Goal: Information Seeking & Learning: Learn about a topic

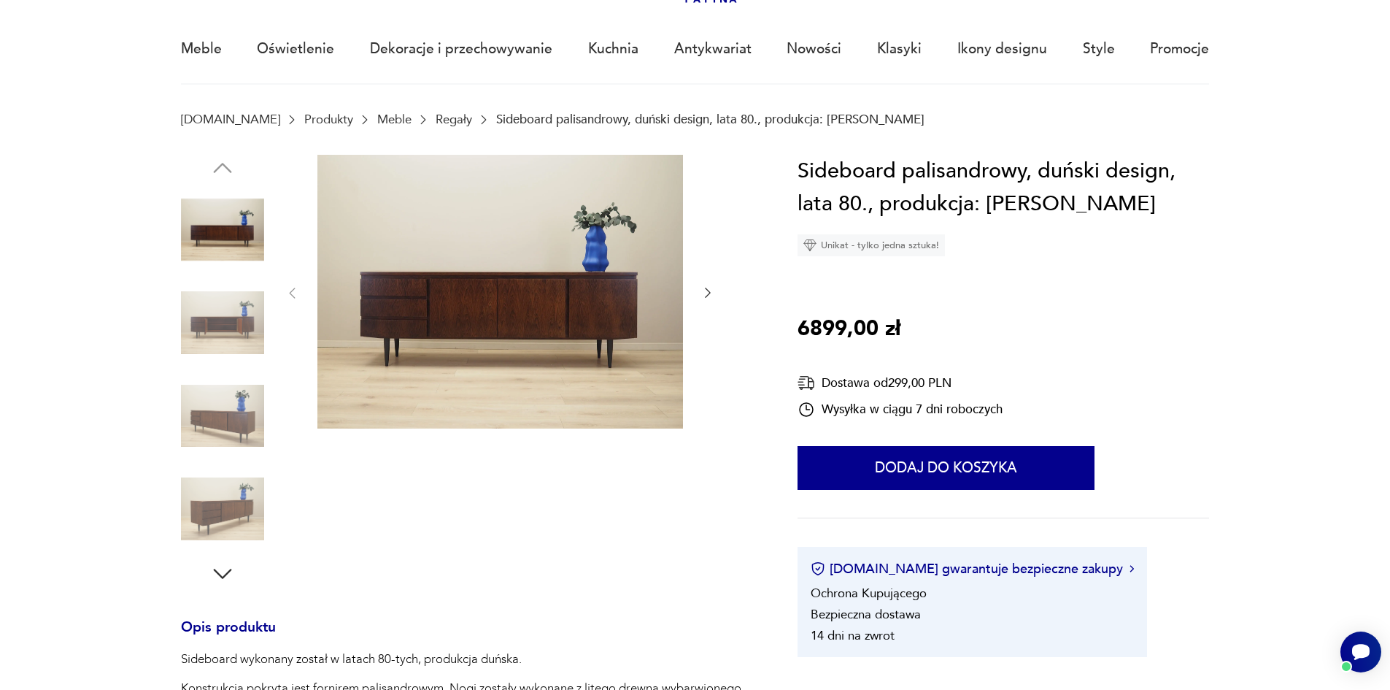
scroll to position [146, 0]
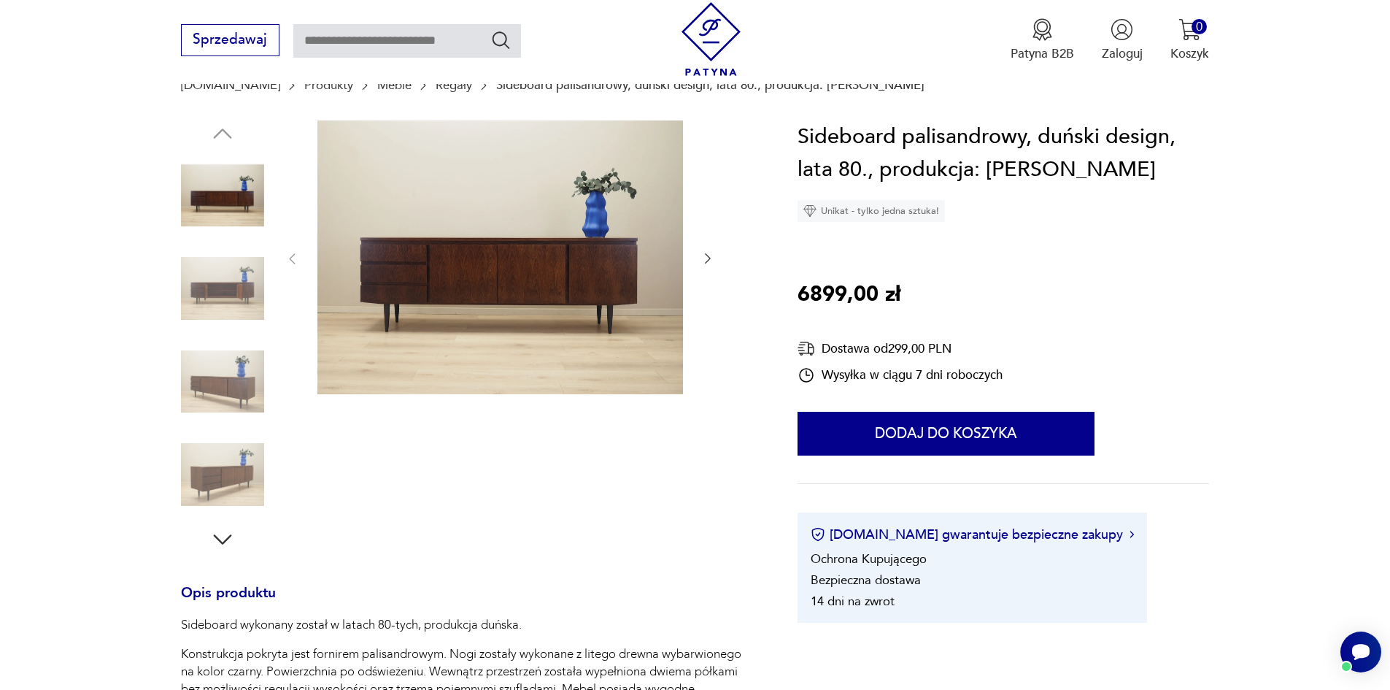
click at [225, 277] on img at bounding box center [222, 288] width 83 height 83
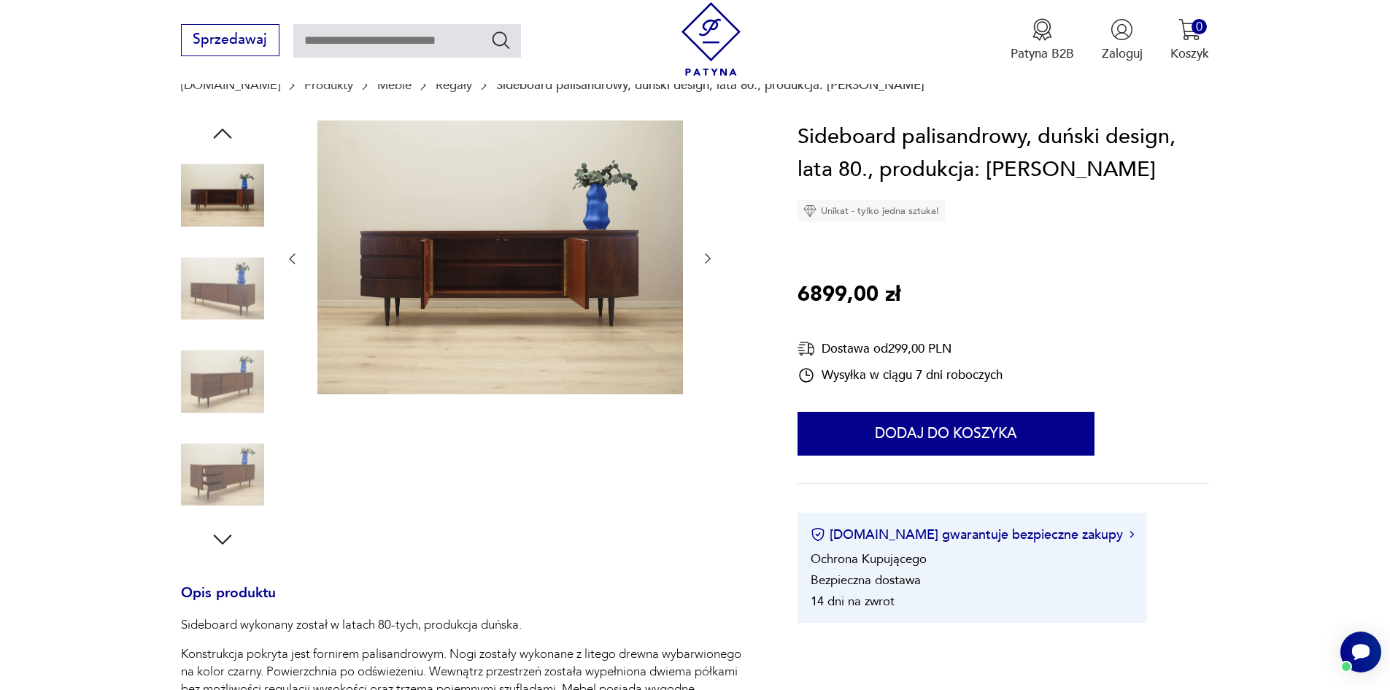
click at [223, 334] on div at bounding box center [222, 243] width 83 height 365
click at [221, 372] on img at bounding box center [222, 381] width 83 height 83
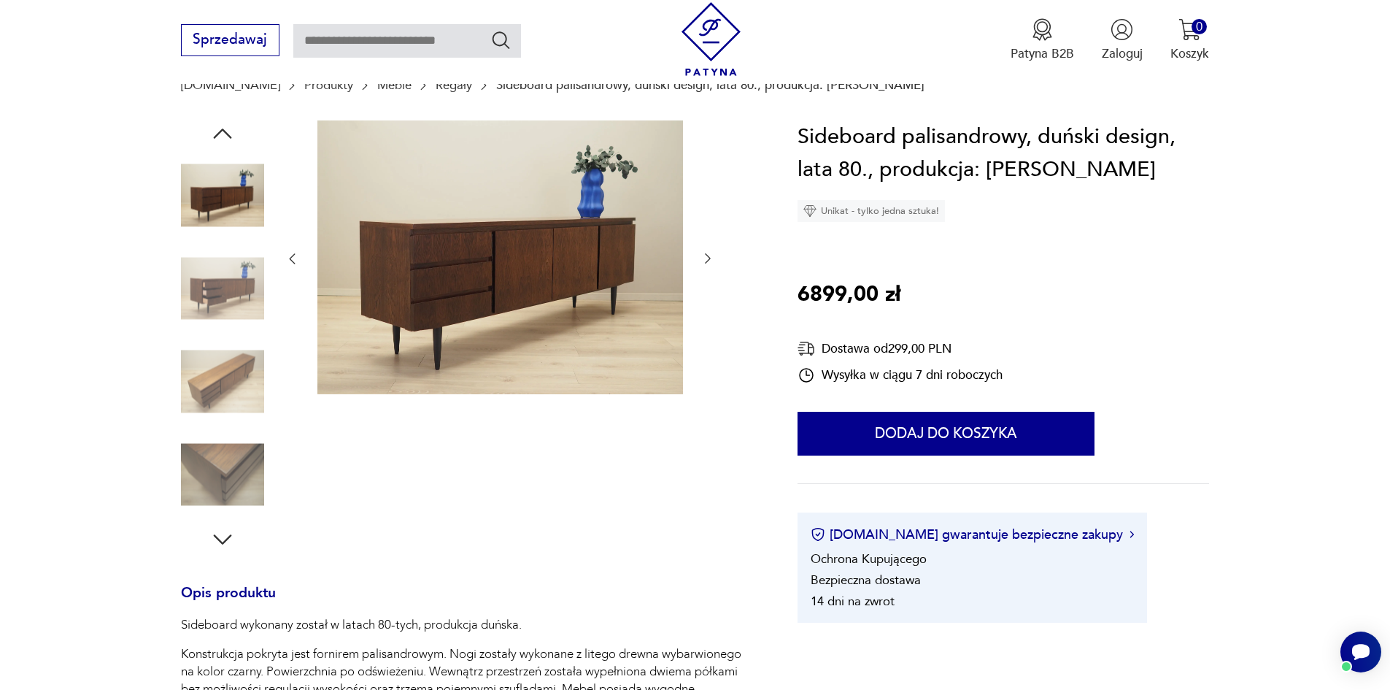
click at [220, 455] on img at bounding box center [222, 474] width 83 height 83
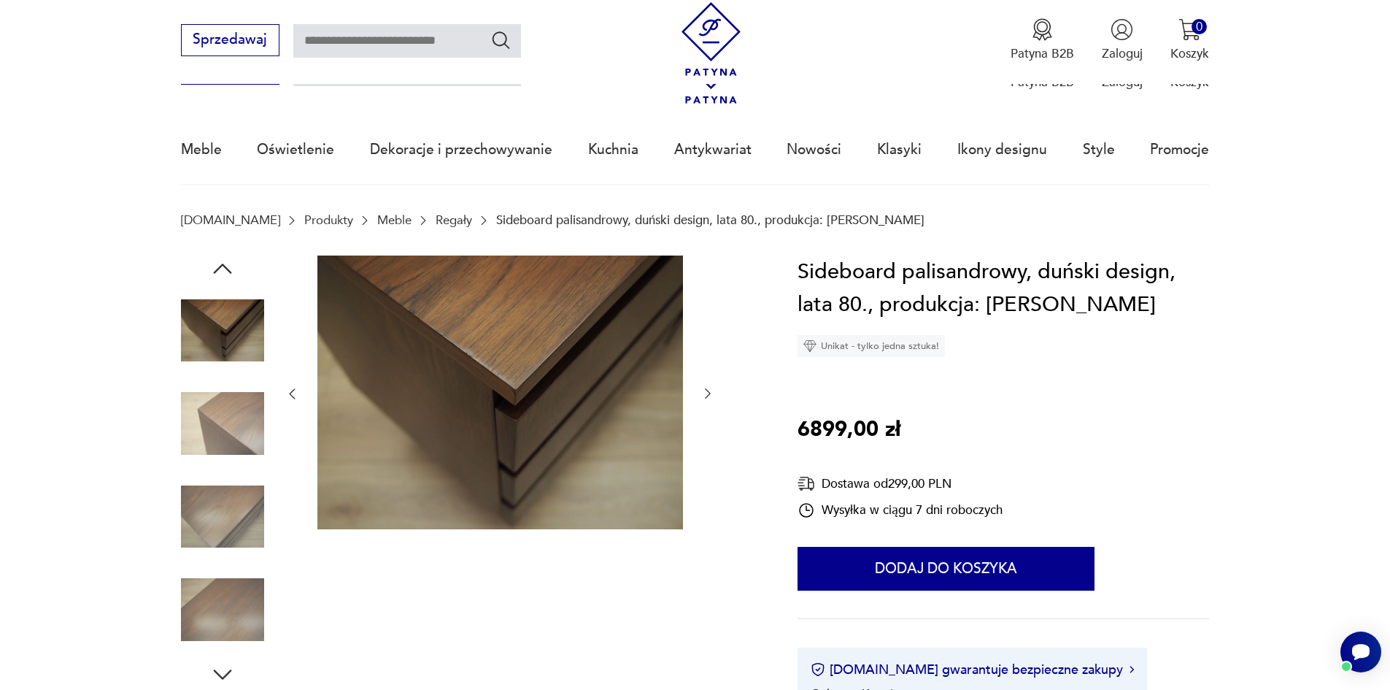
scroll to position [0, 0]
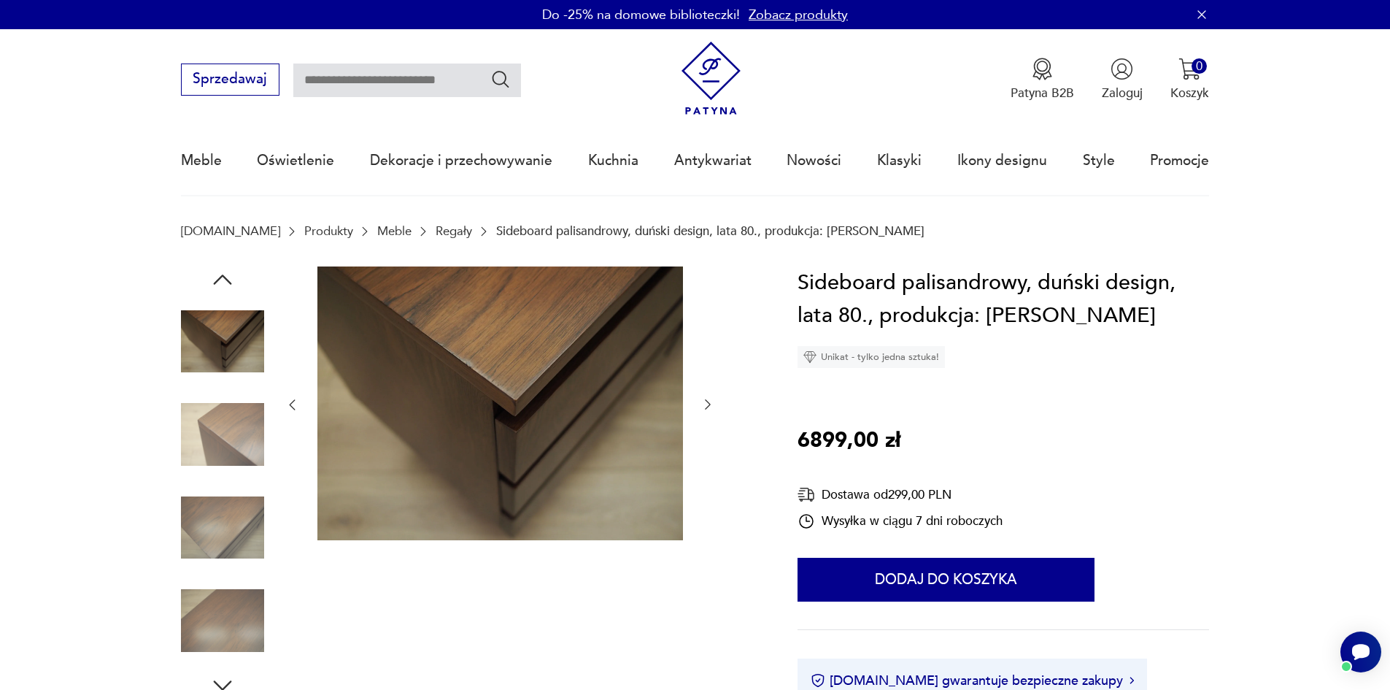
click at [228, 360] on img at bounding box center [222, 341] width 83 height 83
click at [229, 298] on div at bounding box center [222, 482] width 83 height 432
click at [220, 284] on icon "button" at bounding box center [222, 279] width 26 height 26
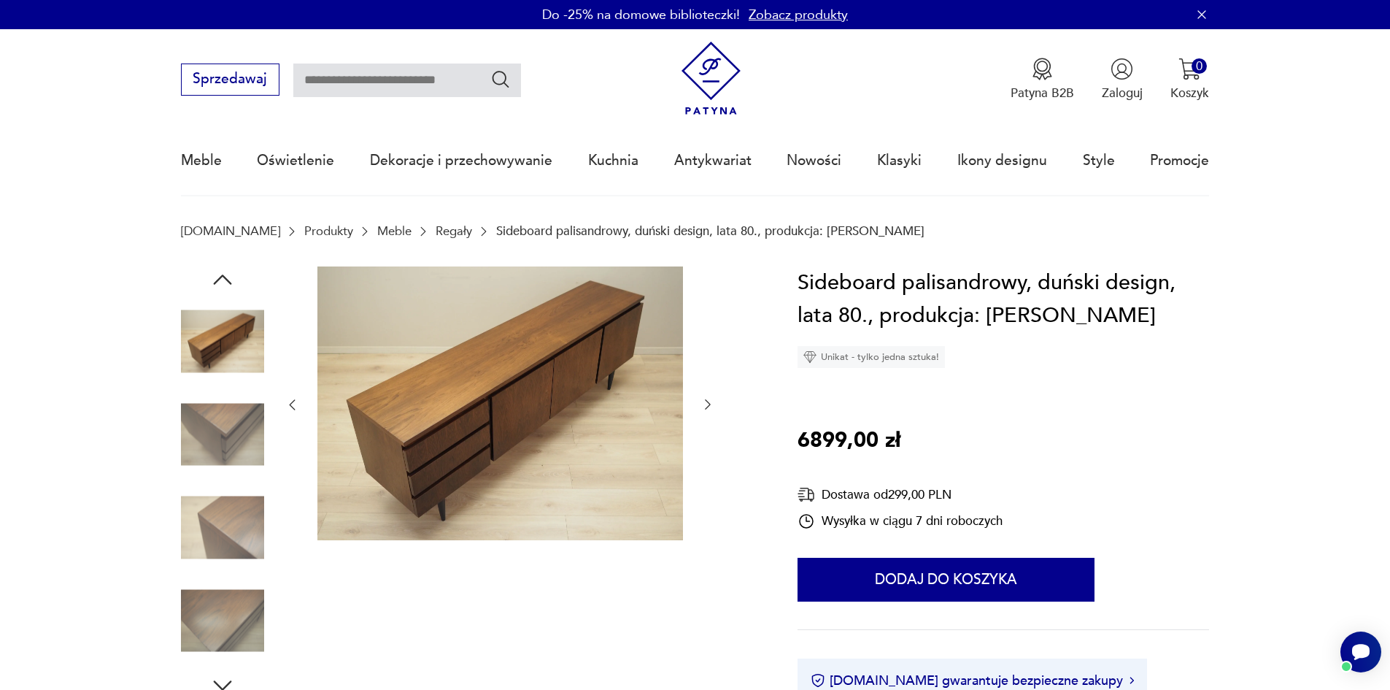
click at [220, 284] on icon "button" at bounding box center [222, 279] width 26 height 26
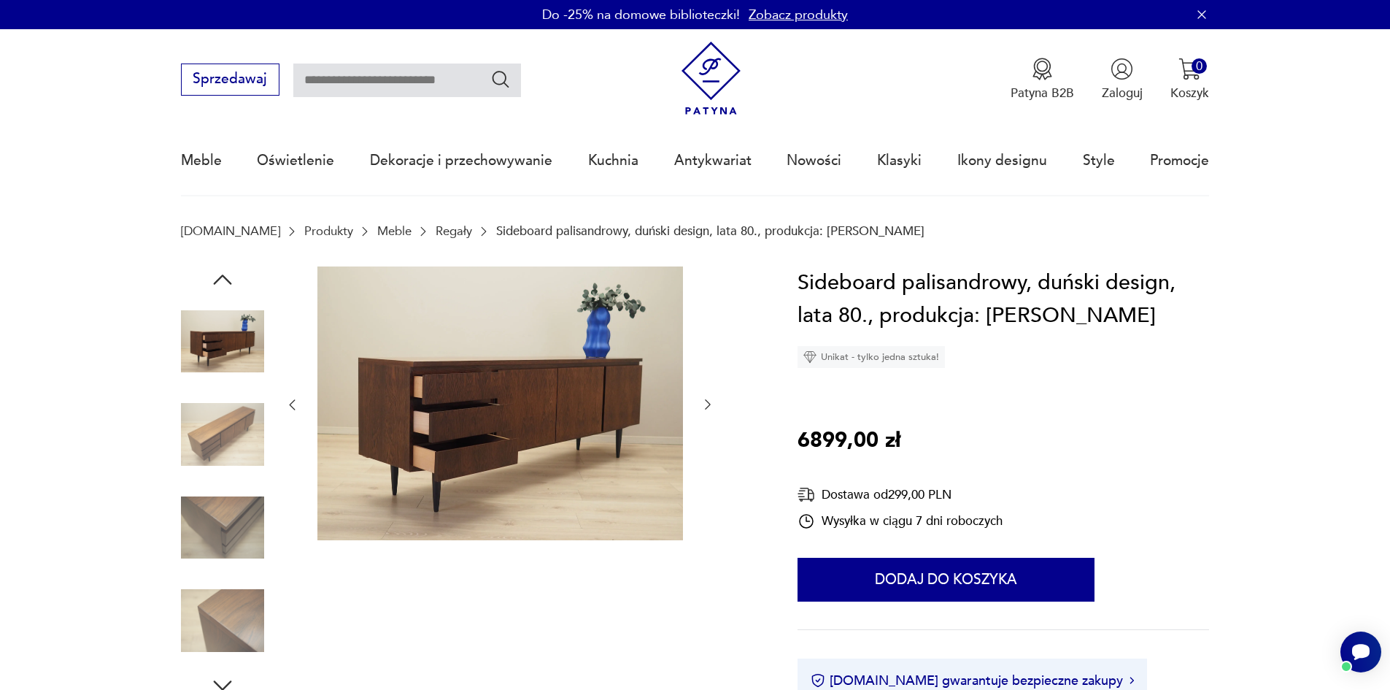
click at [220, 284] on icon "button" at bounding box center [222, 279] width 26 height 26
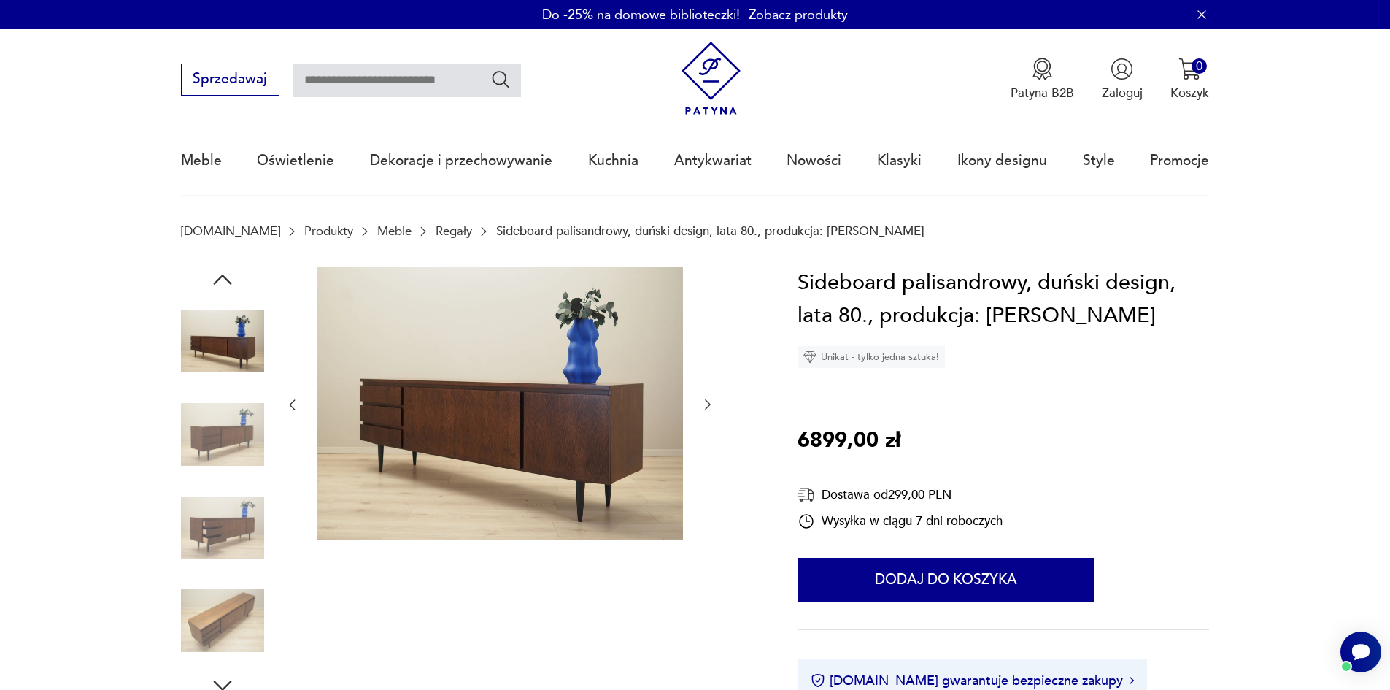
click at [220, 284] on icon "button" at bounding box center [222, 279] width 26 height 26
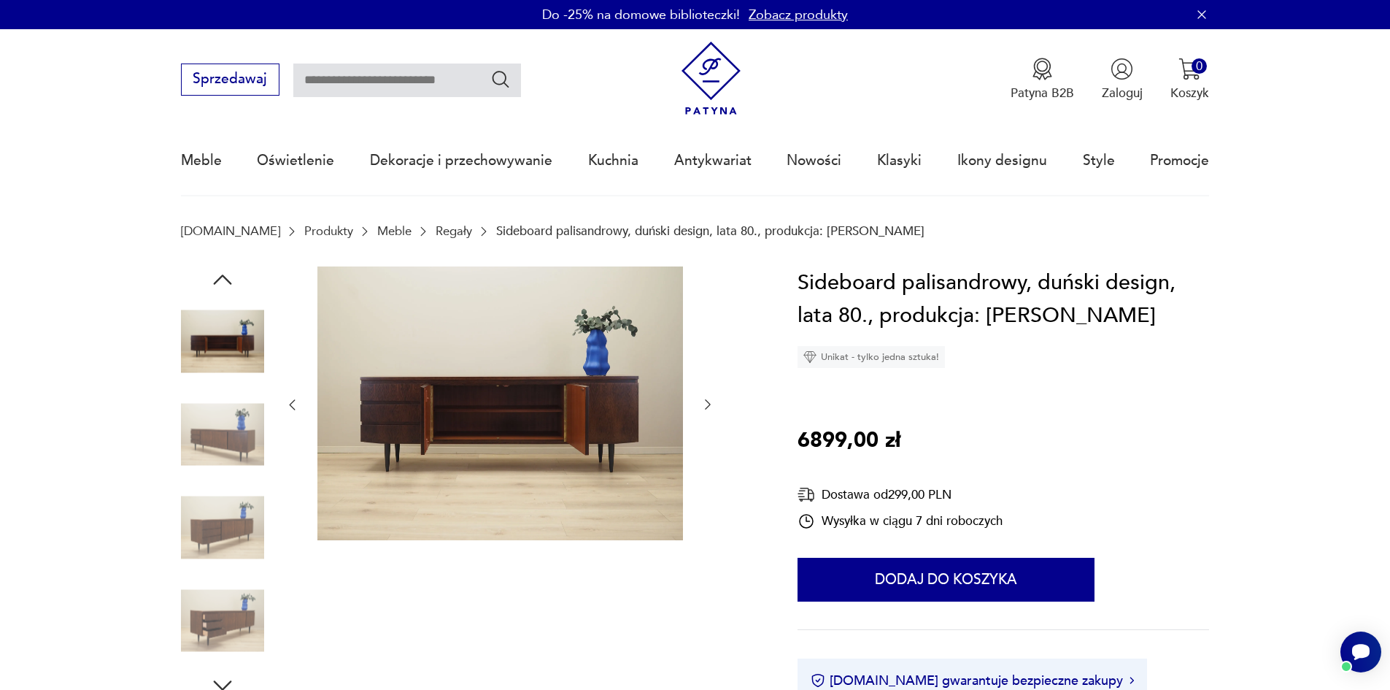
click at [220, 284] on icon "button" at bounding box center [222, 279] width 26 height 26
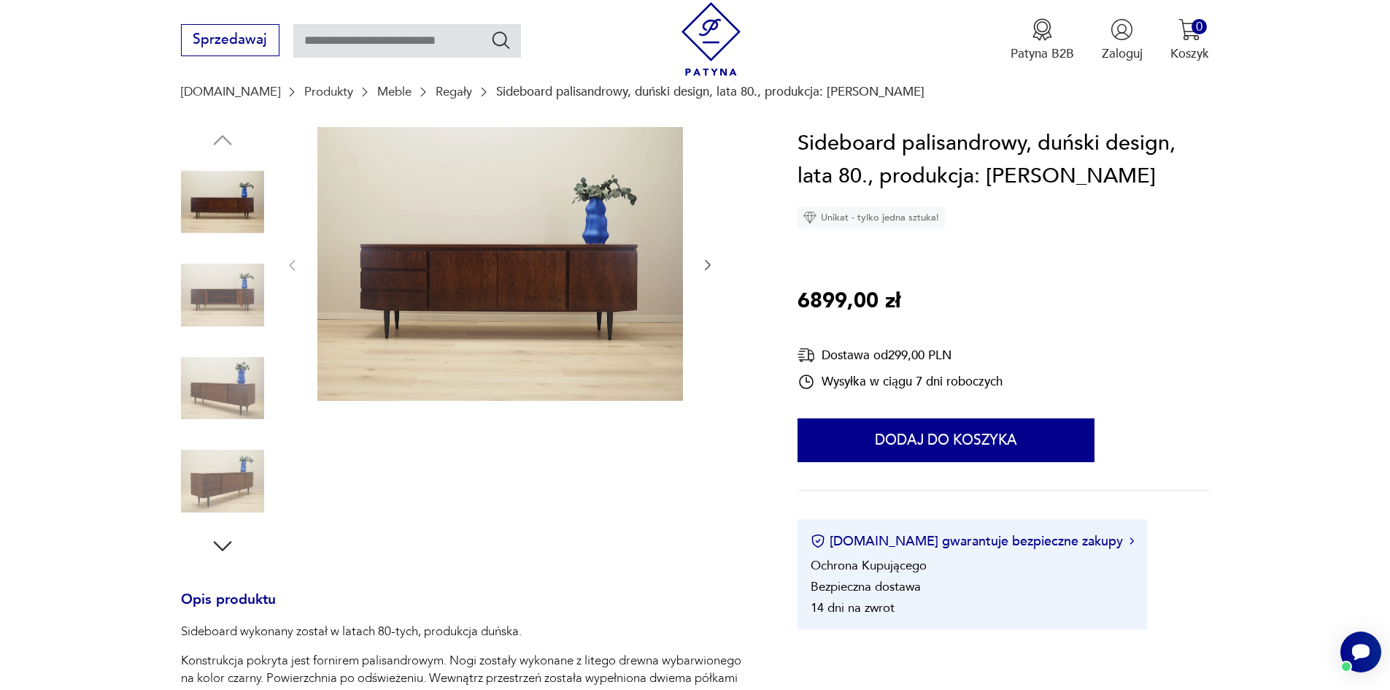
scroll to position [146, 0]
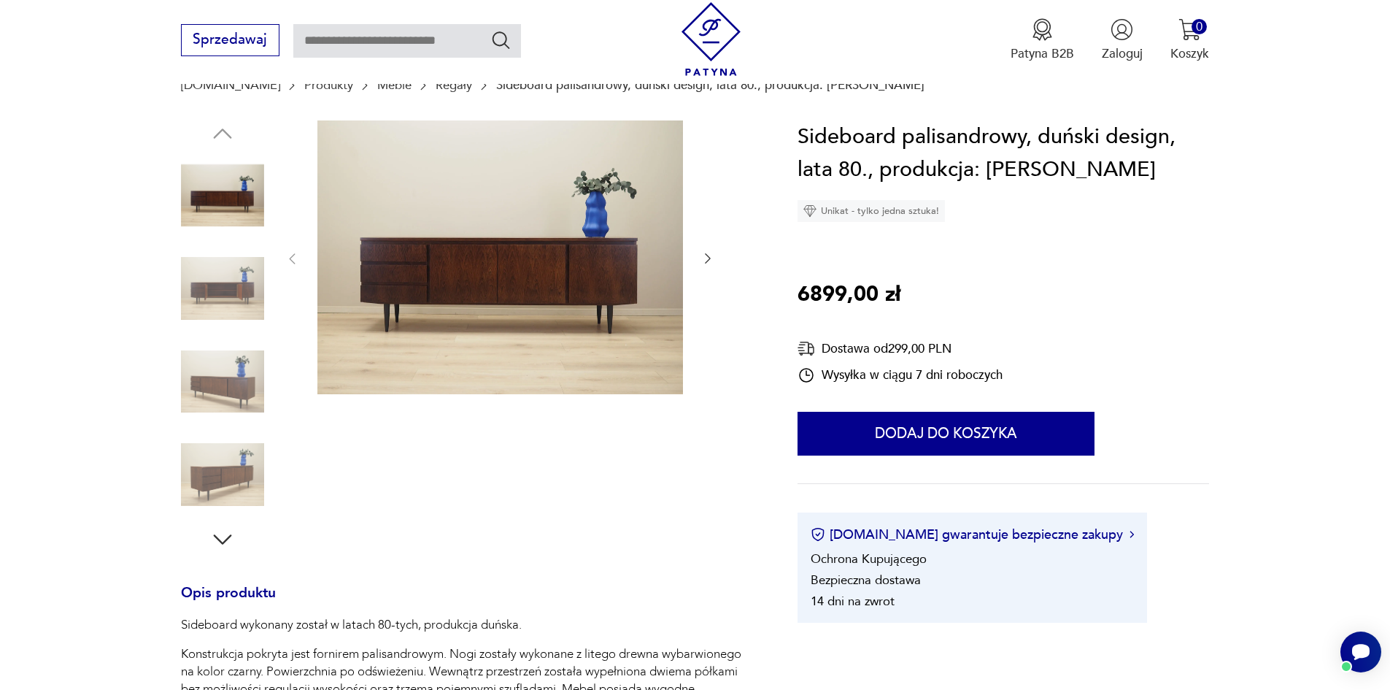
click at [258, 197] on img at bounding box center [222, 195] width 83 height 83
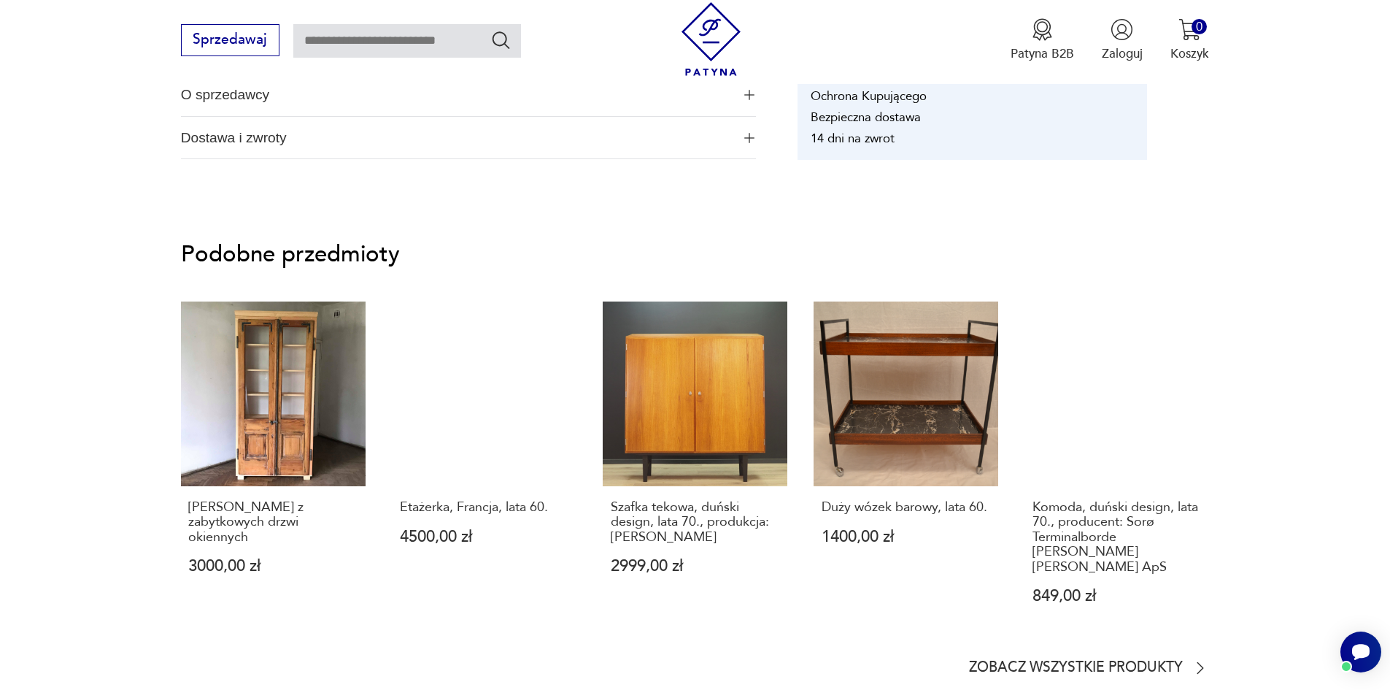
scroll to position [1168, 0]
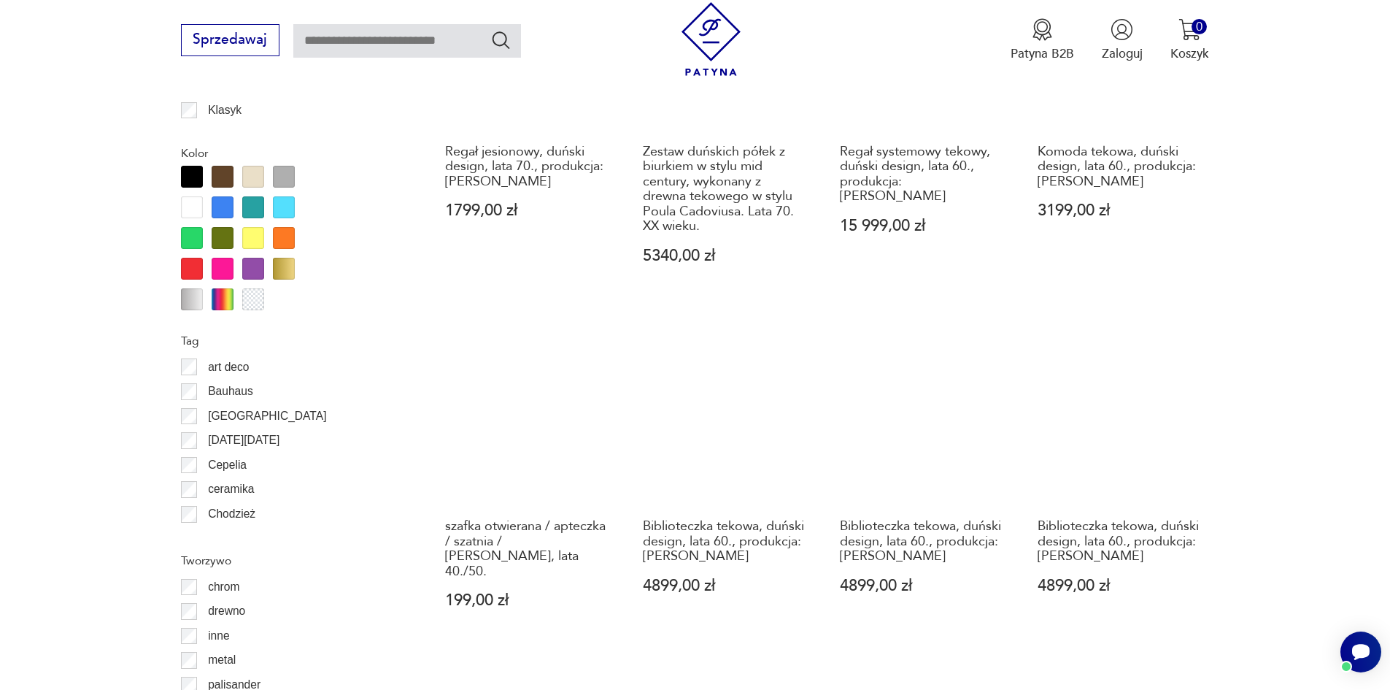
scroll to position [1727, 0]
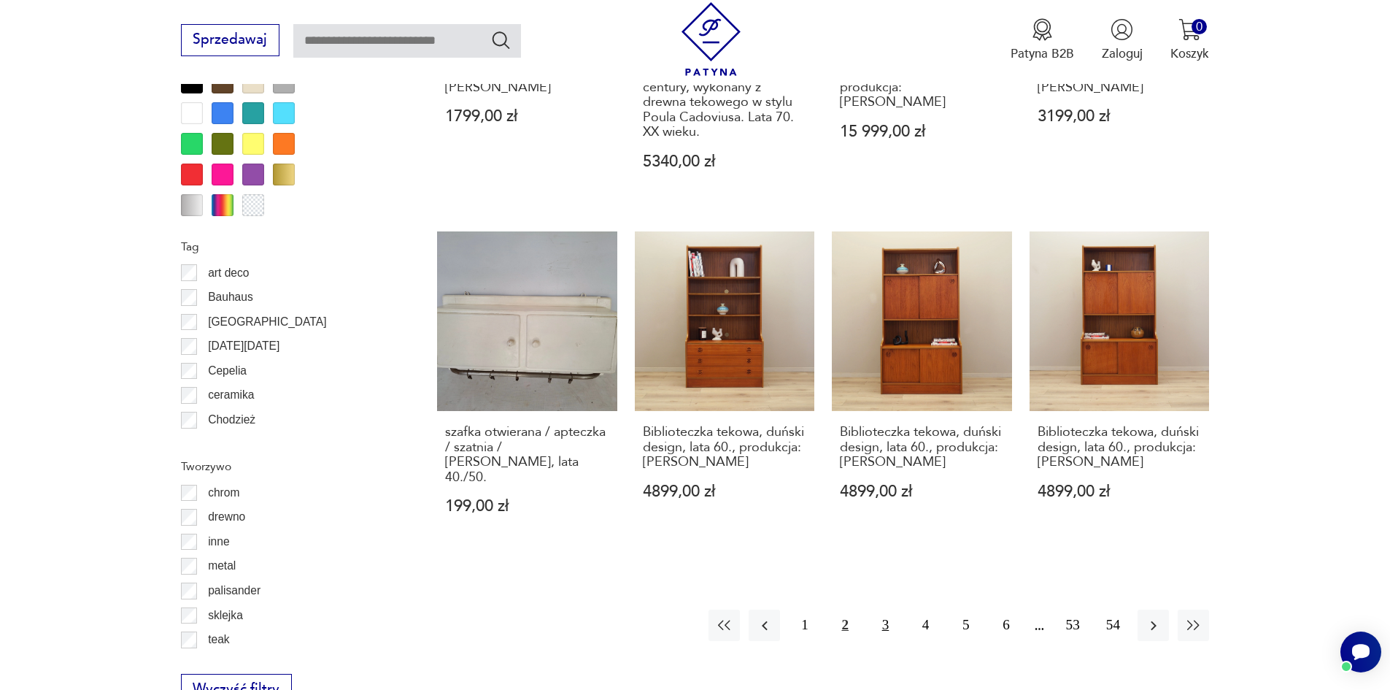
click at [879, 609] on button "3" at bounding box center [885, 624] width 31 height 31
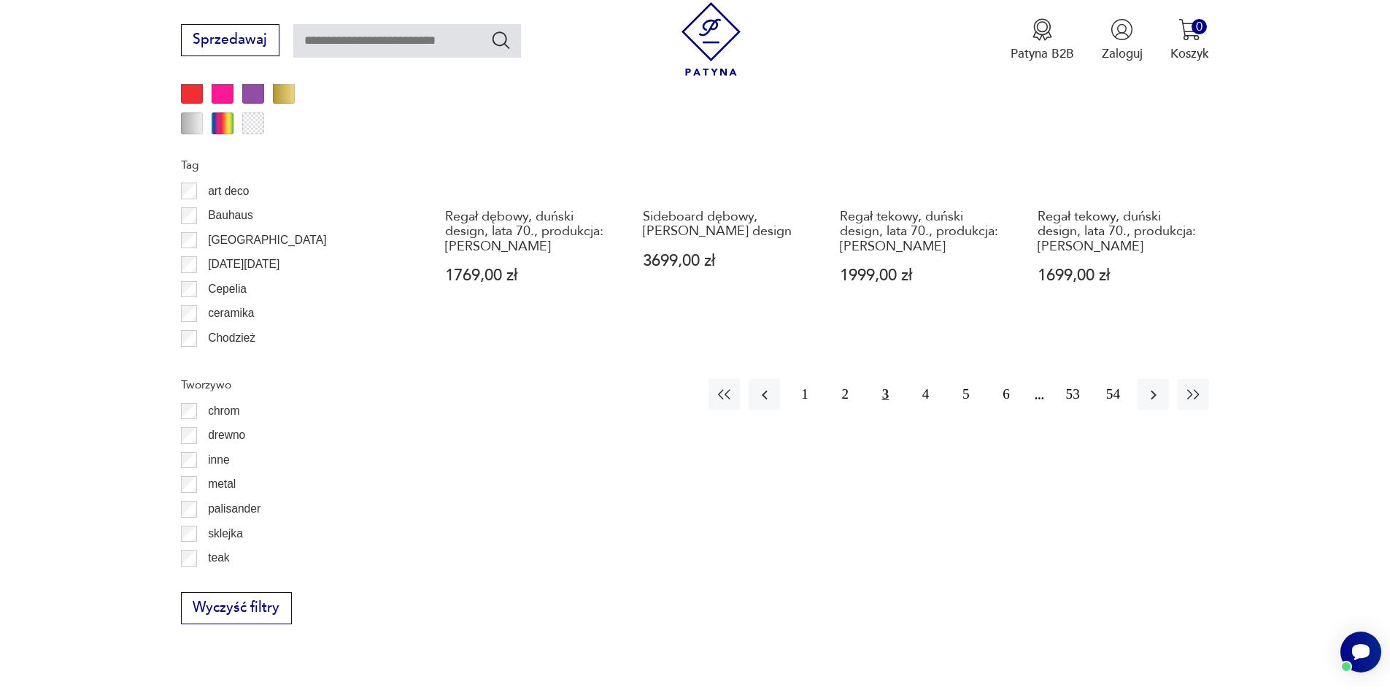
scroll to position [1873, 0]
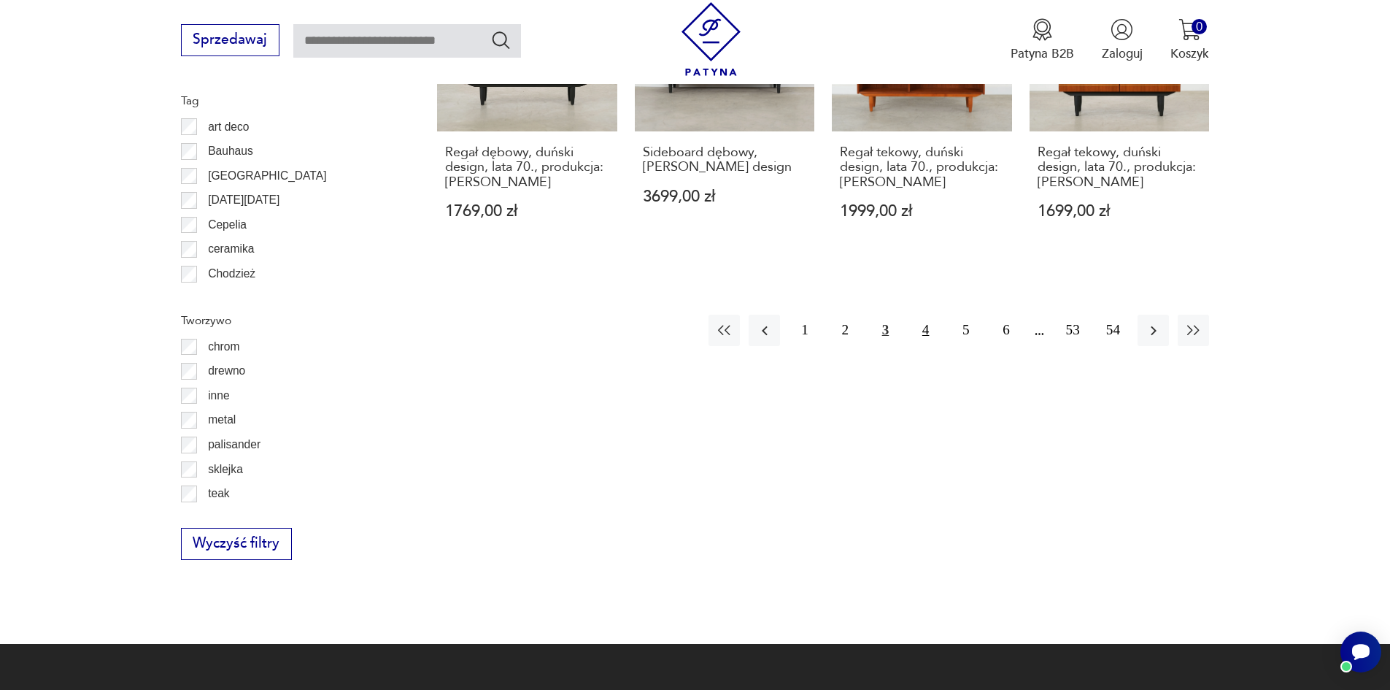
click at [933, 323] on button "4" at bounding box center [925, 330] width 31 height 31
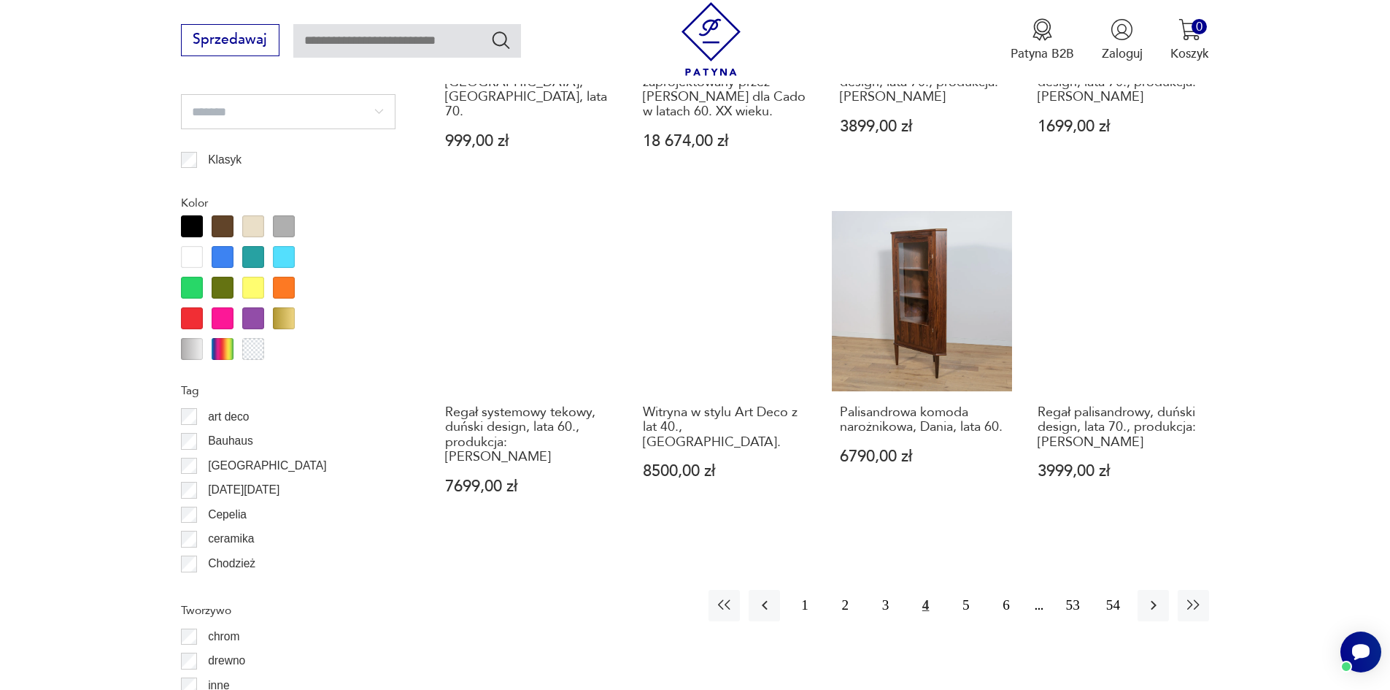
scroll to position [1727, 0]
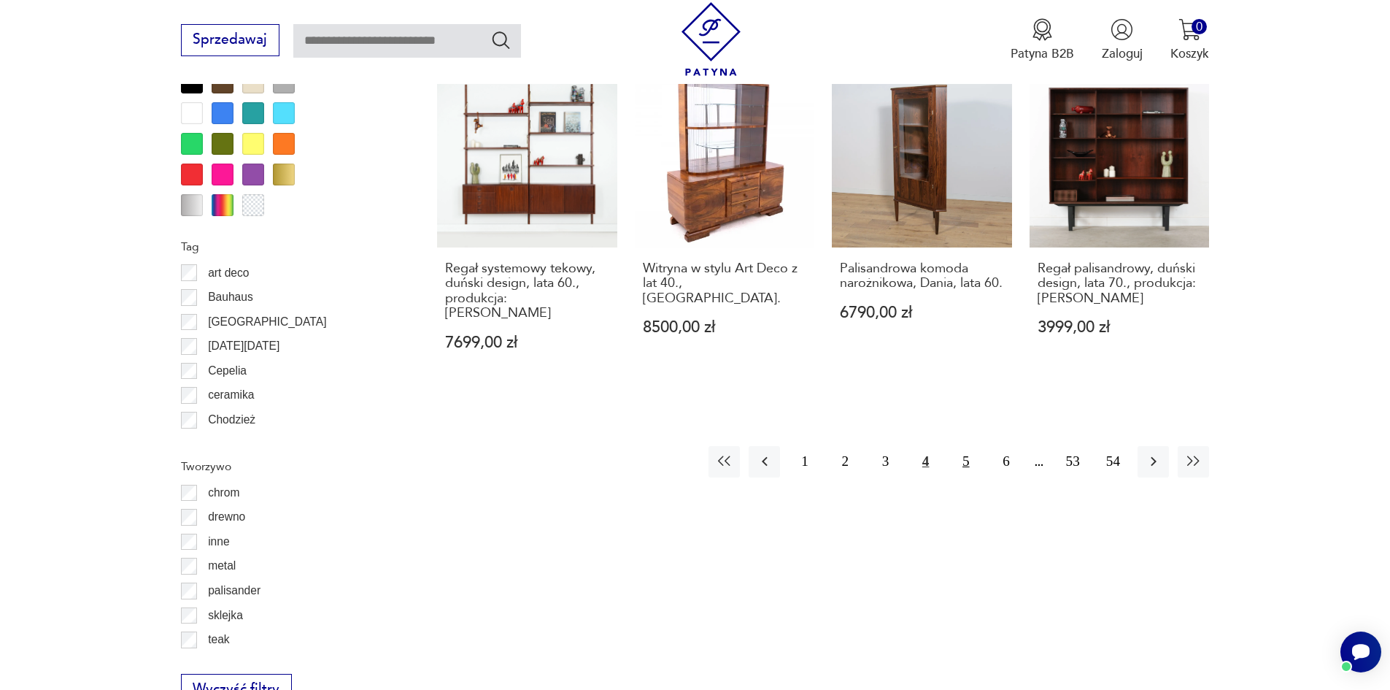
click at [969, 450] on button "5" at bounding box center [965, 461] width 31 height 31
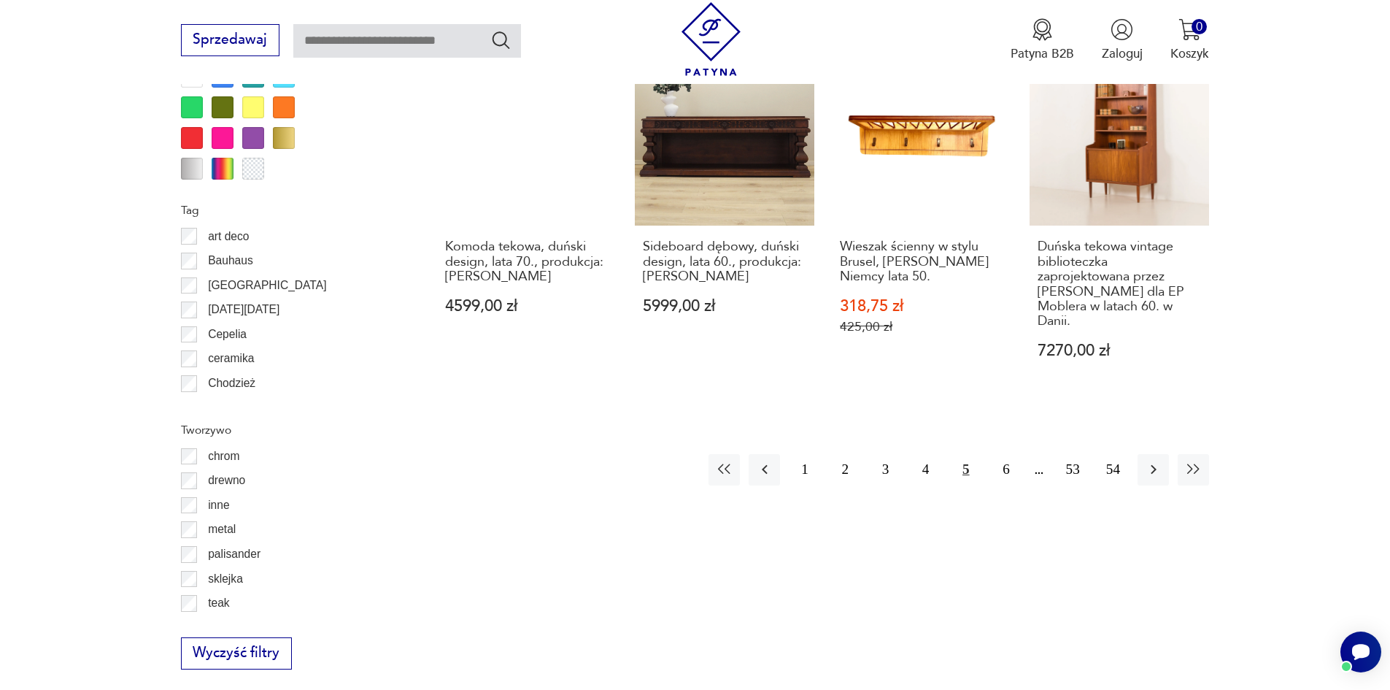
scroll to position [1581, 0]
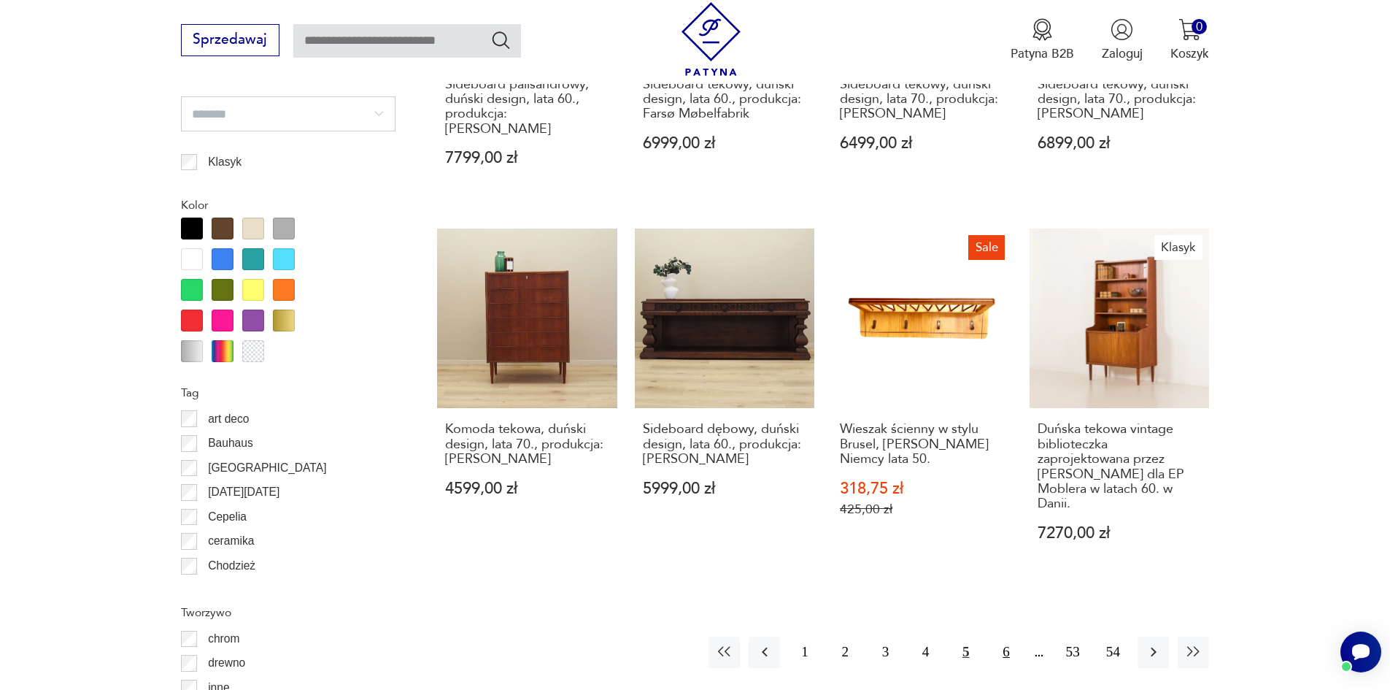
click at [999, 636] on button "6" at bounding box center [1005, 651] width 31 height 31
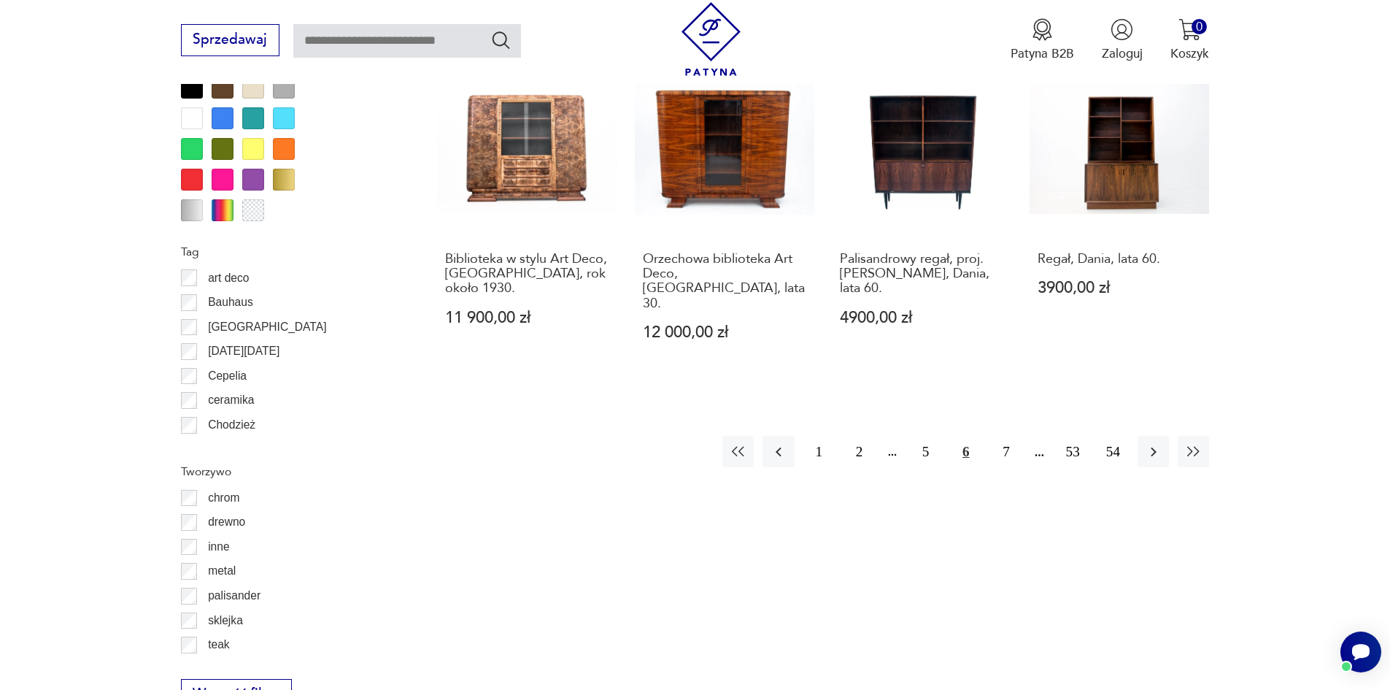
scroll to position [1727, 0]
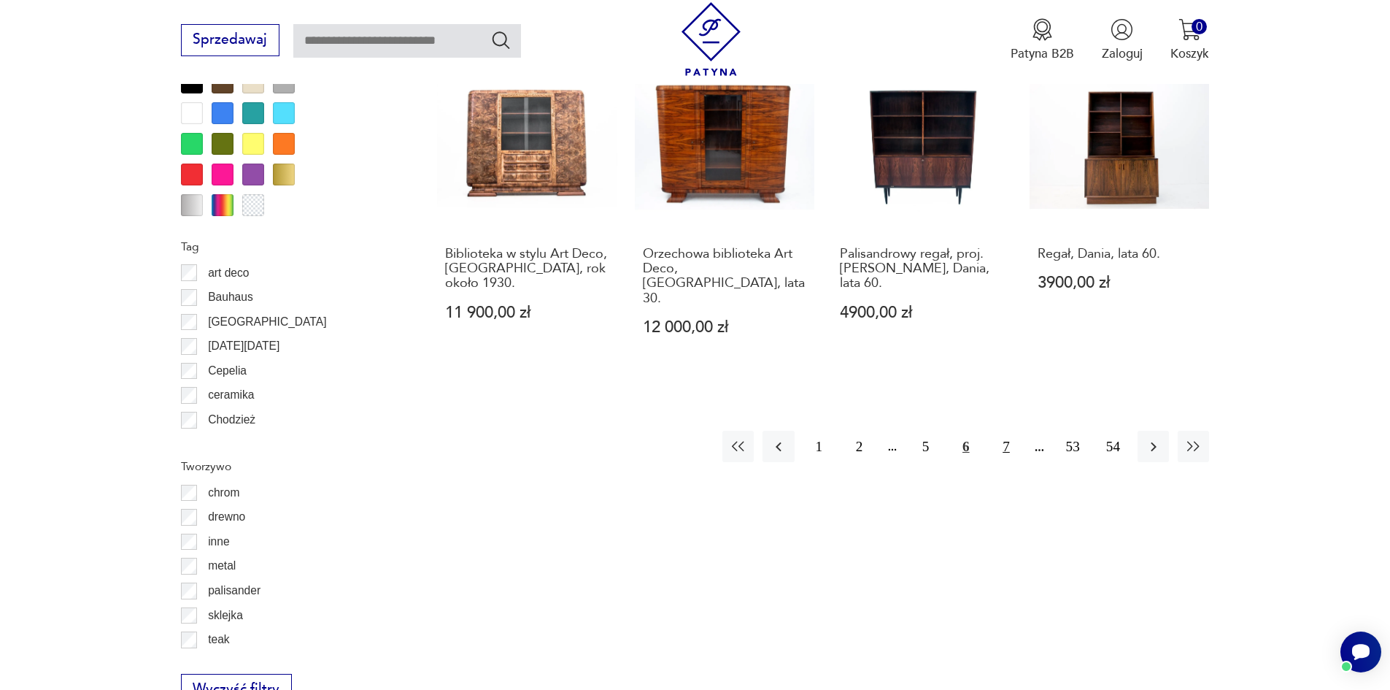
click at [1017, 431] on button "7" at bounding box center [1005, 446] width 31 height 31
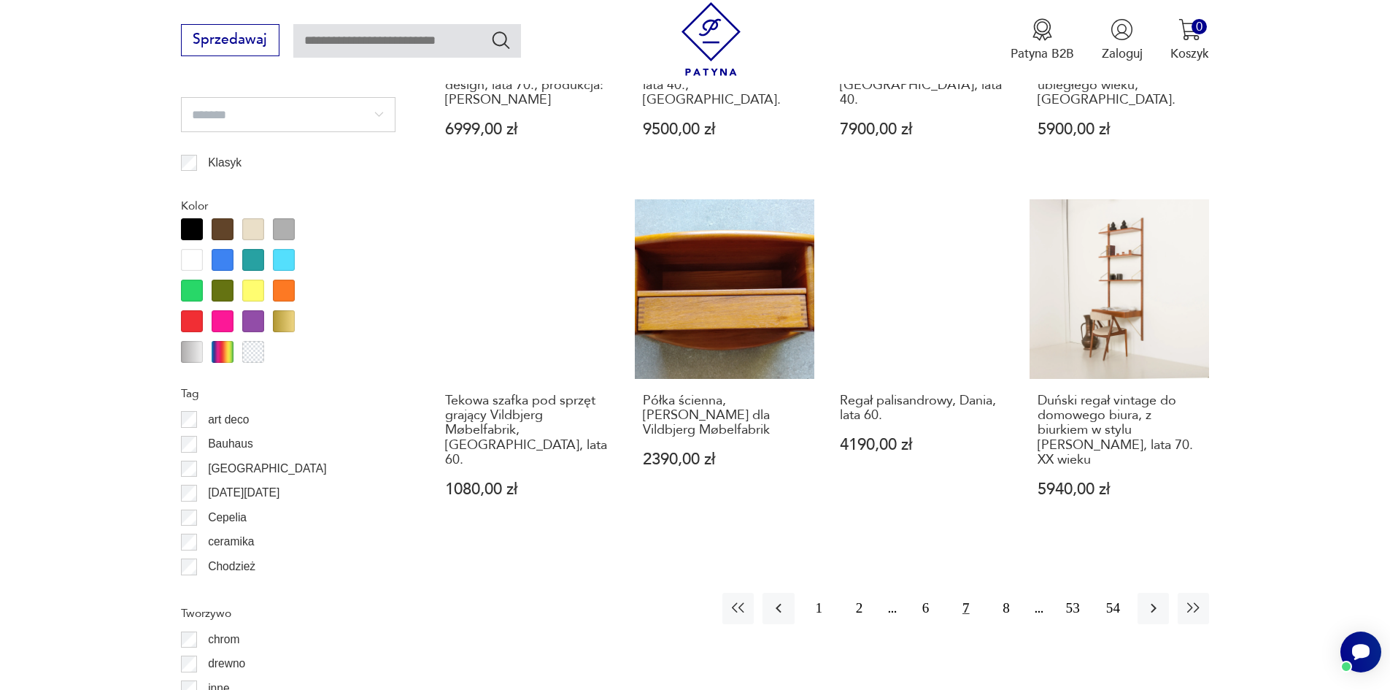
scroll to position [1581, 0]
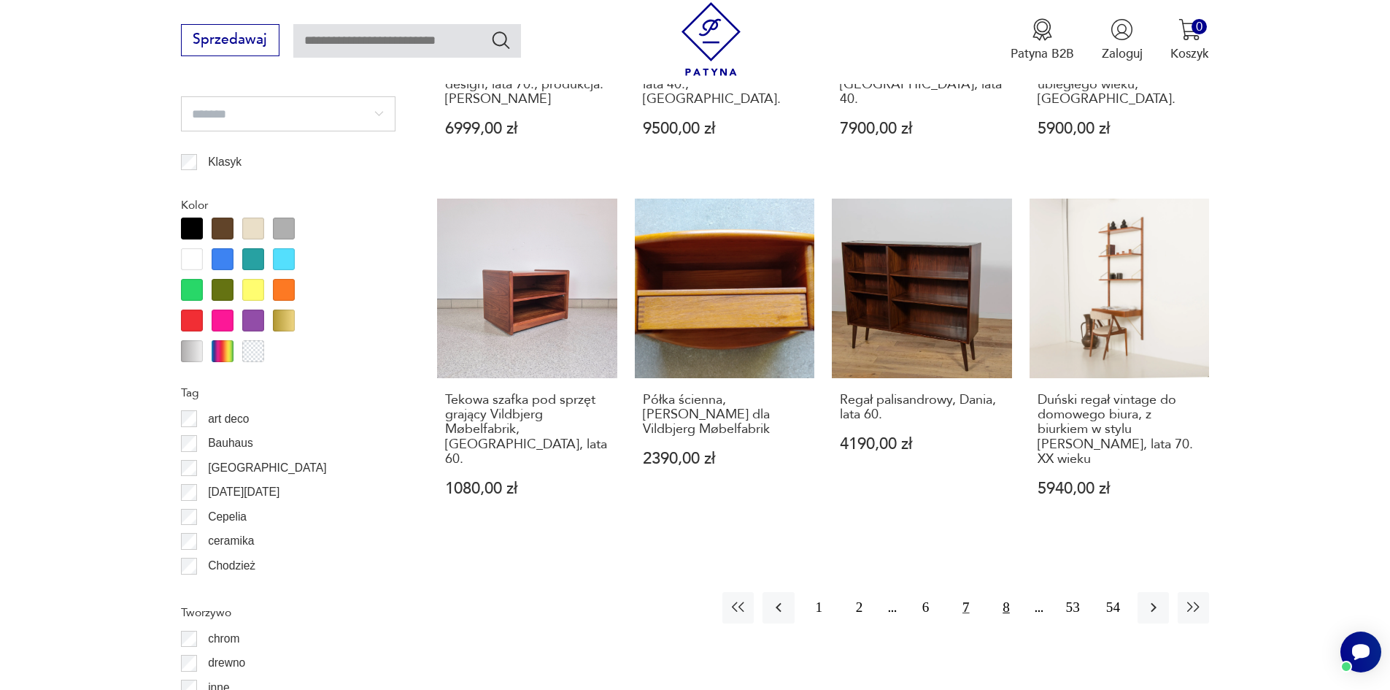
click at [1007, 592] on button "8" at bounding box center [1005, 607] width 31 height 31
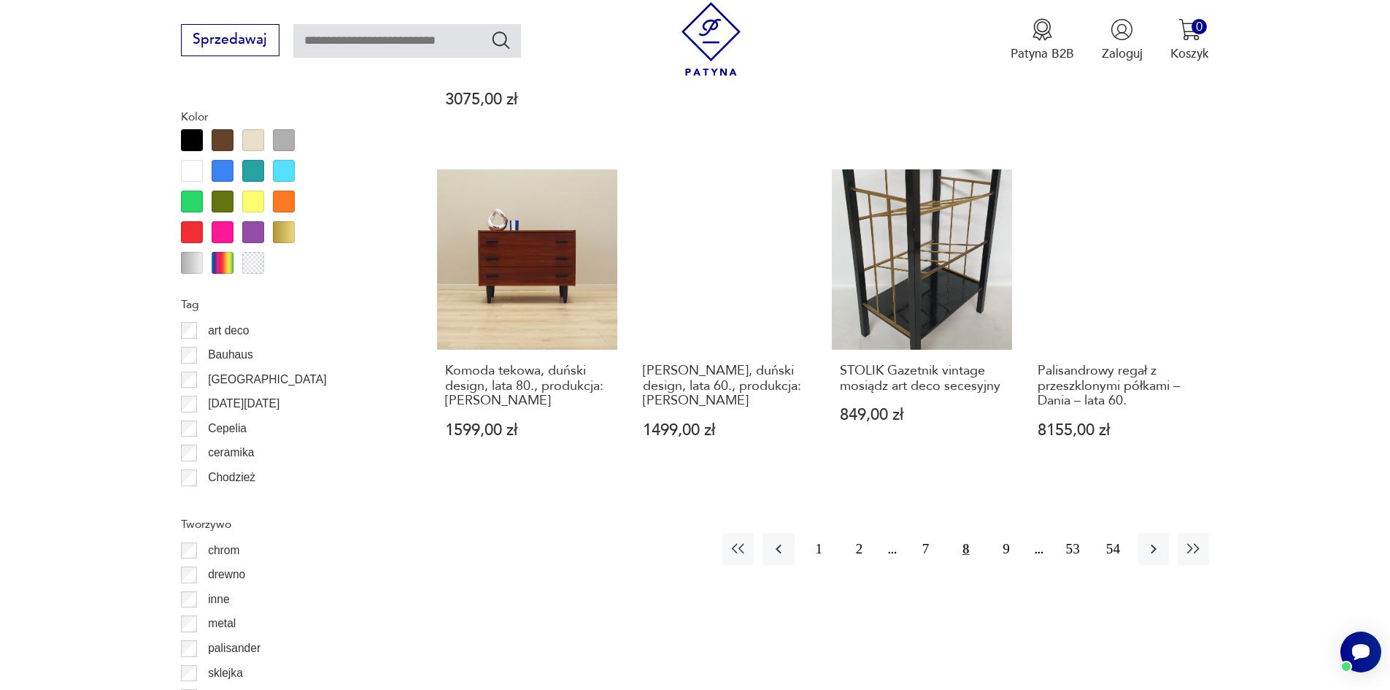
scroll to position [1727, 0]
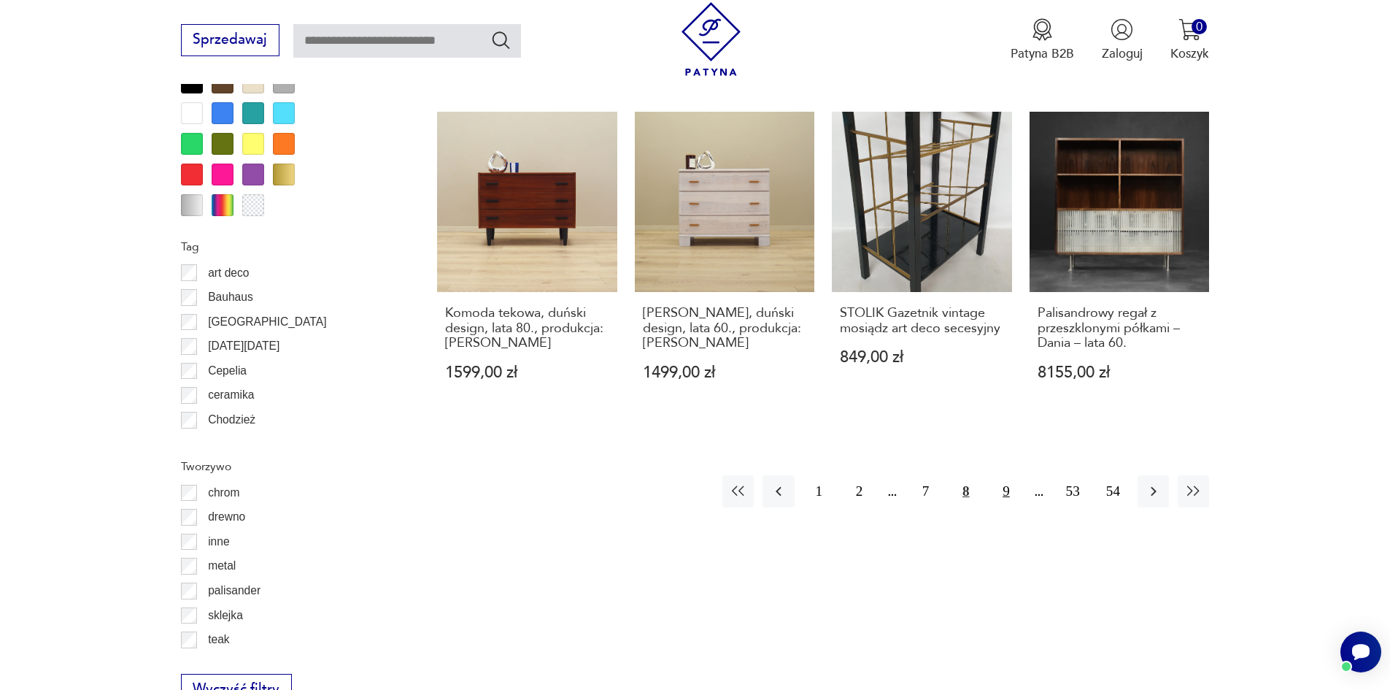
click at [1008, 475] on button "9" at bounding box center [1005, 490] width 31 height 31
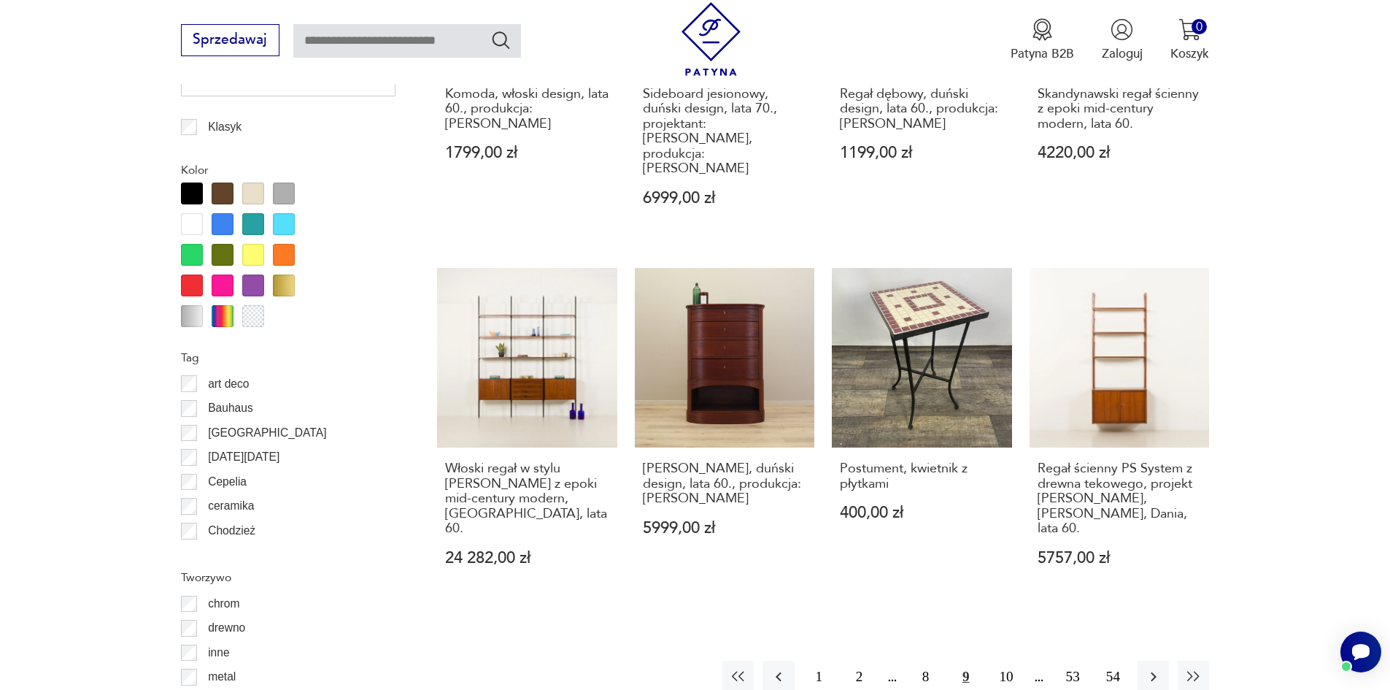
scroll to position [1654, 0]
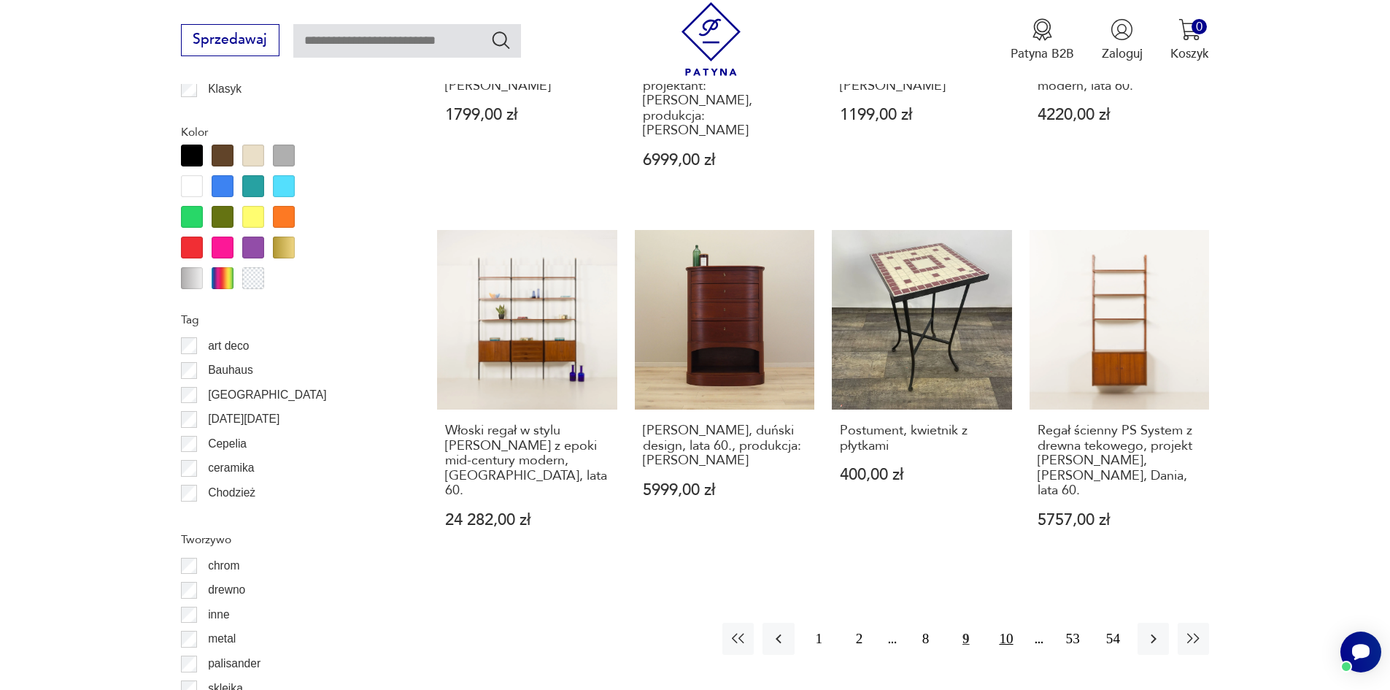
click at [1022, 622] on button "10" at bounding box center [1005, 637] width 31 height 31
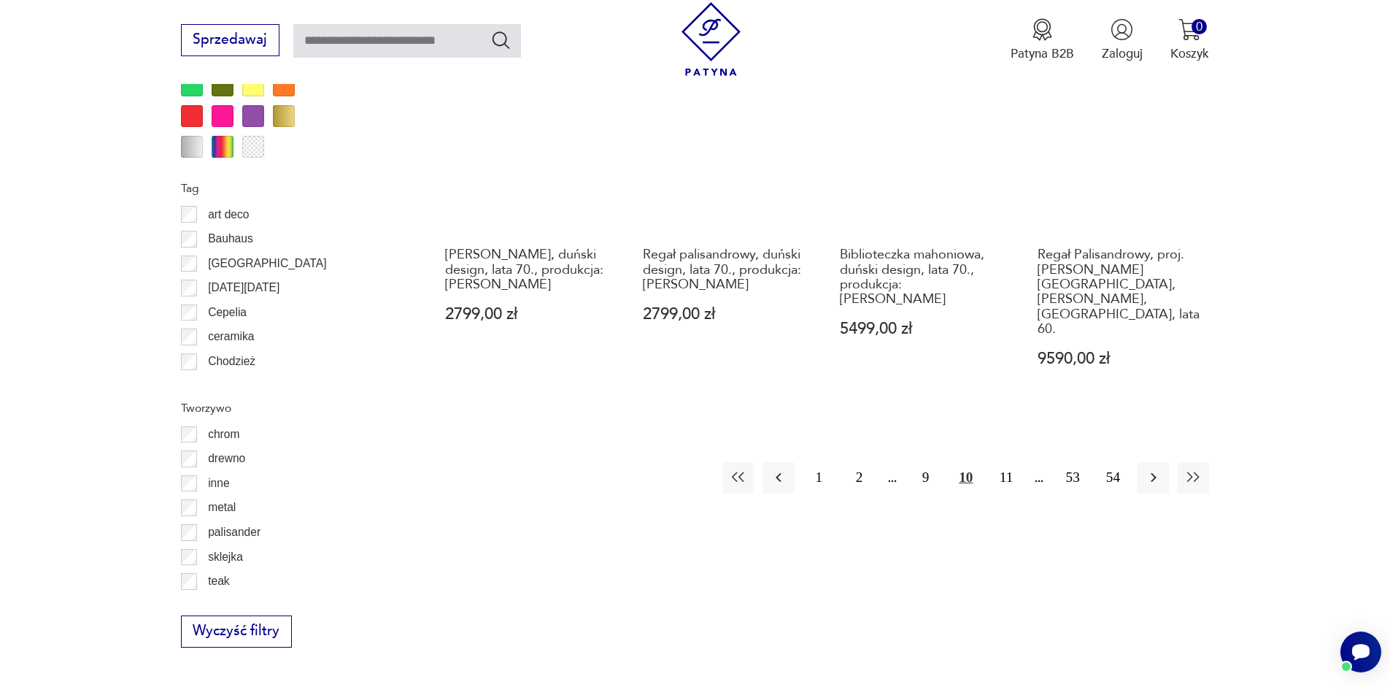
scroll to position [1800, 0]
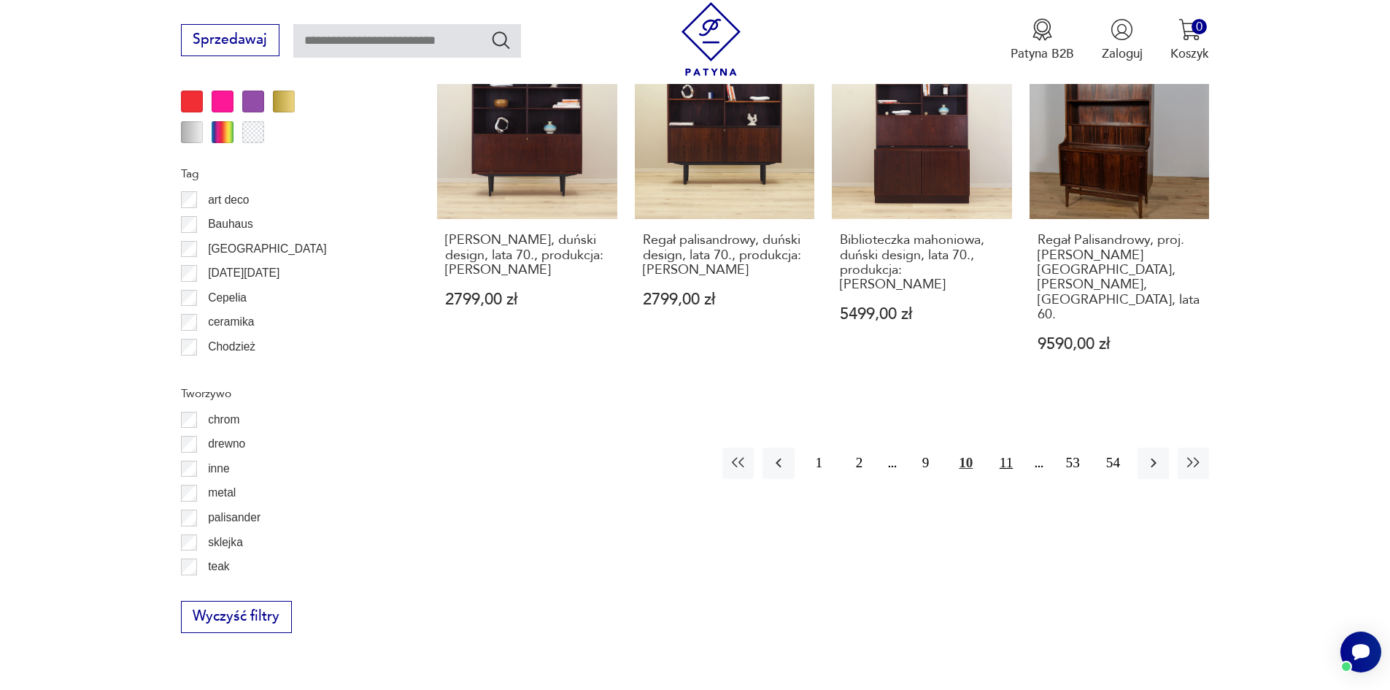
click at [1017, 447] on button "11" at bounding box center [1005, 462] width 31 height 31
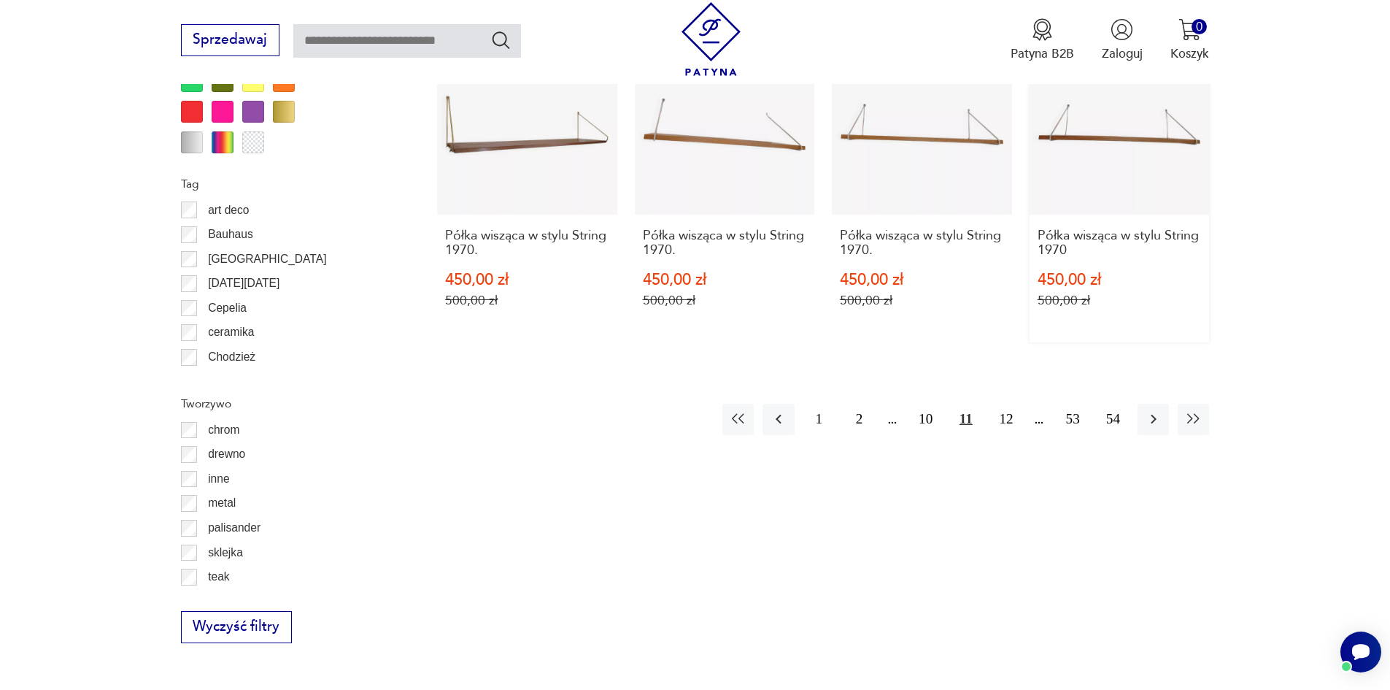
scroll to position [1800, 0]
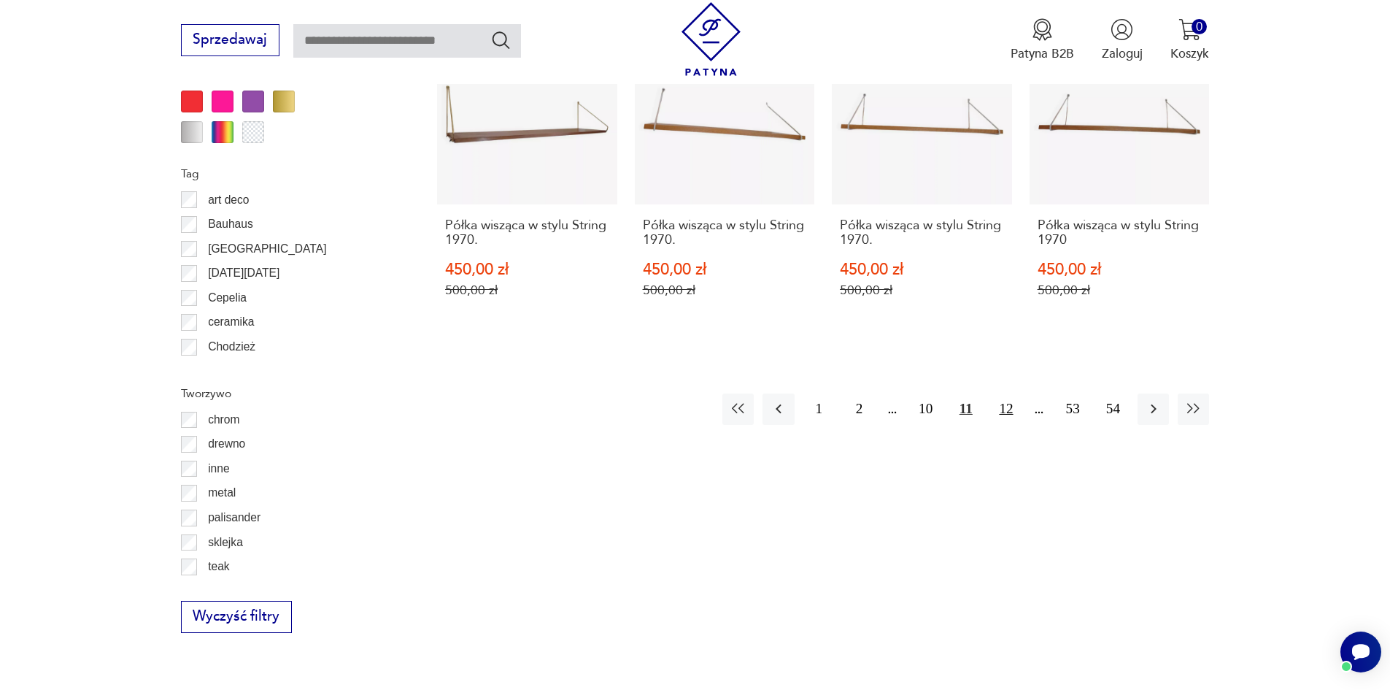
click at [1007, 393] on button "12" at bounding box center [1005, 408] width 31 height 31
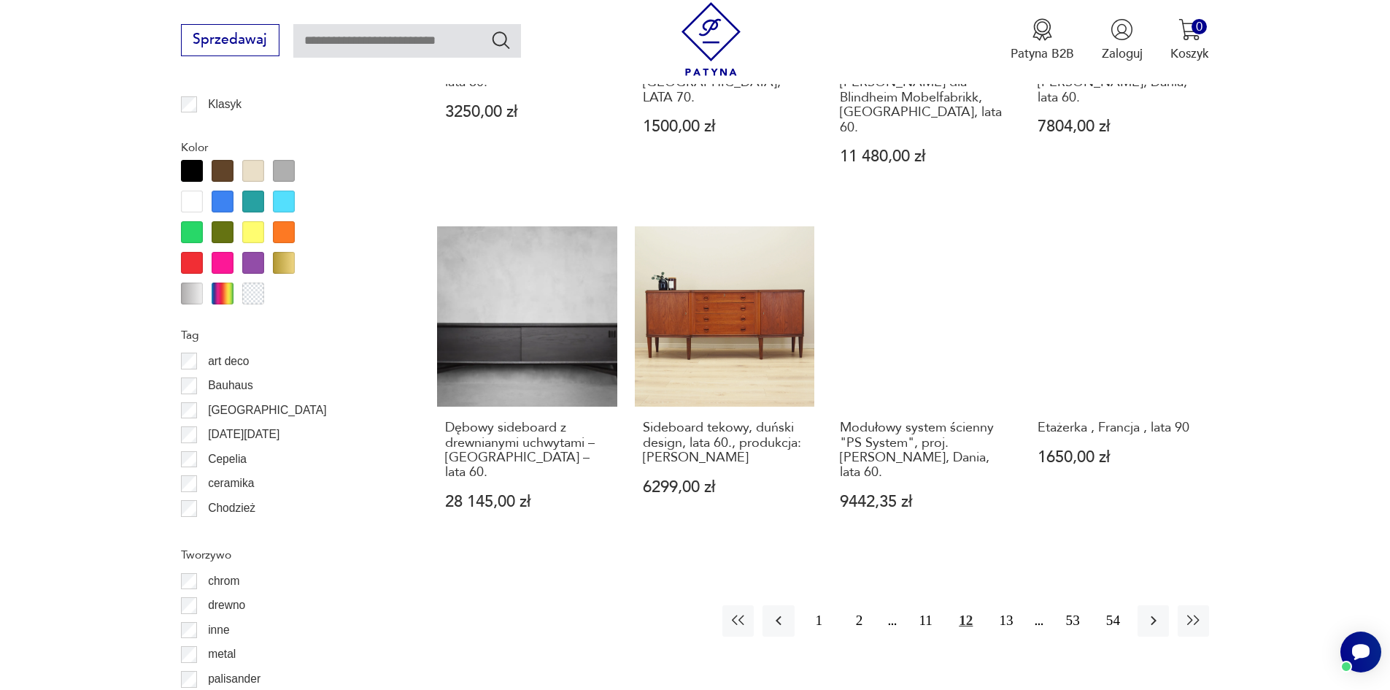
scroll to position [1654, 0]
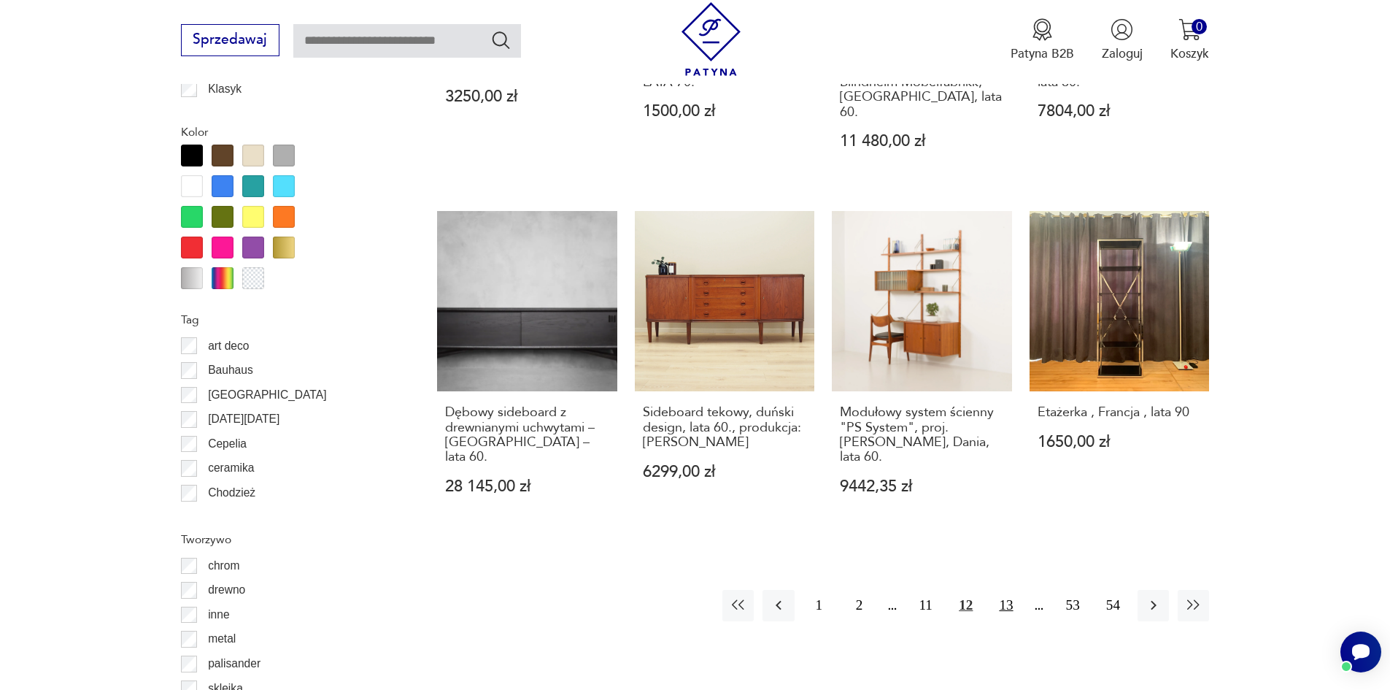
click at [1002, 590] on button "13" at bounding box center [1005, 605] width 31 height 31
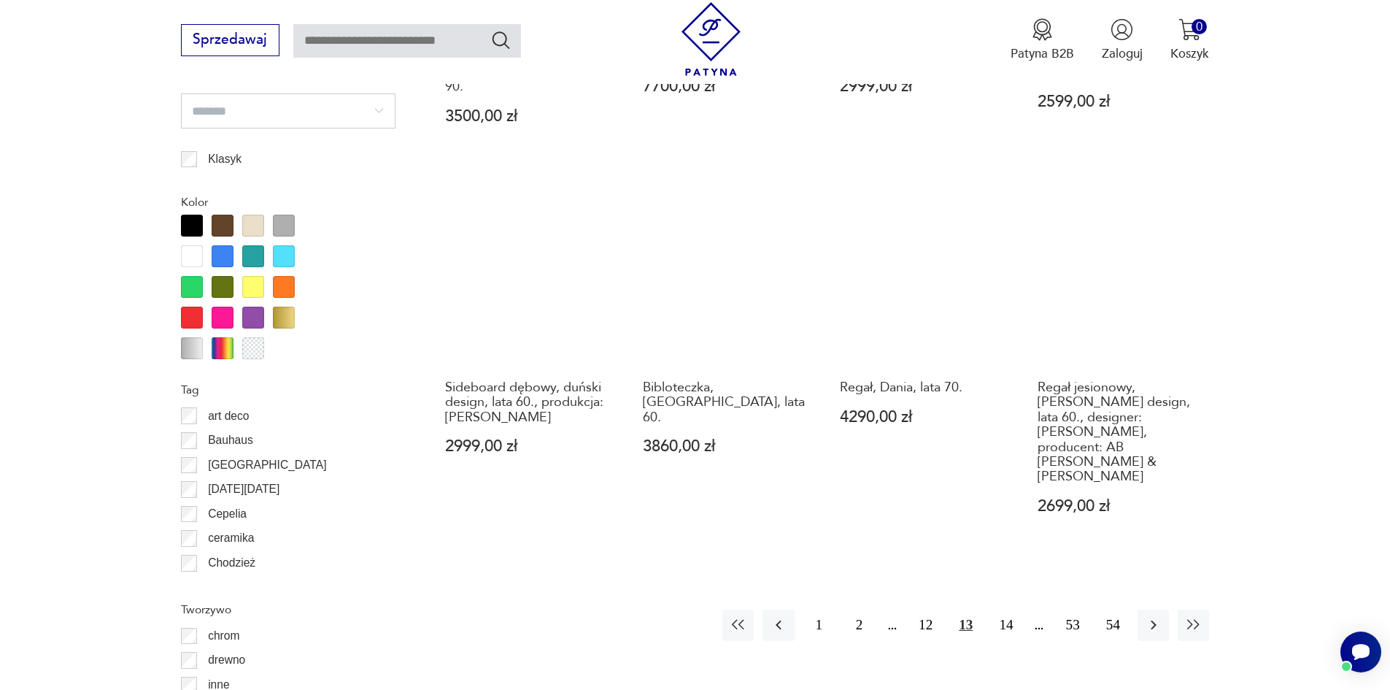
scroll to position [1654, 0]
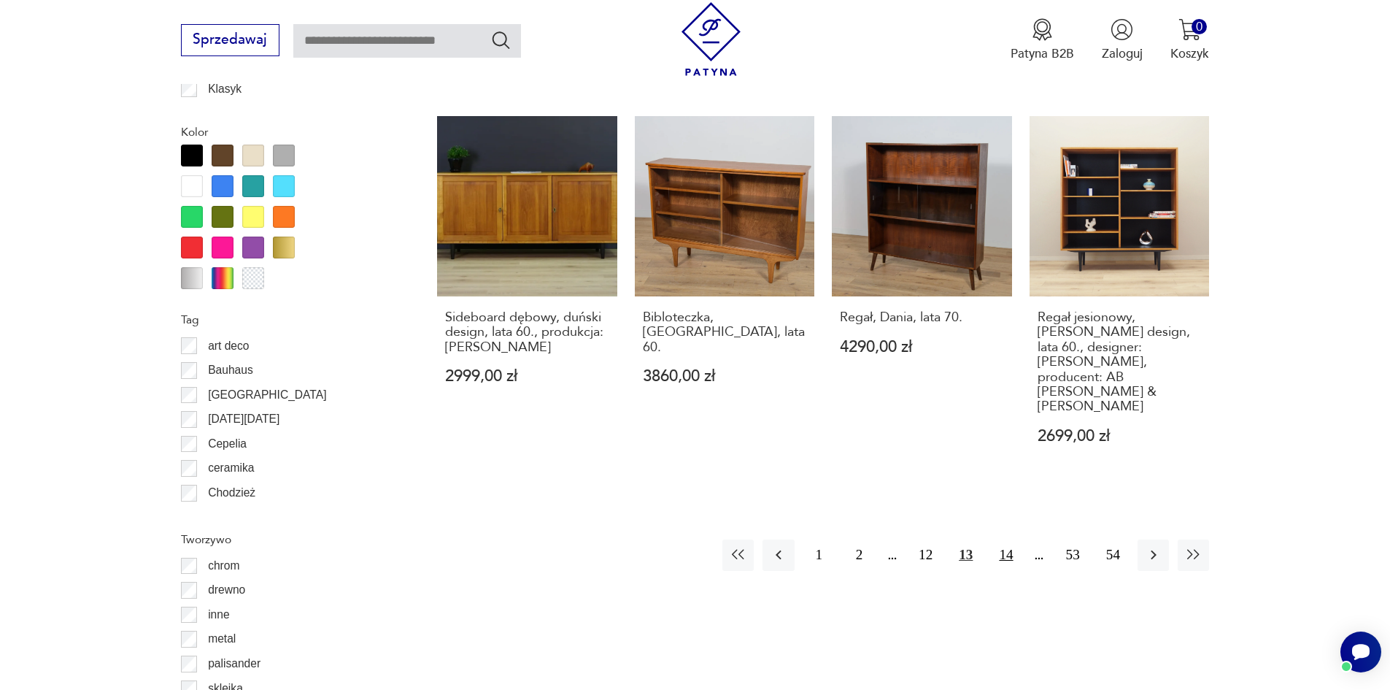
click at [1006, 539] on button "14" at bounding box center [1005, 554] width 31 height 31
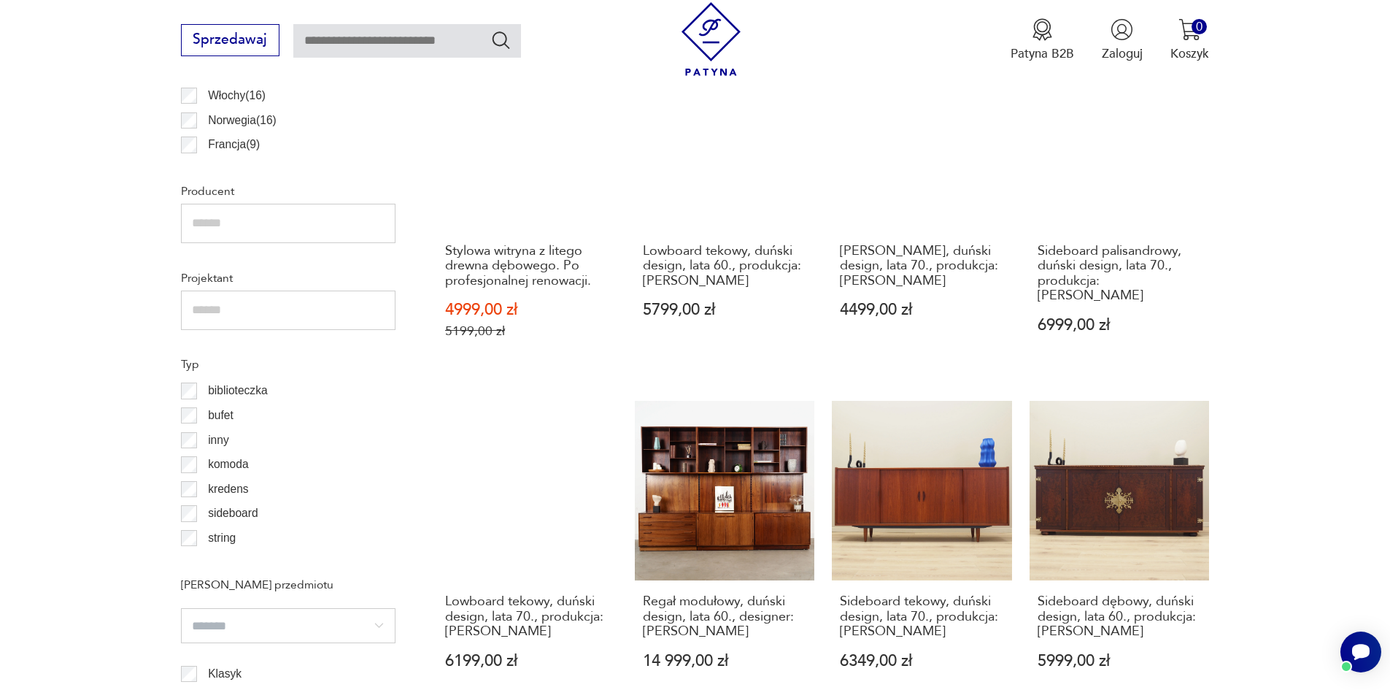
scroll to position [1070, 0]
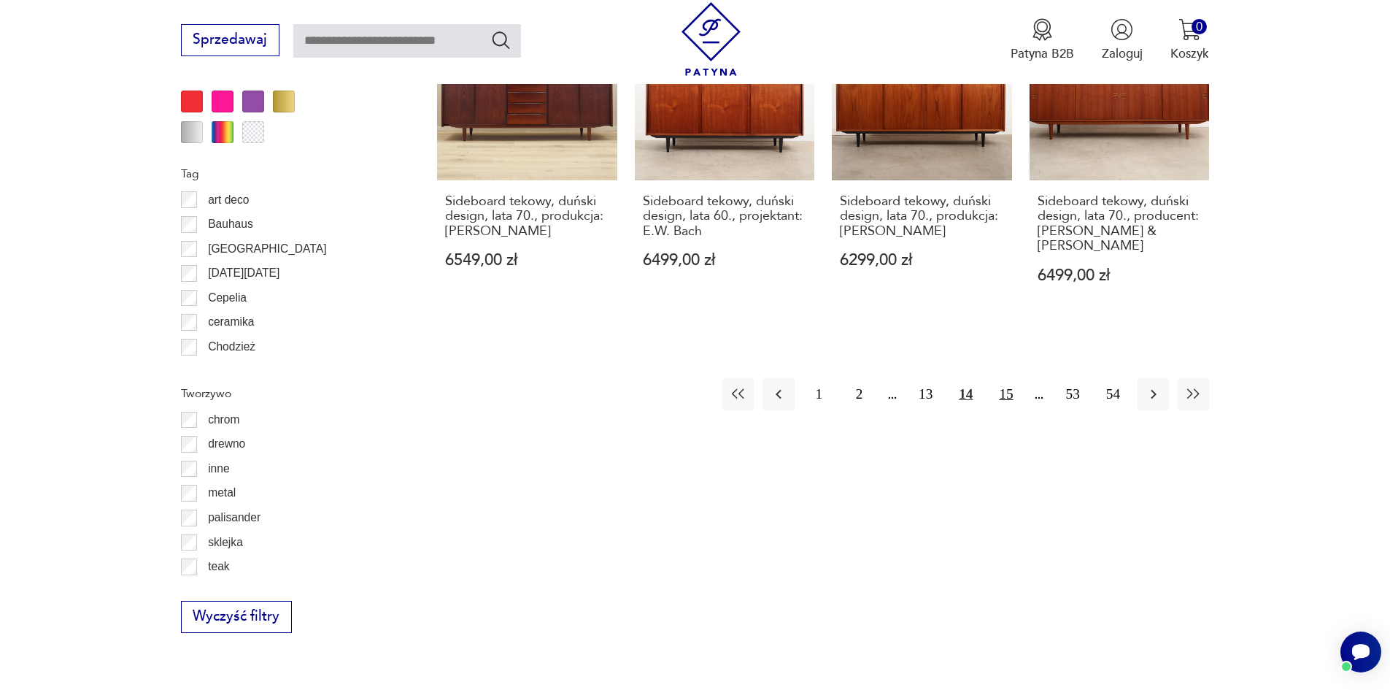
click at [1006, 378] on button "15" at bounding box center [1005, 393] width 31 height 31
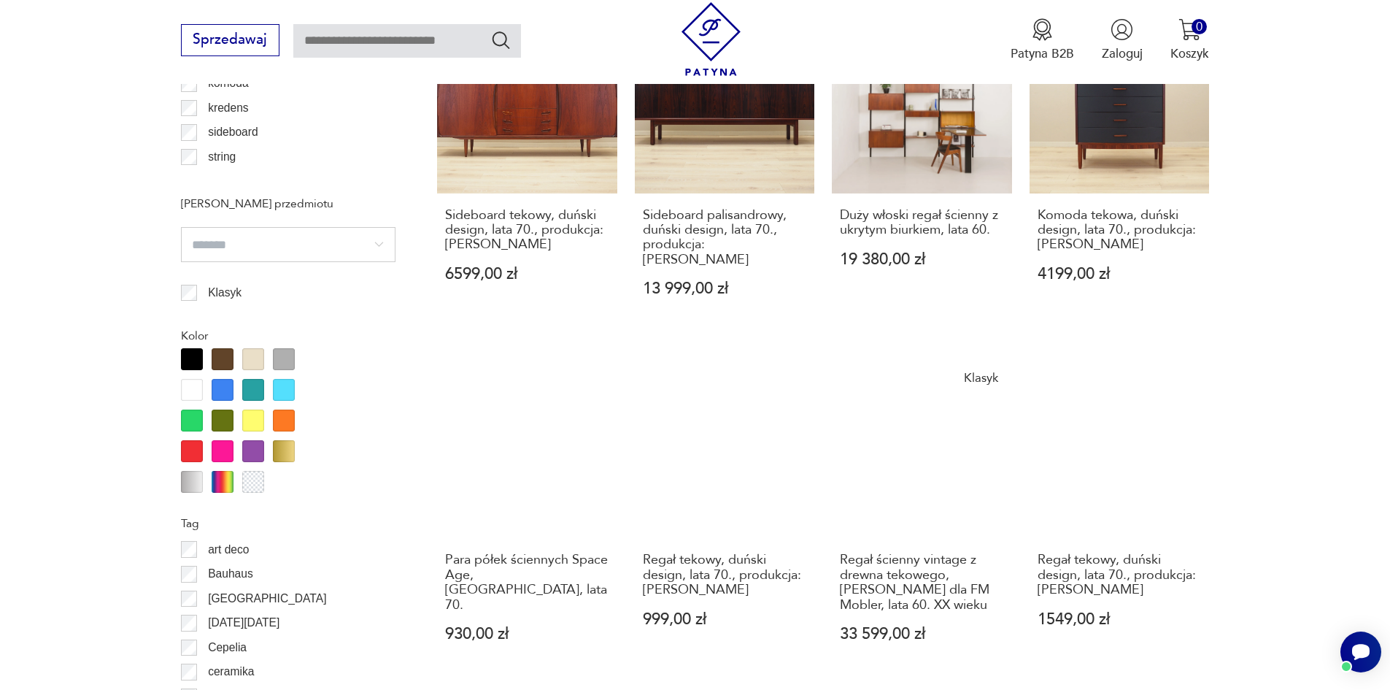
scroll to position [1508, 0]
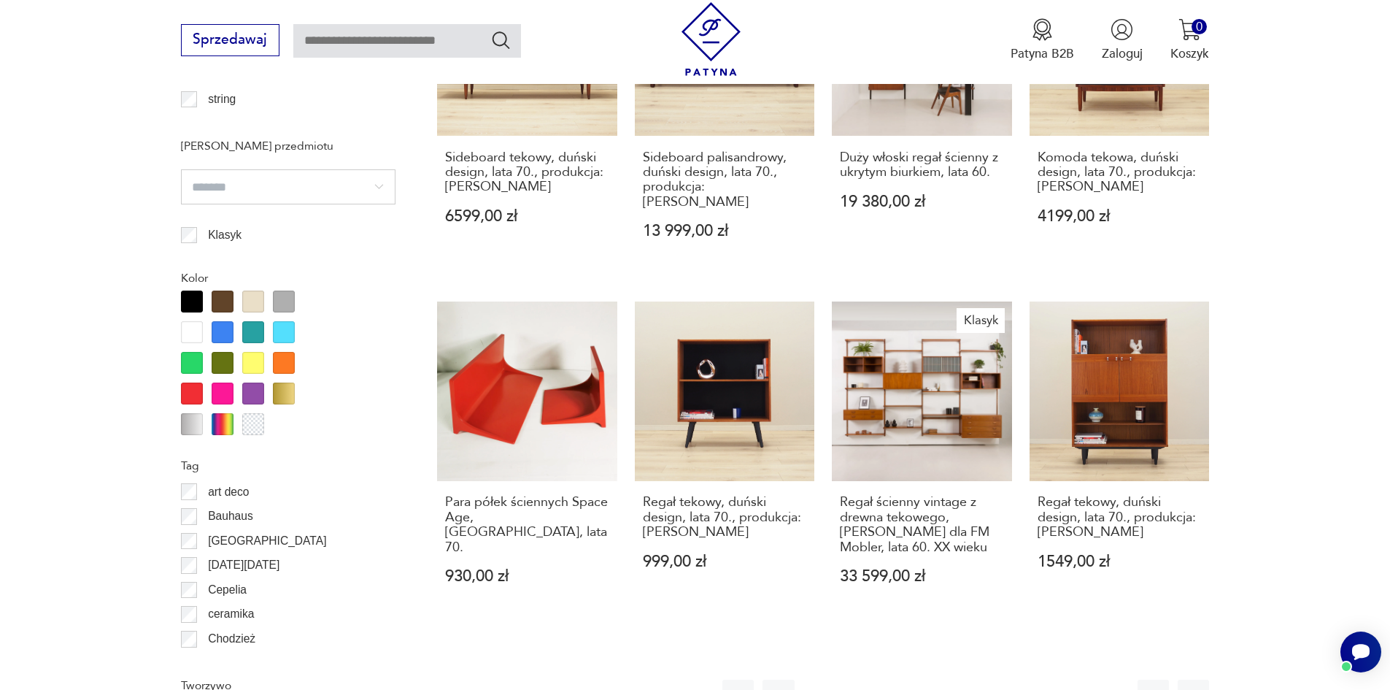
click at [1012, 679] on button "16" at bounding box center [1005, 694] width 31 height 31
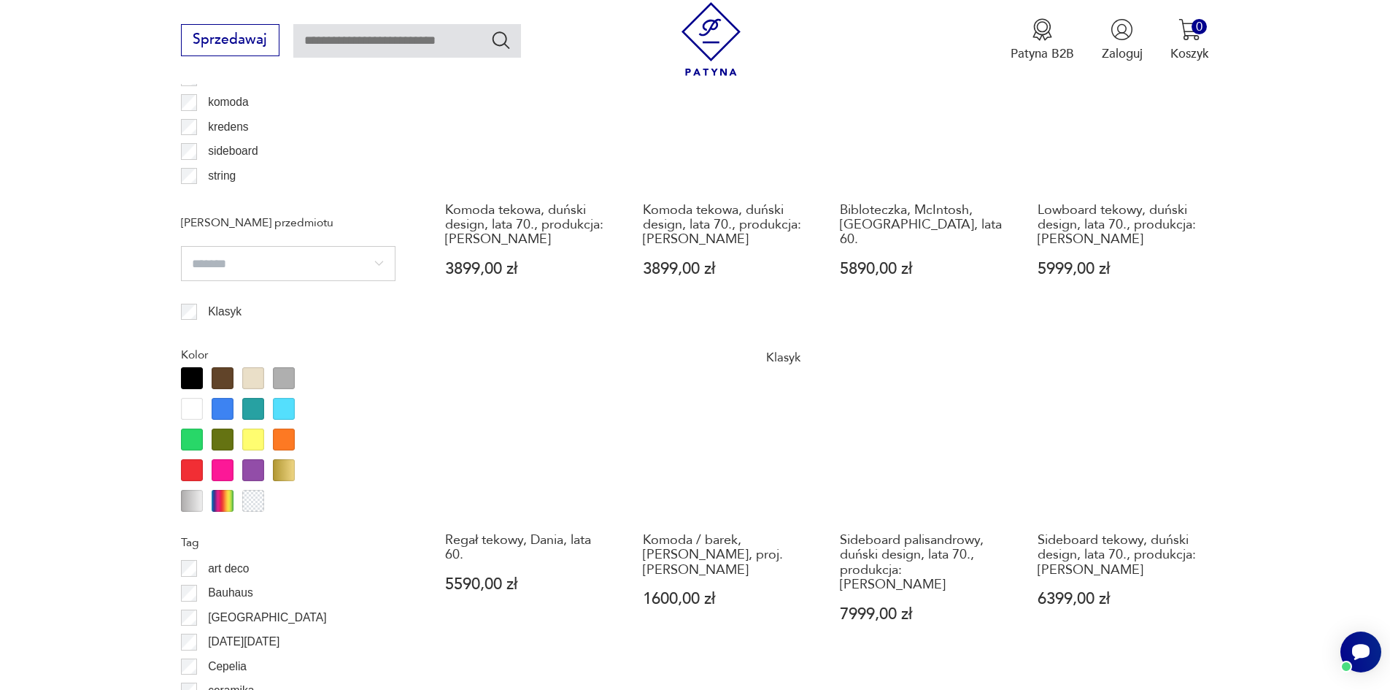
scroll to position [1435, 0]
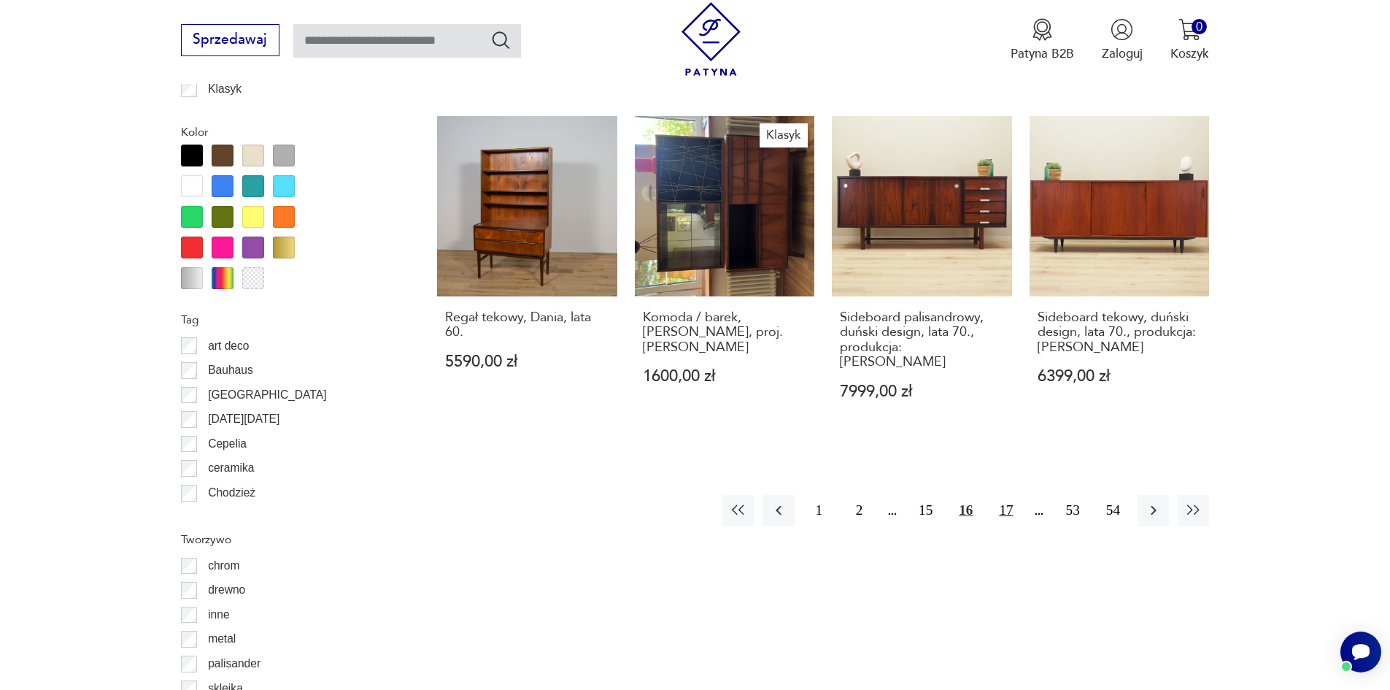
click at [1002, 501] on button "17" at bounding box center [1005, 510] width 31 height 31
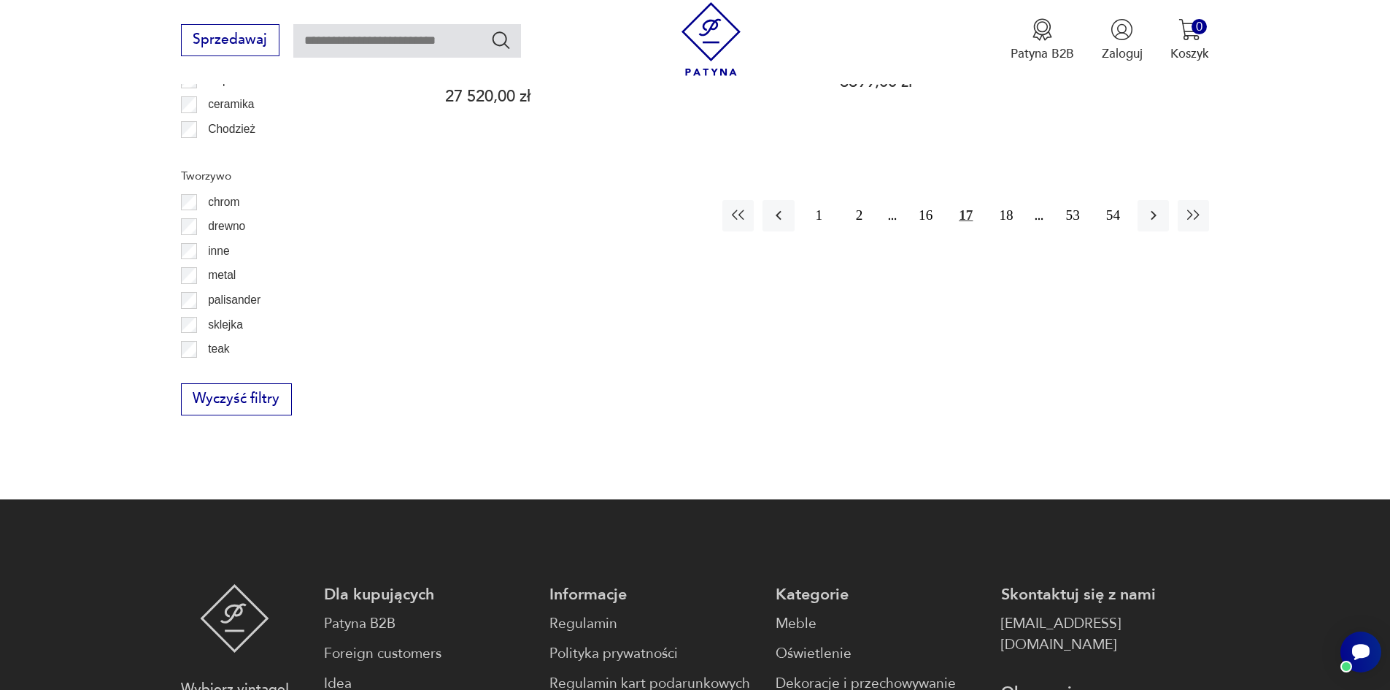
scroll to position [2018, 0]
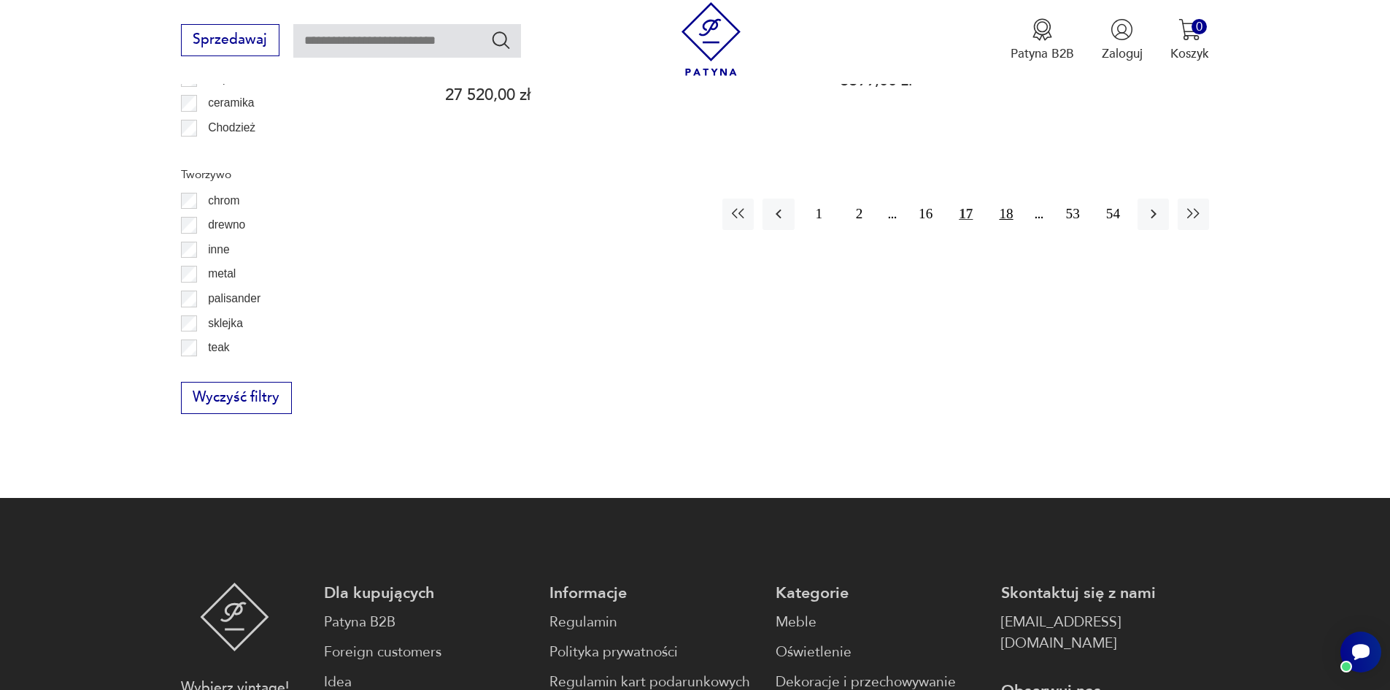
click at [1006, 198] on button "18" at bounding box center [1005, 213] width 31 height 31
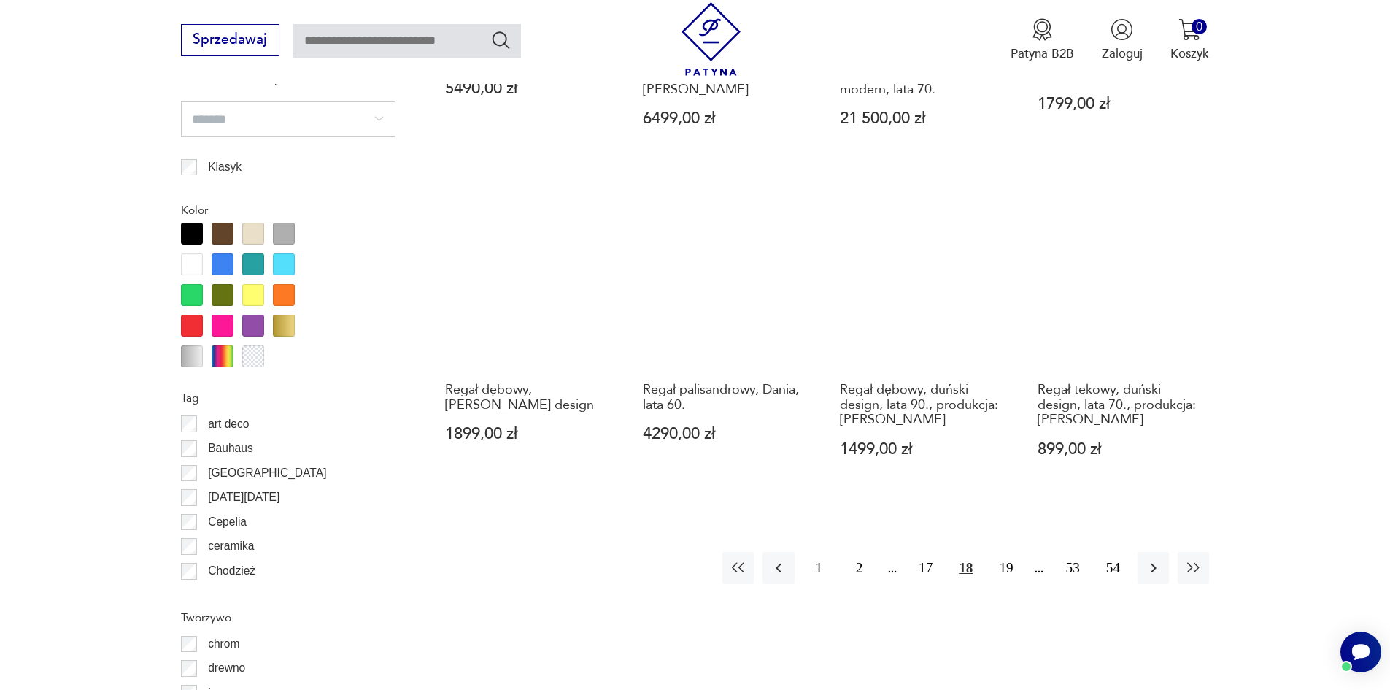
scroll to position [1581, 0]
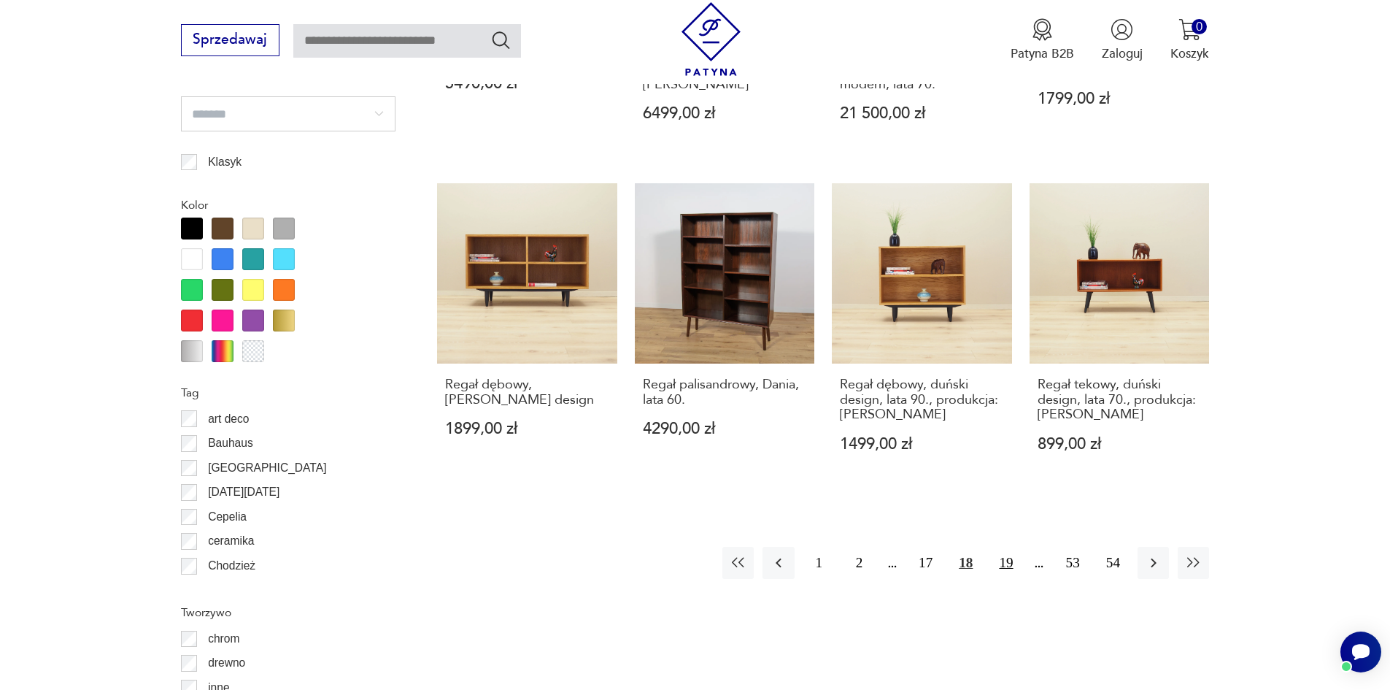
click at [996, 547] on button "19" at bounding box center [1005, 562] width 31 height 31
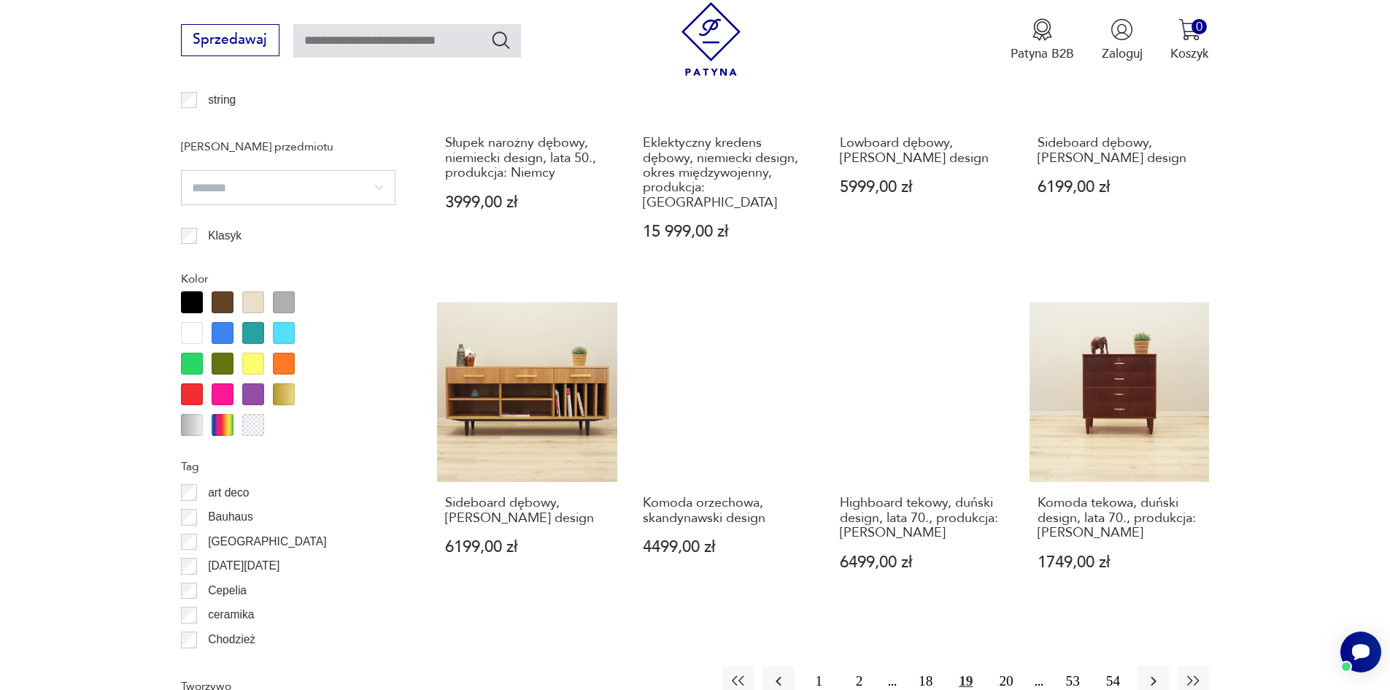
scroll to position [1581, 0]
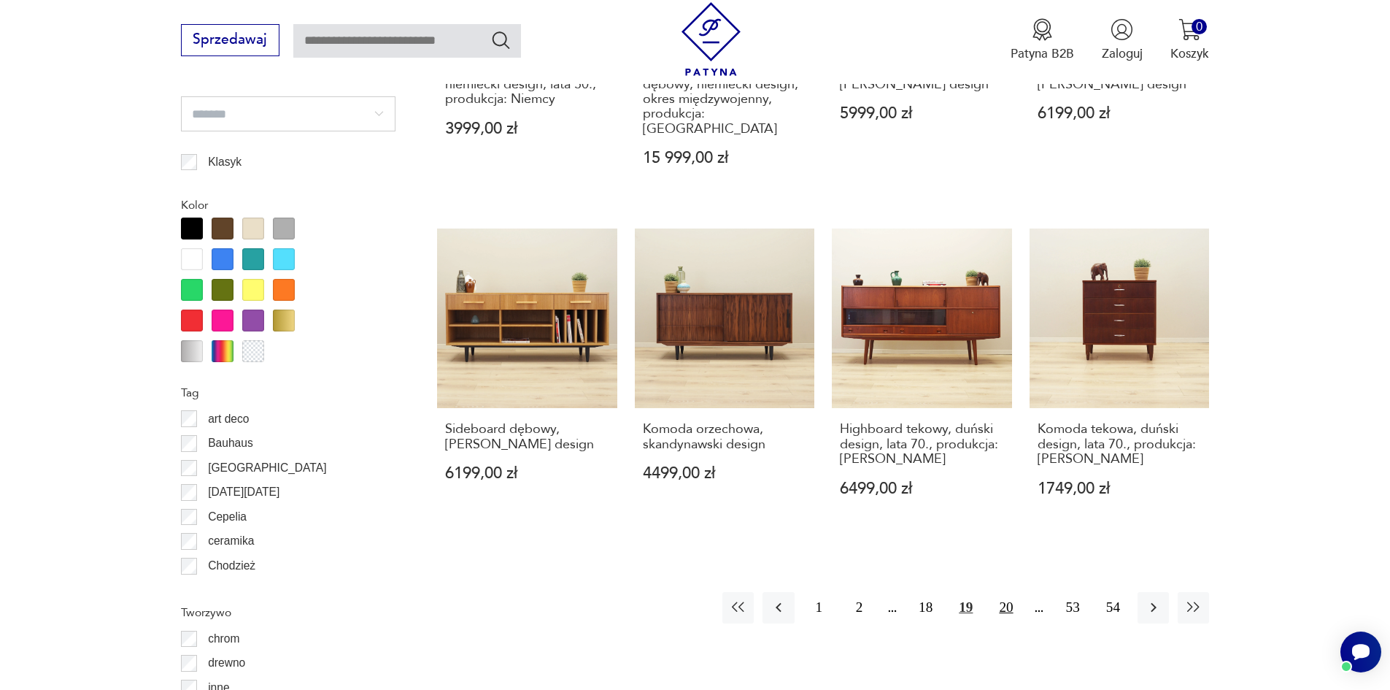
click at [1005, 592] on button "20" at bounding box center [1005, 607] width 31 height 31
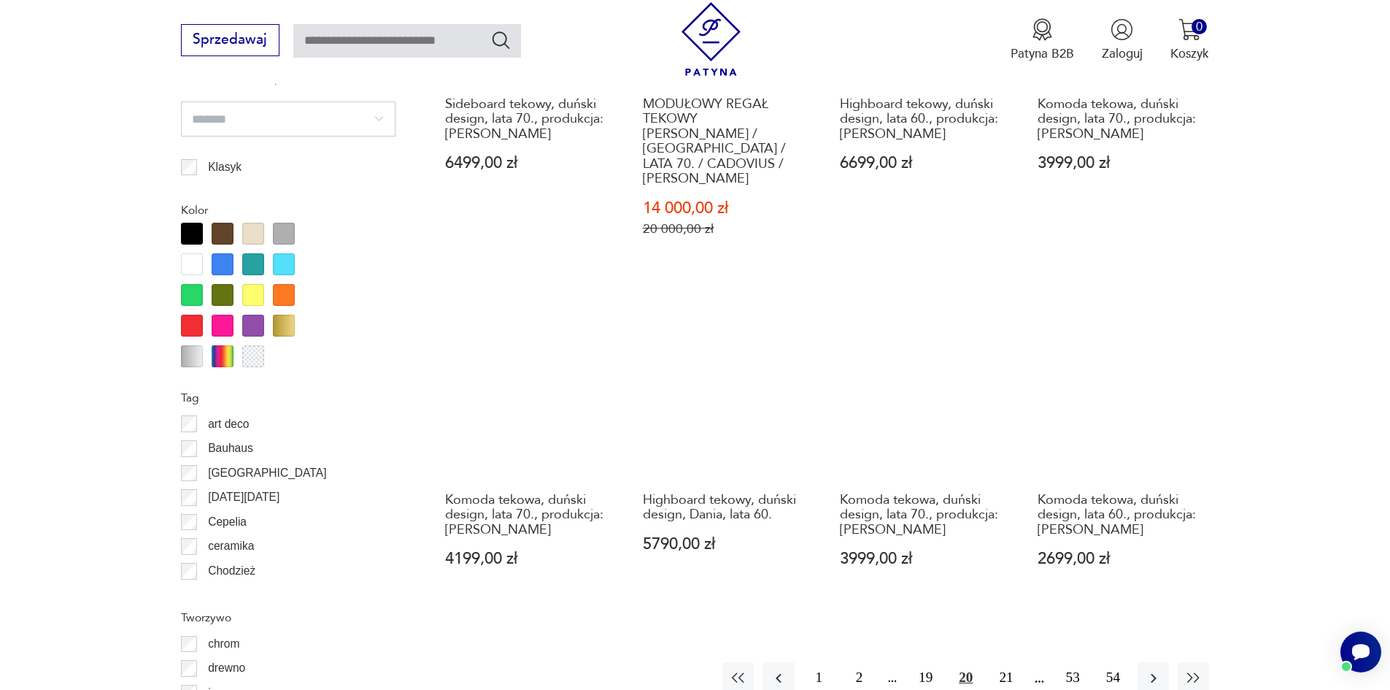
scroll to position [1581, 0]
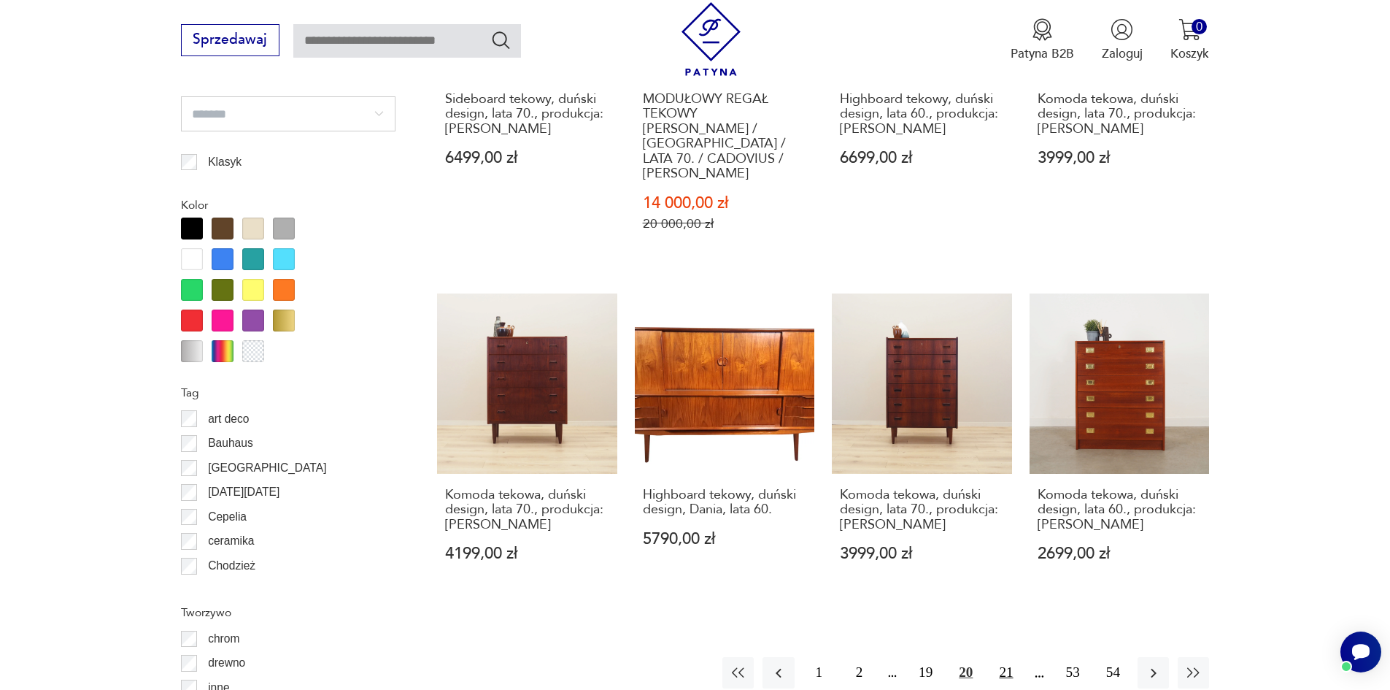
click at [1000, 657] on button "21" at bounding box center [1005, 672] width 31 height 31
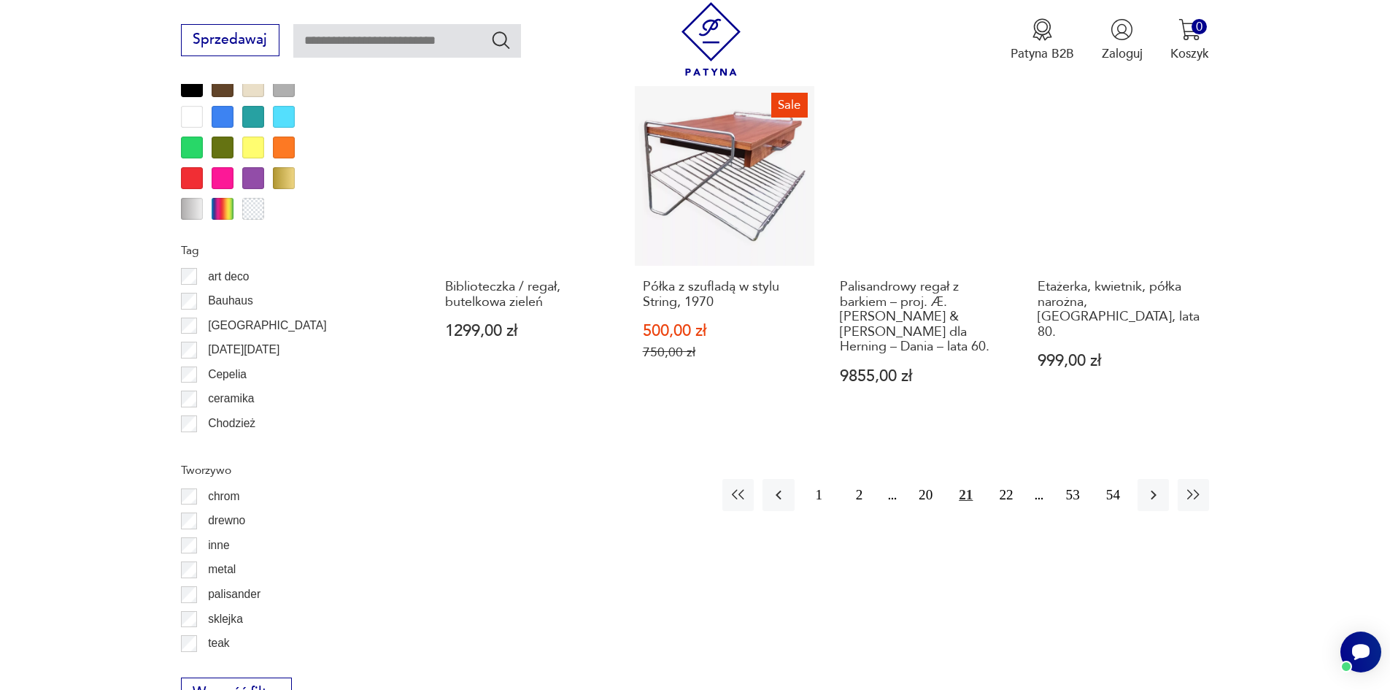
scroll to position [1727, 0]
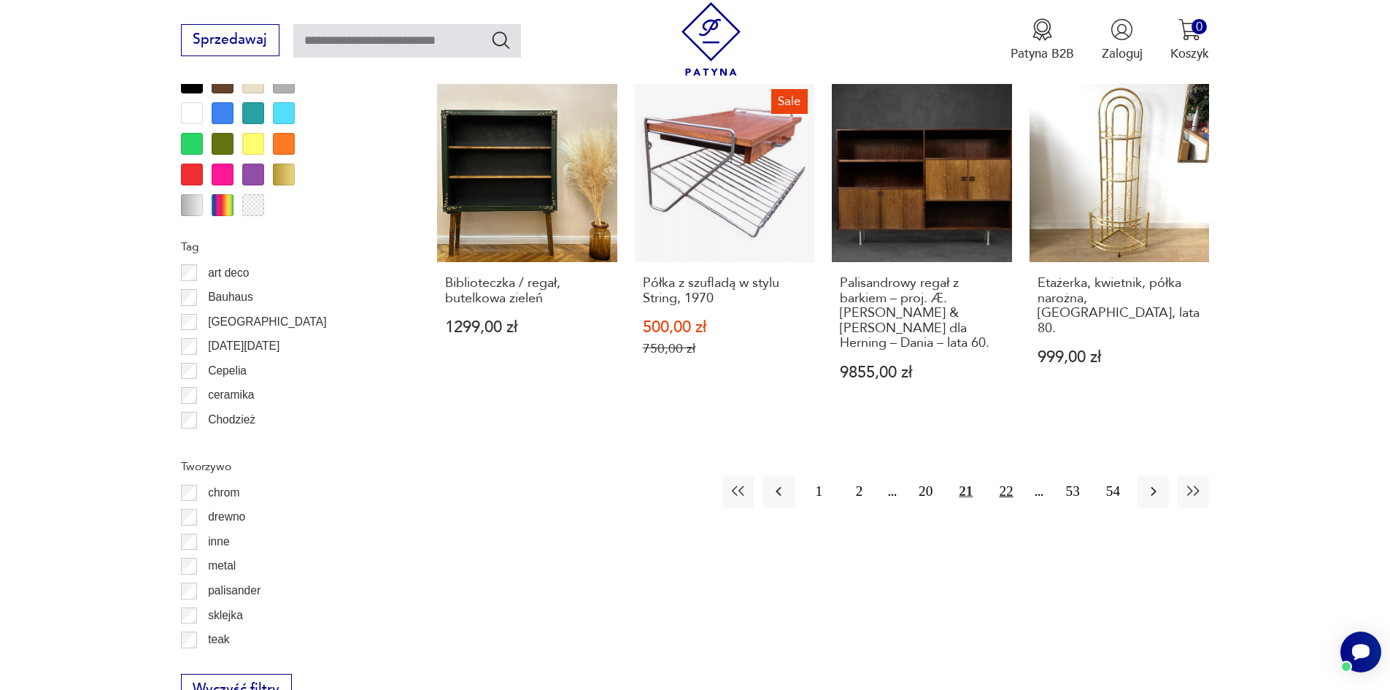
click at [1000, 475] on button "22" at bounding box center [1005, 490] width 31 height 31
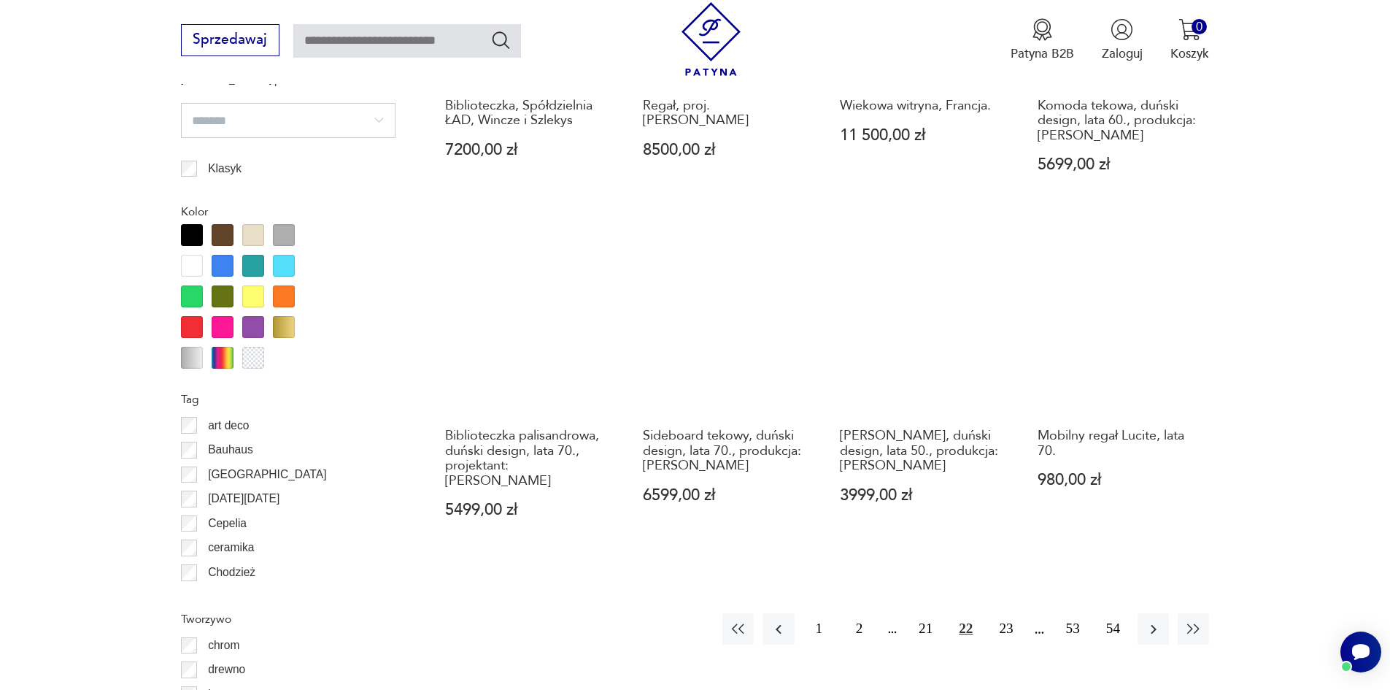
scroll to position [1581, 0]
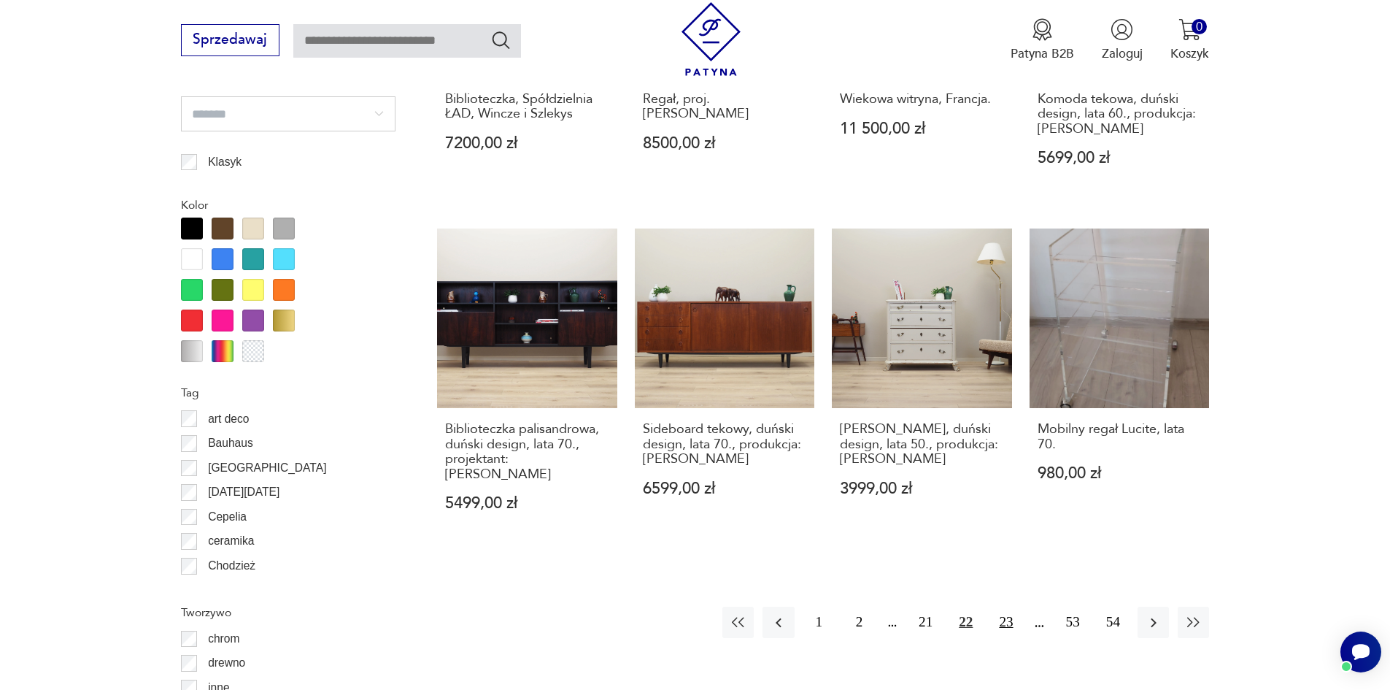
click at [997, 606] on button "23" at bounding box center [1005, 621] width 31 height 31
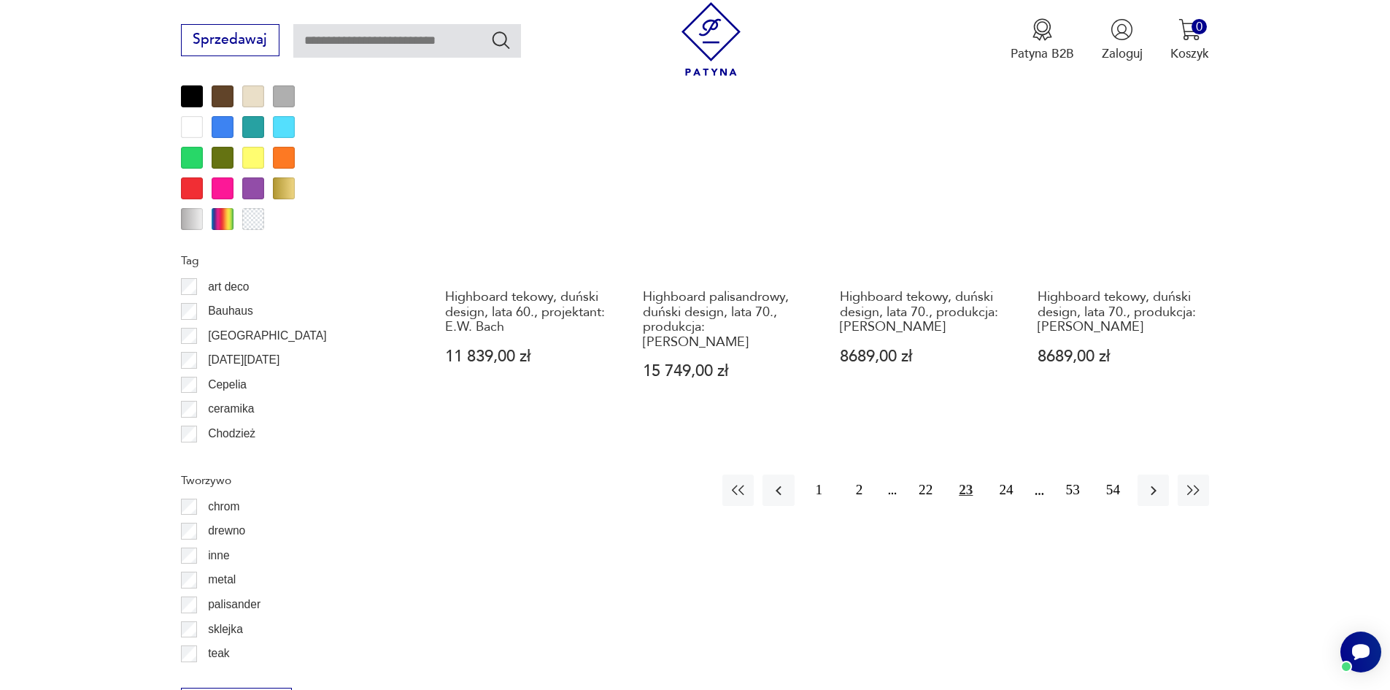
scroll to position [1727, 0]
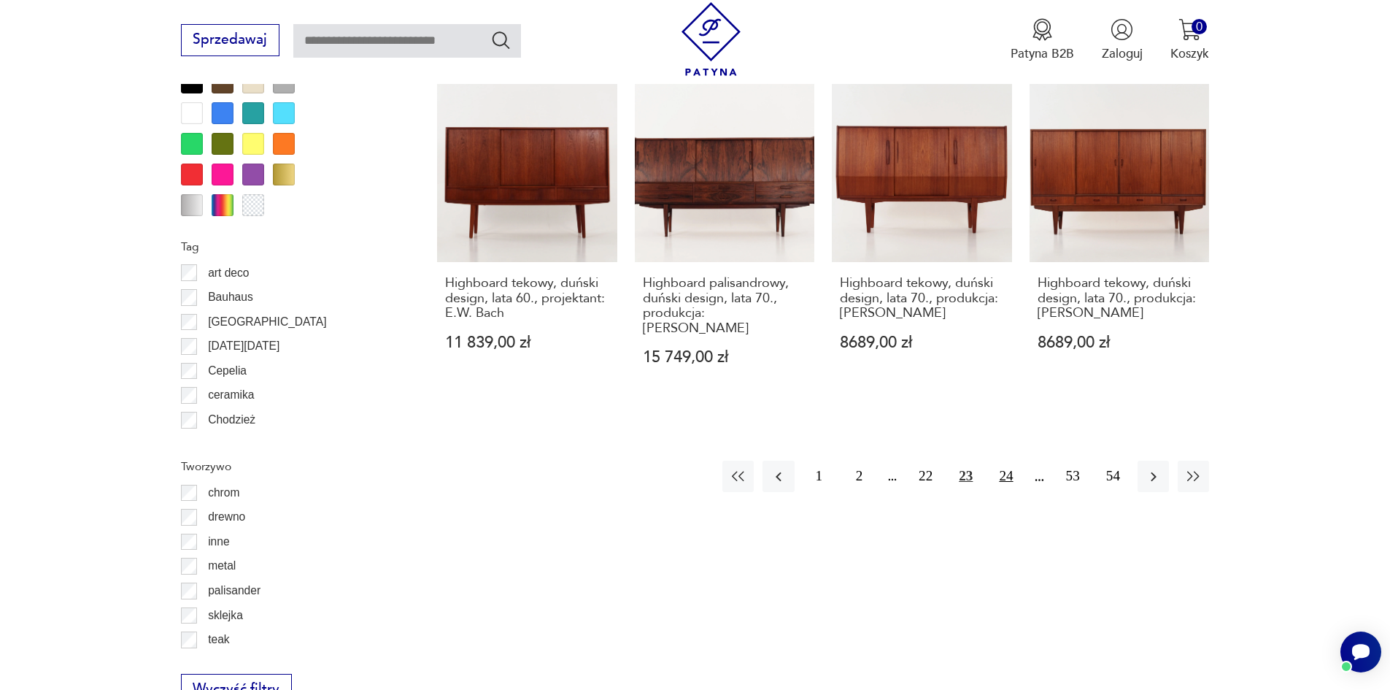
click at [1000, 460] on button "24" at bounding box center [1005, 475] width 31 height 31
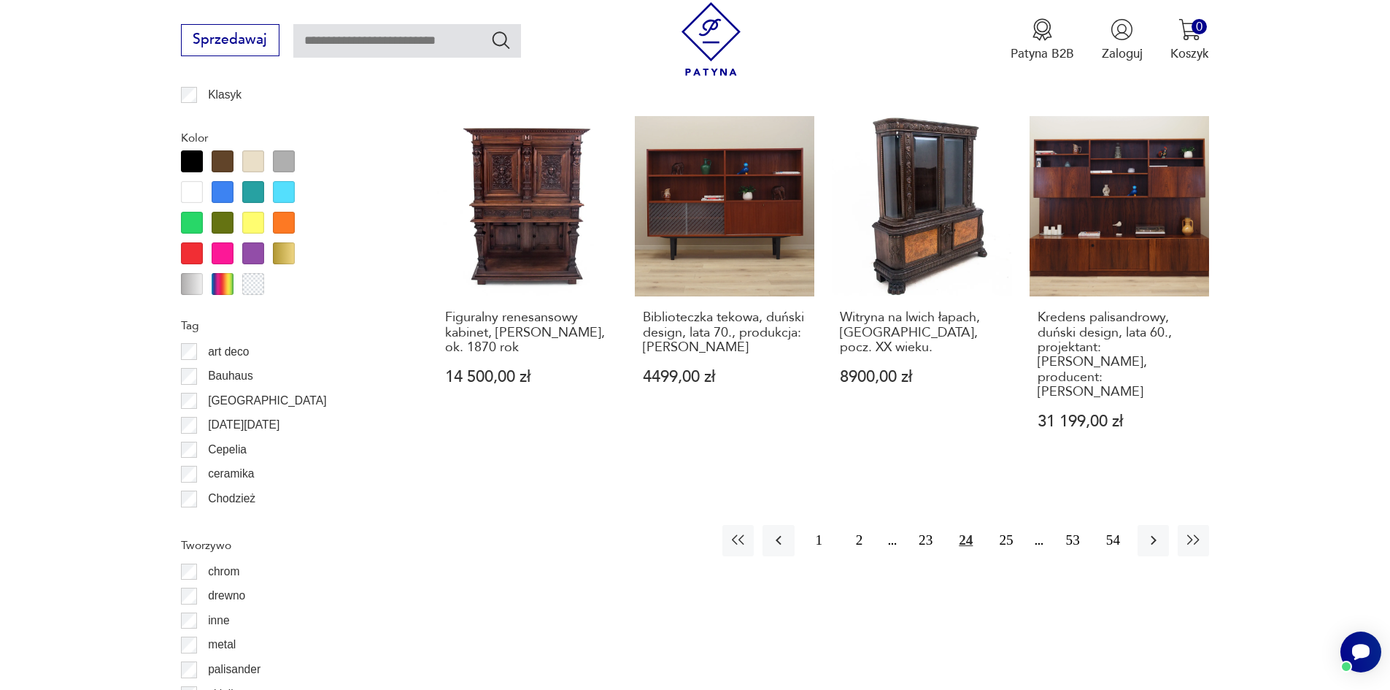
scroll to position [1654, 0]
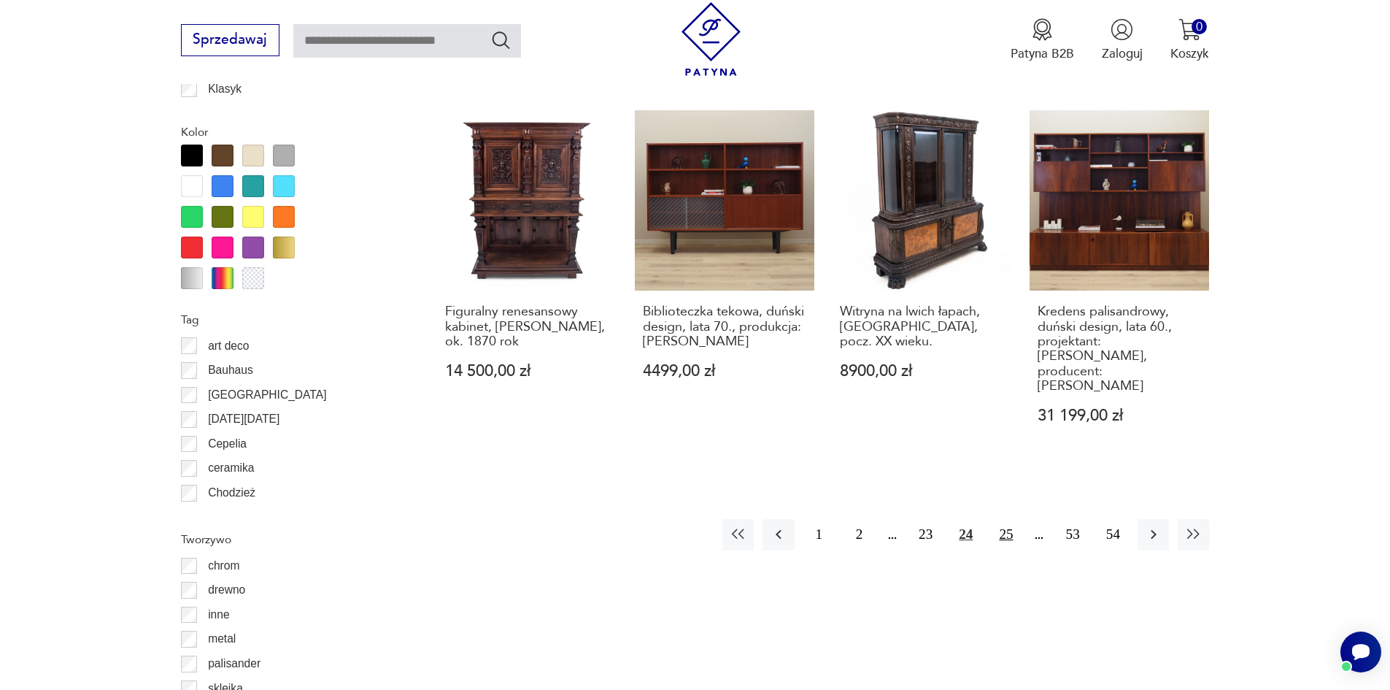
click at [1005, 520] on button "25" at bounding box center [1005, 534] width 31 height 31
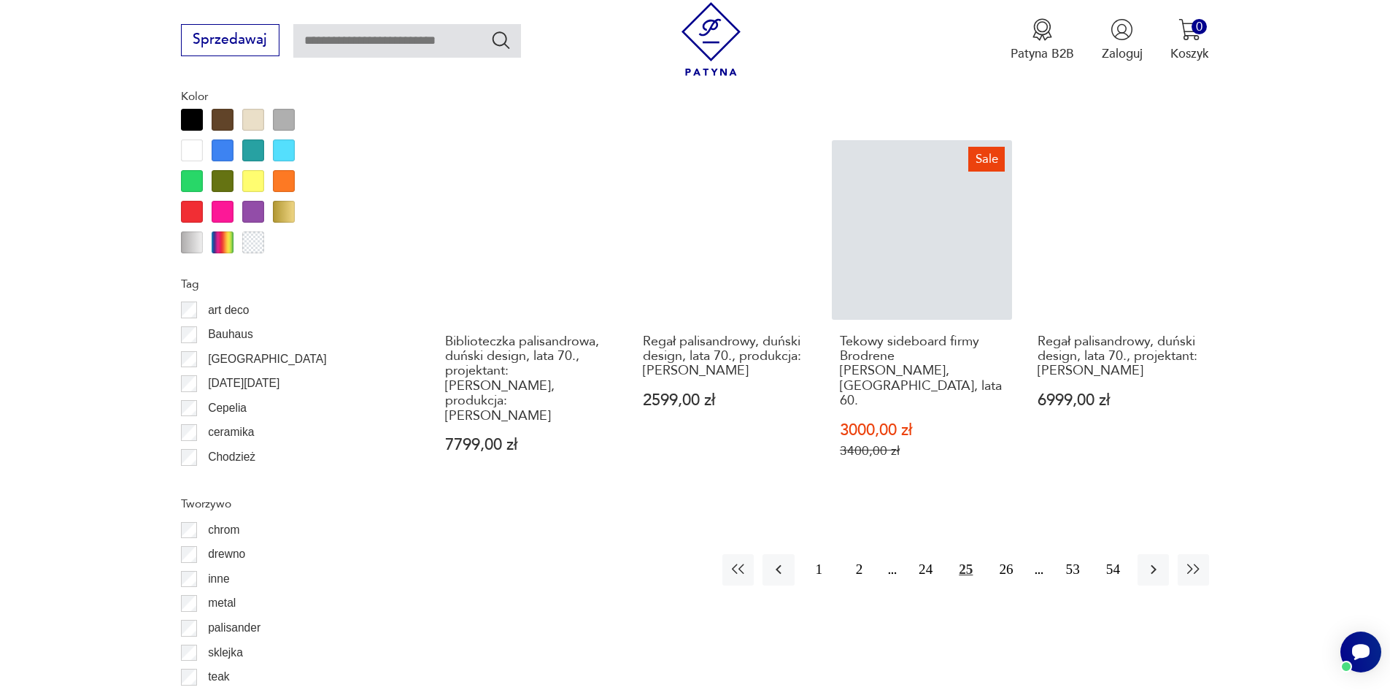
scroll to position [1727, 0]
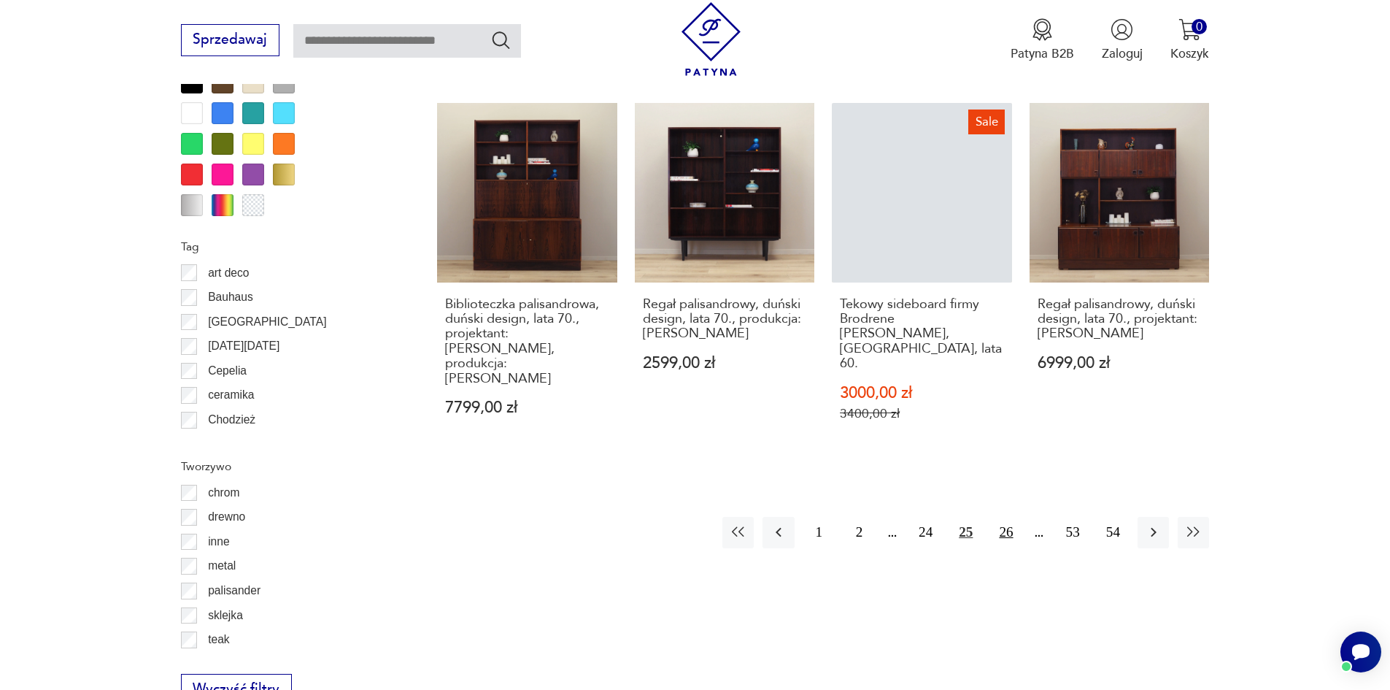
click at [1009, 517] on button "26" at bounding box center [1005, 532] width 31 height 31
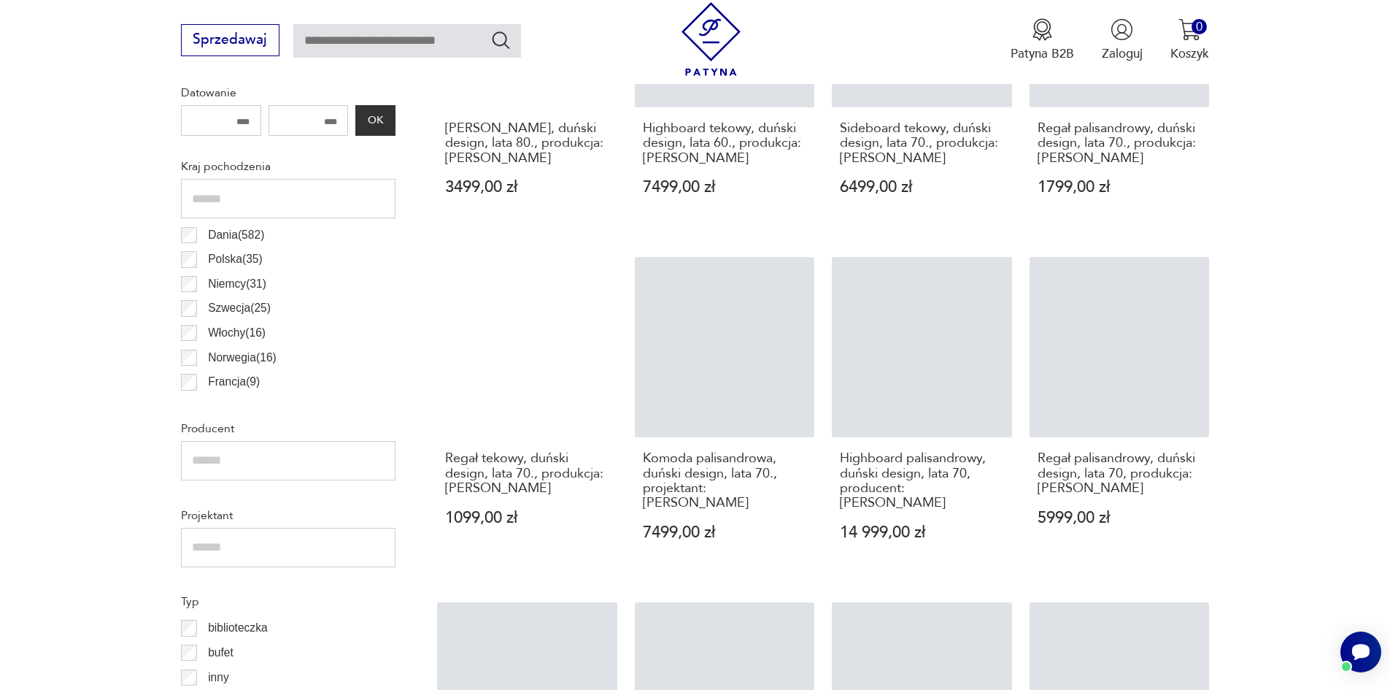
scroll to position [851, 0]
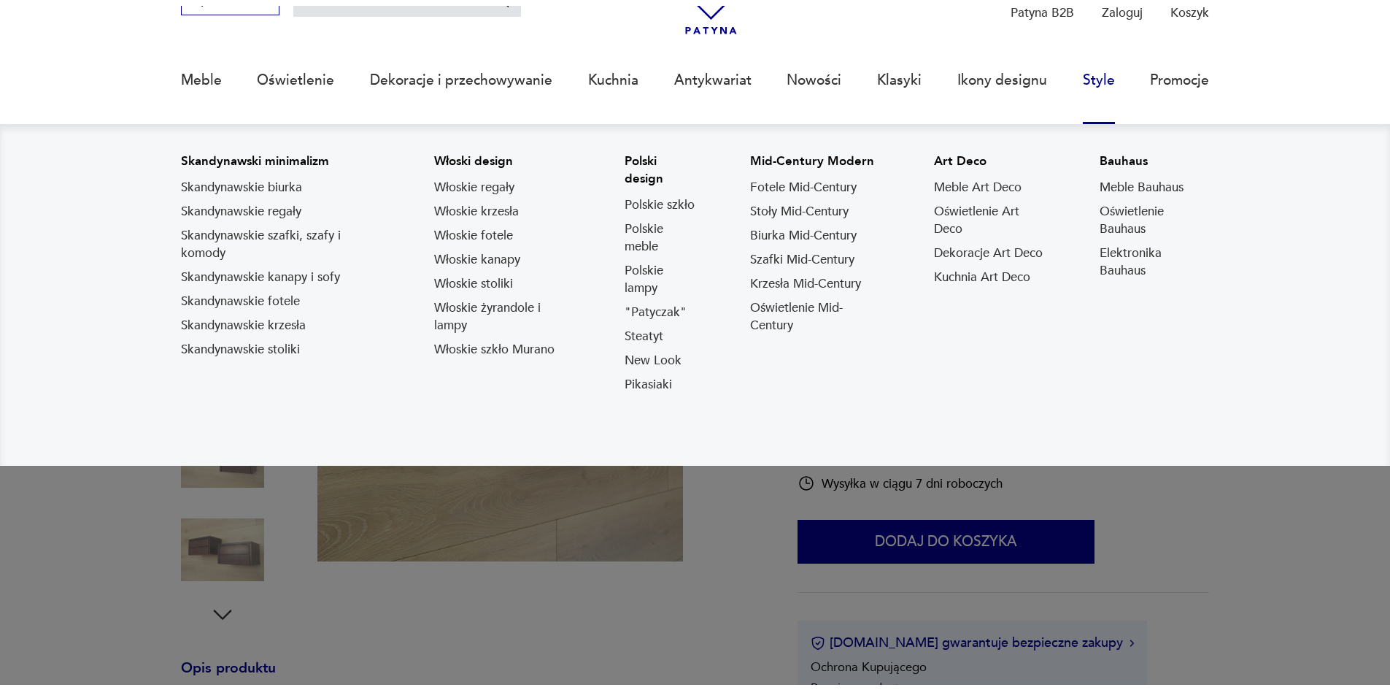
scroll to position [146, 0]
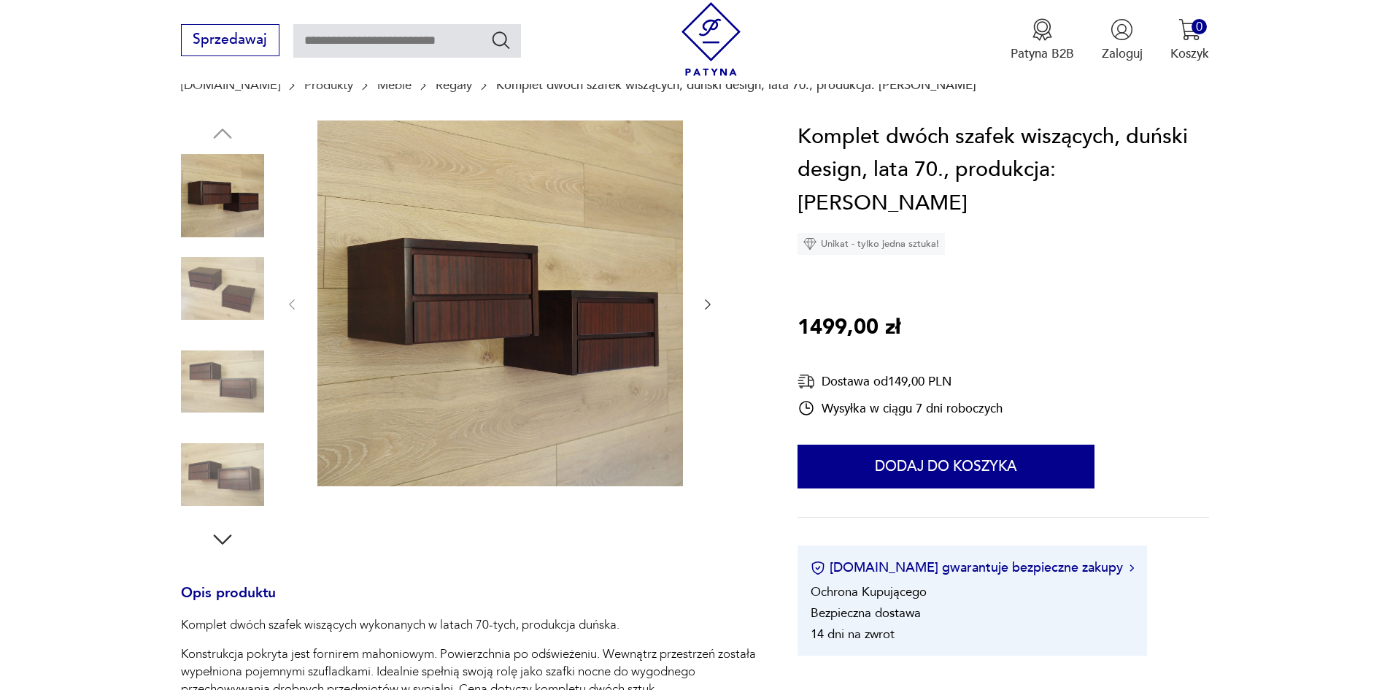
click at [201, 293] on img at bounding box center [222, 288] width 83 height 83
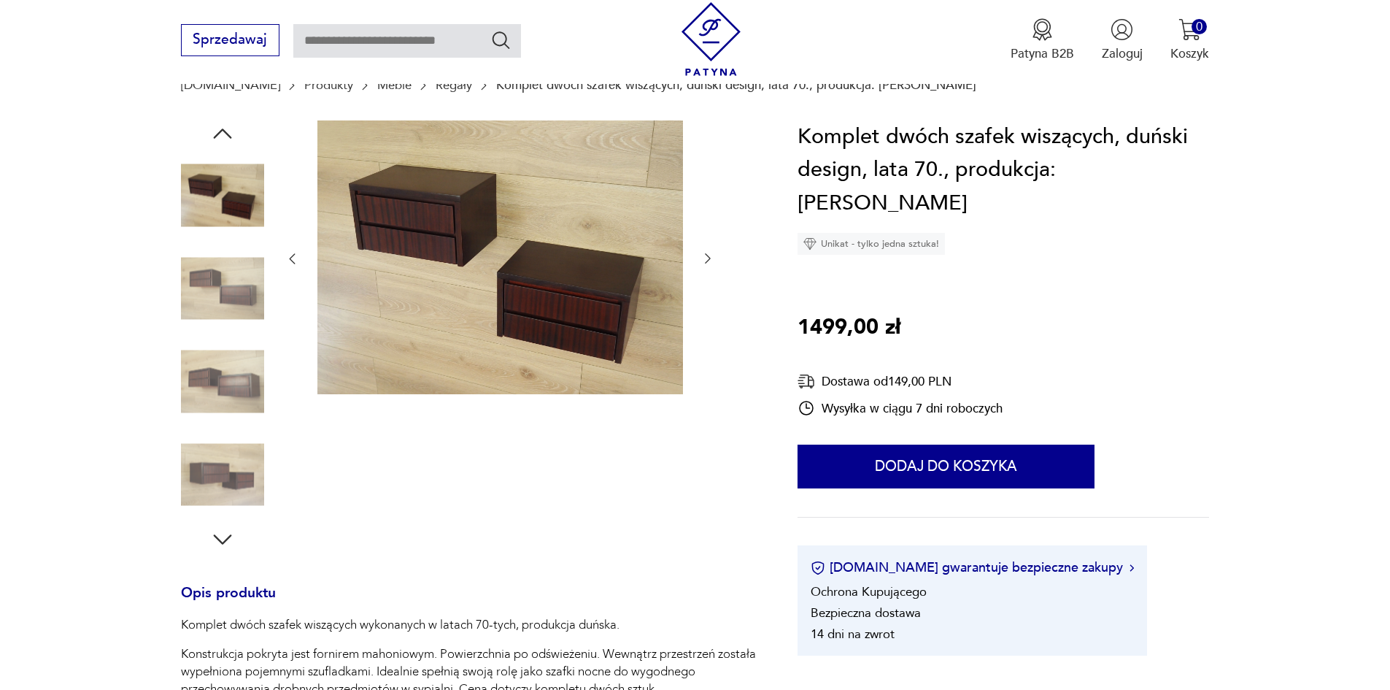
click at [224, 342] on img at bounding box center [222, 381] width 83 height 83
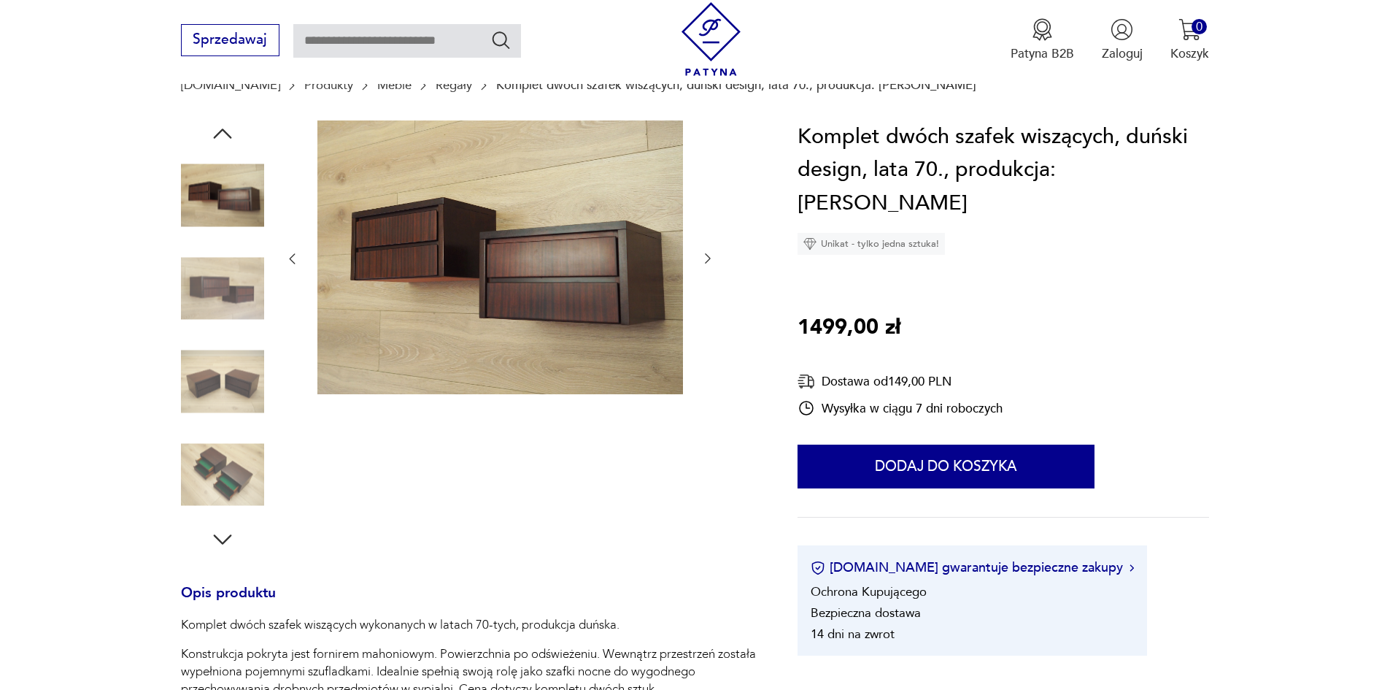
scroll to position [0, 0]
click at [207, 411] on img at bounding box center [222, 381] width 83 height 83
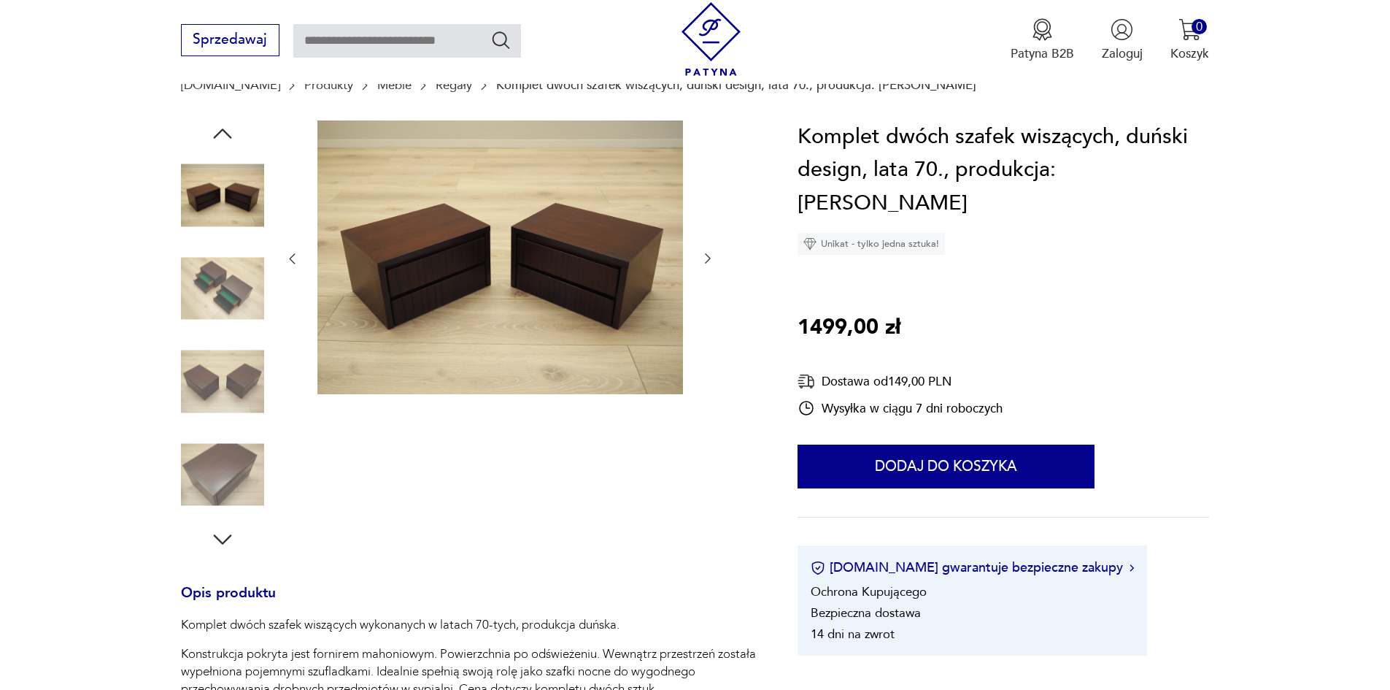
click at [209, 425] on div at bounding box center [222, 383] width 83 height 86
click at [210, 466] on img at bounding box center [222, 474] width 83 height 83
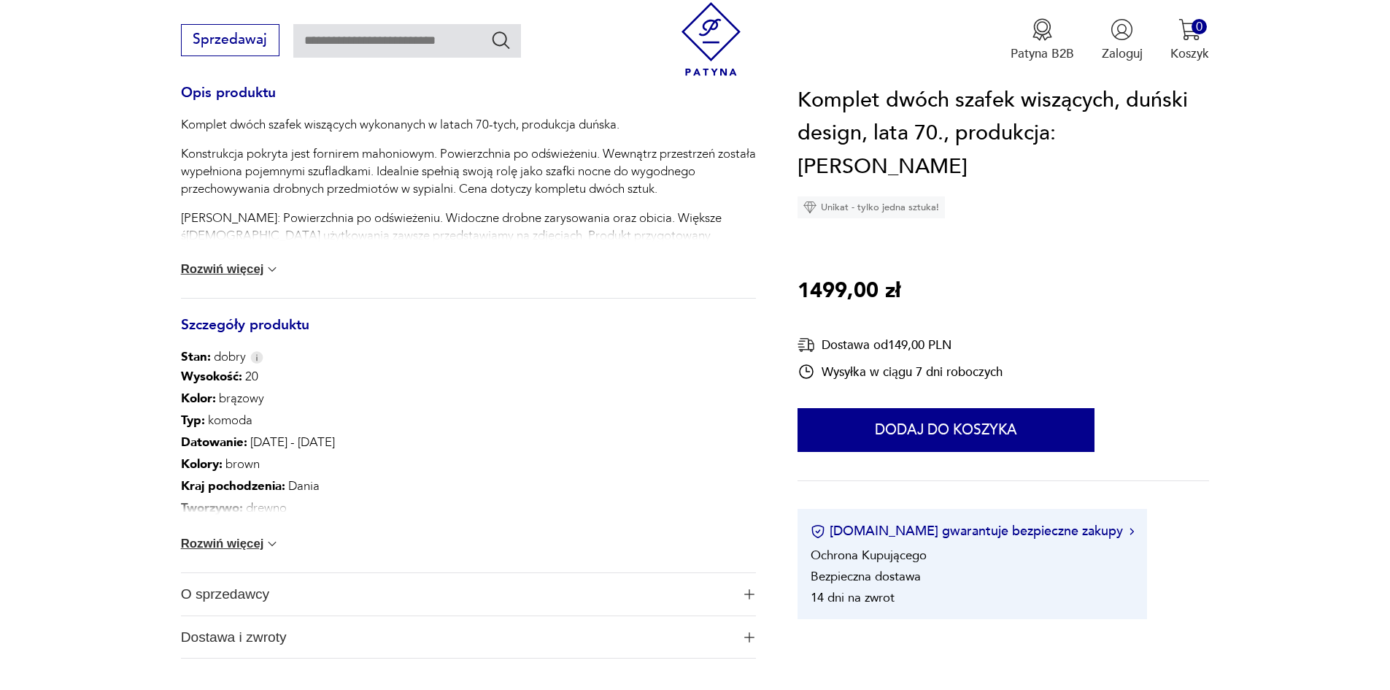
scroll to position [657, 0]
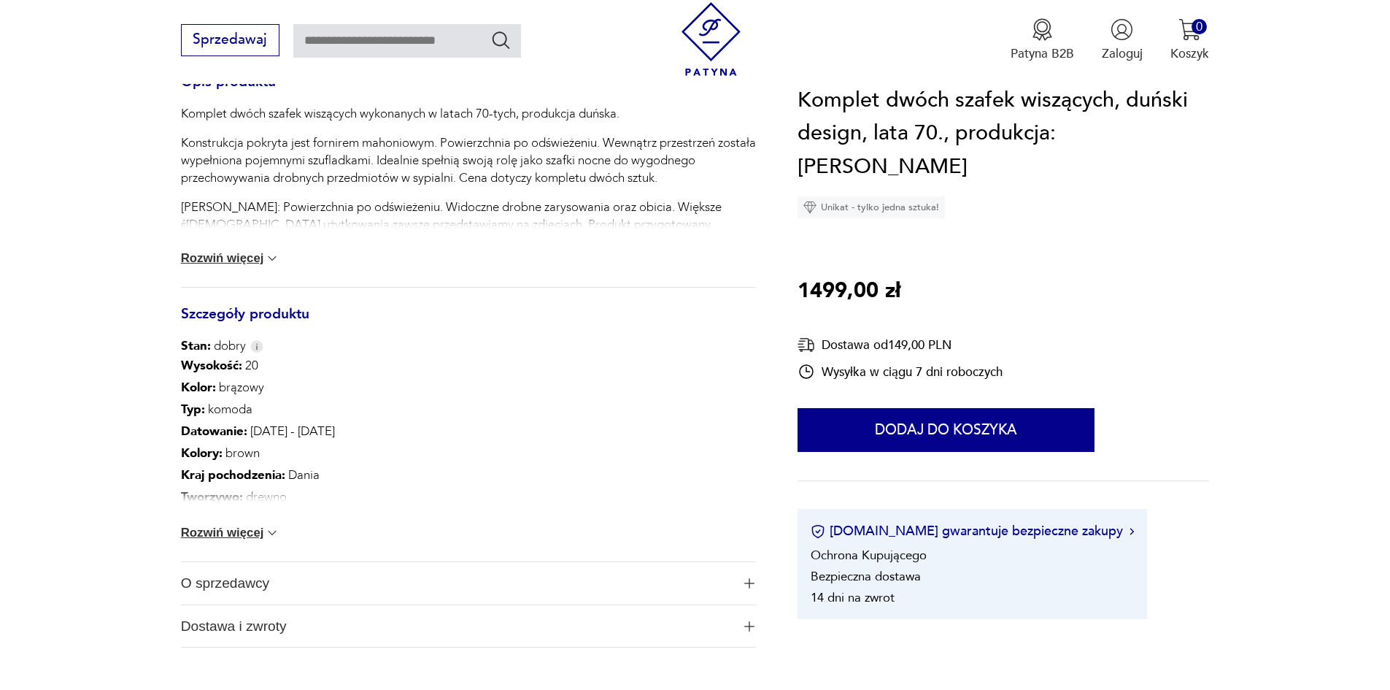
click at [229, 532] on button "Rozwiń więcej" at bounding box center [230, 532] width 99 height 15
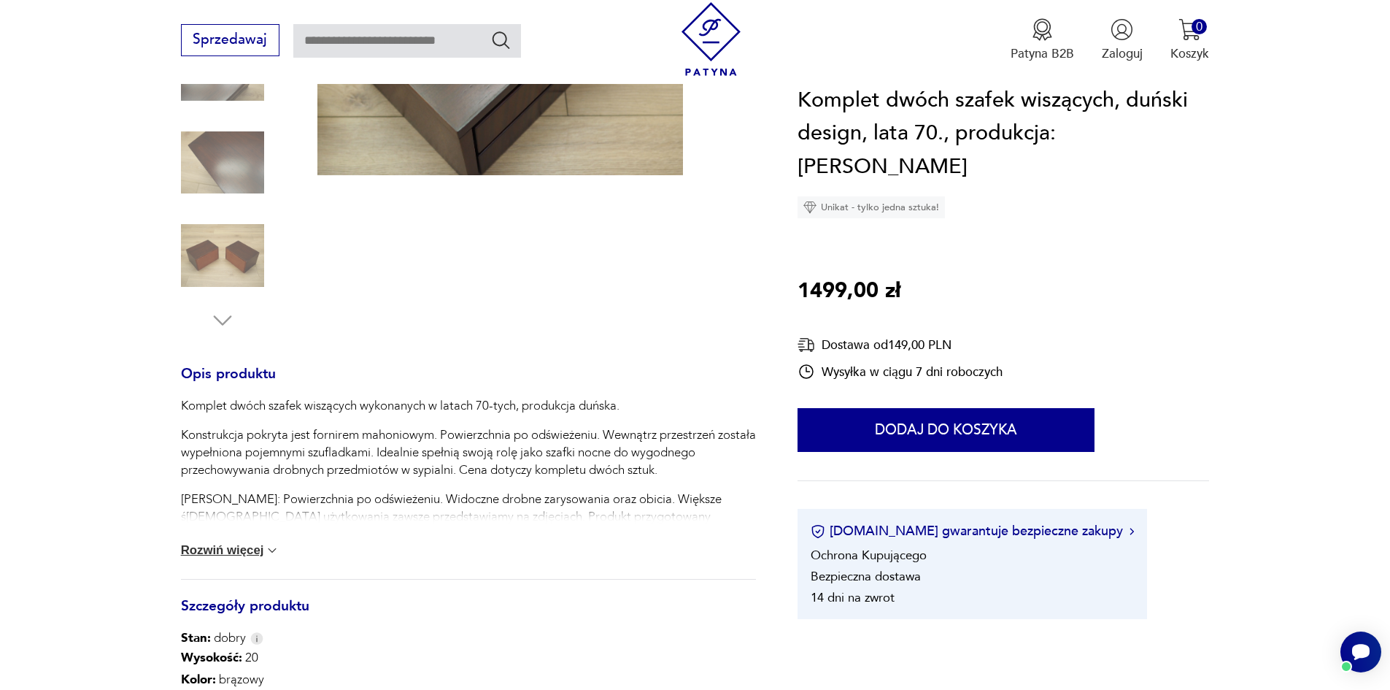
scroll to position [0, 0]
click at [254, 550] on button "Rozwiń więcej" at bounding box center [230, 550] width 99 height 15
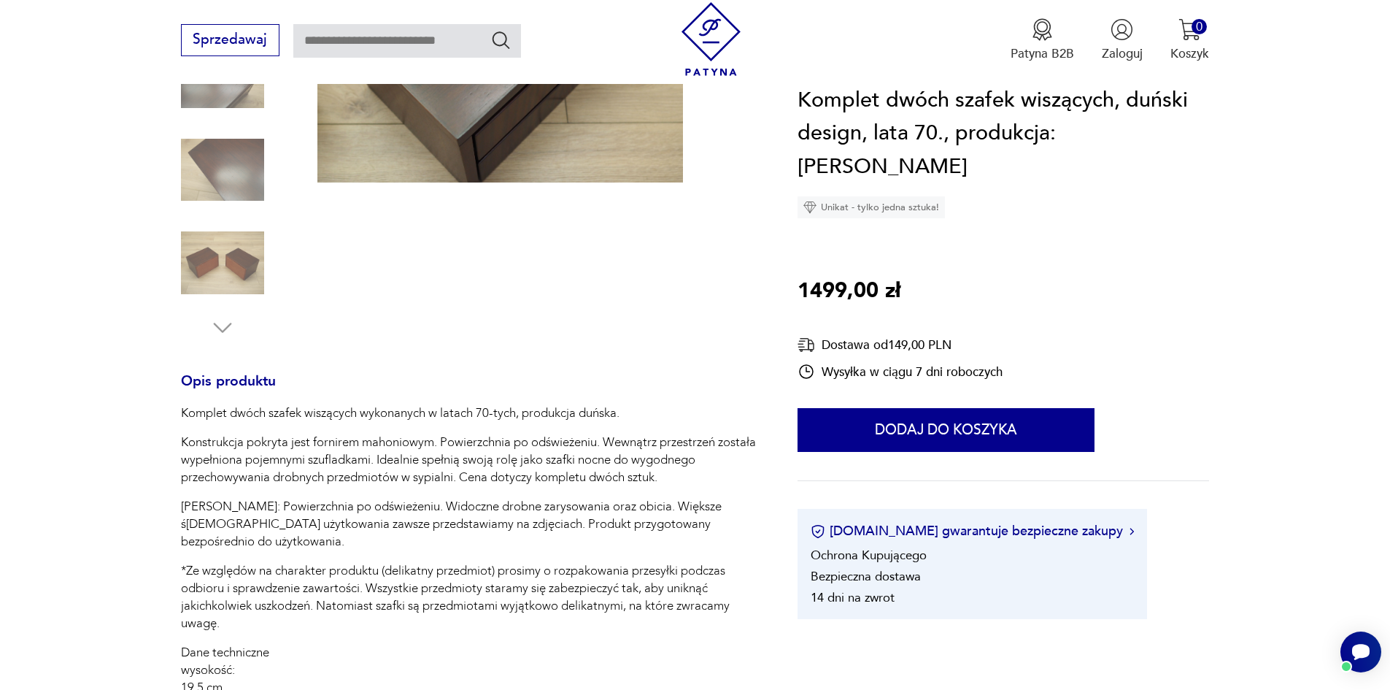
scroll to position [219, 0]
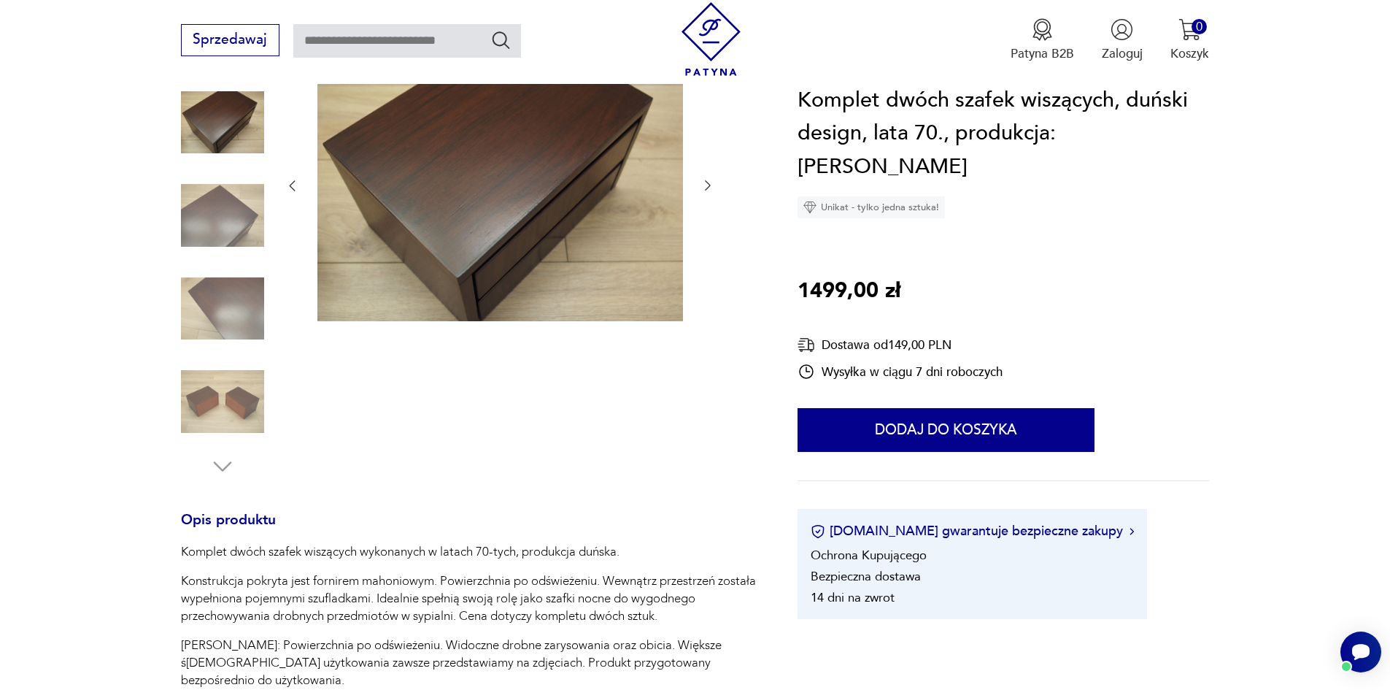
click at [228, 283] on img at bounding box center [222, 308] width 83 height 83
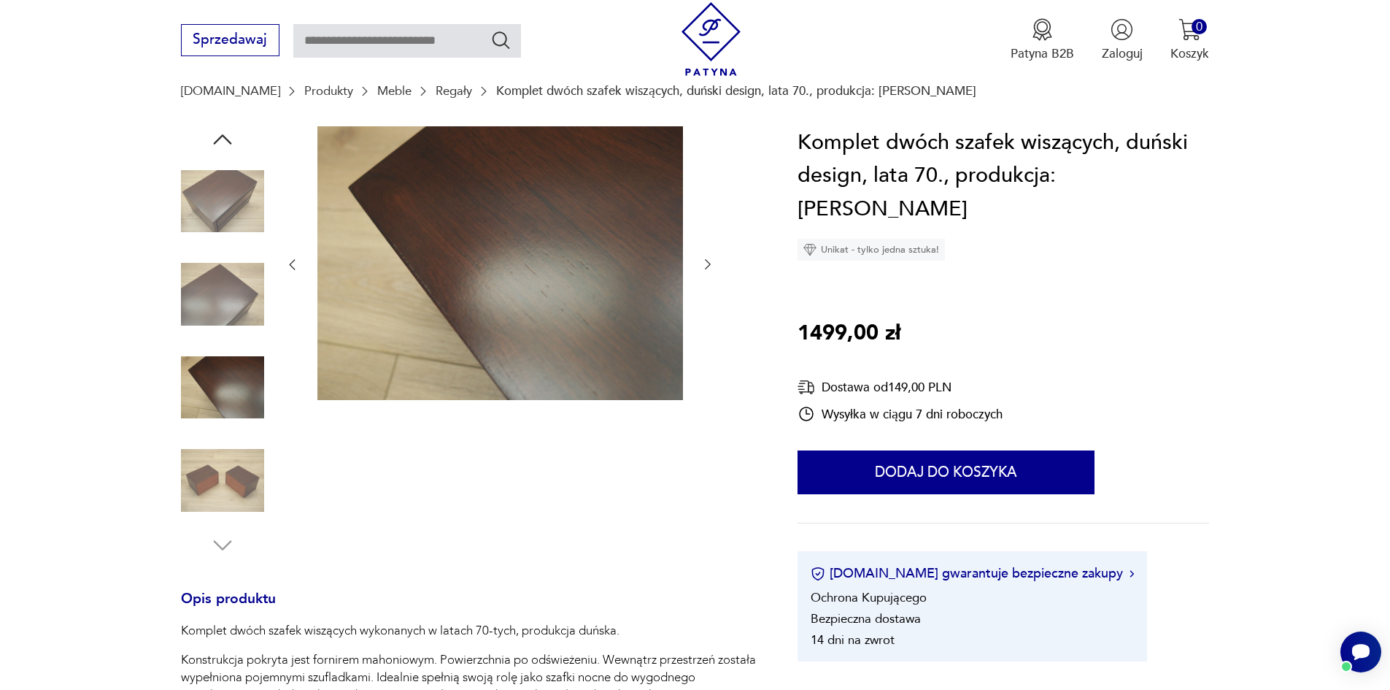
scroll to position [146, 0]
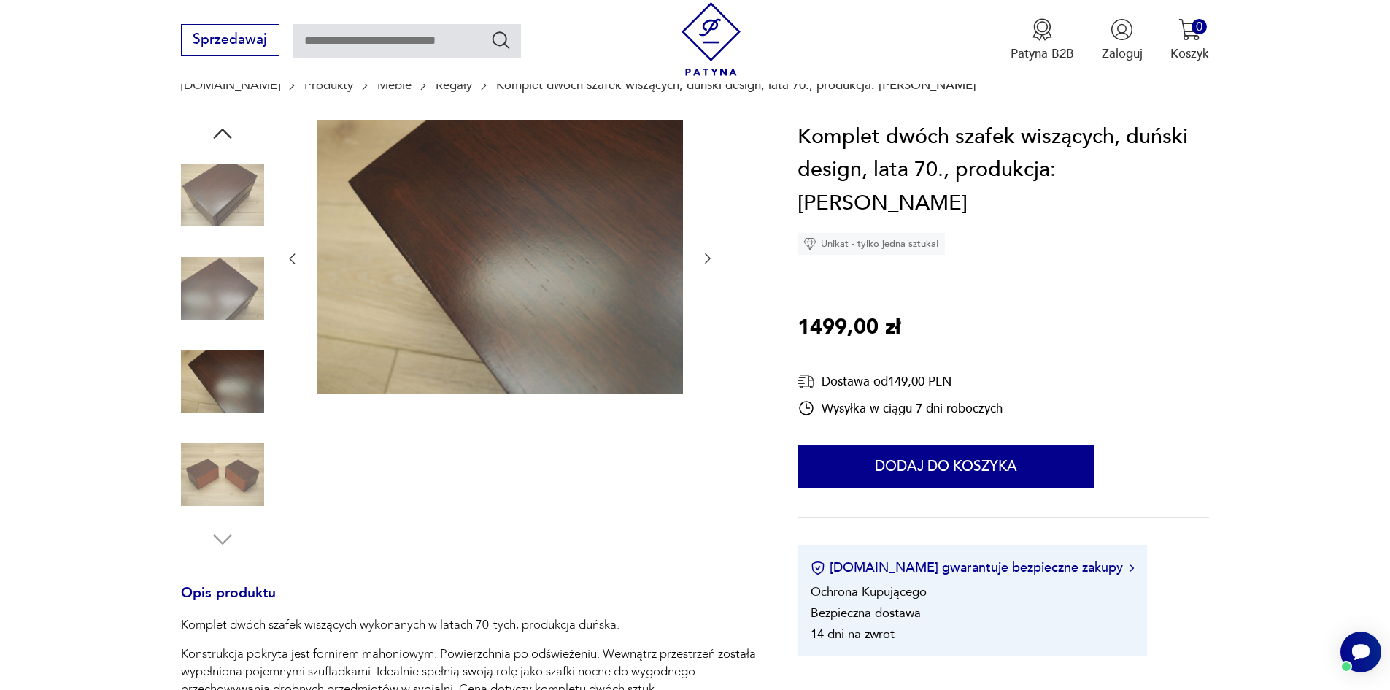
click at [228, 298] on img at bounding box center [222, 288] width 83 height 83
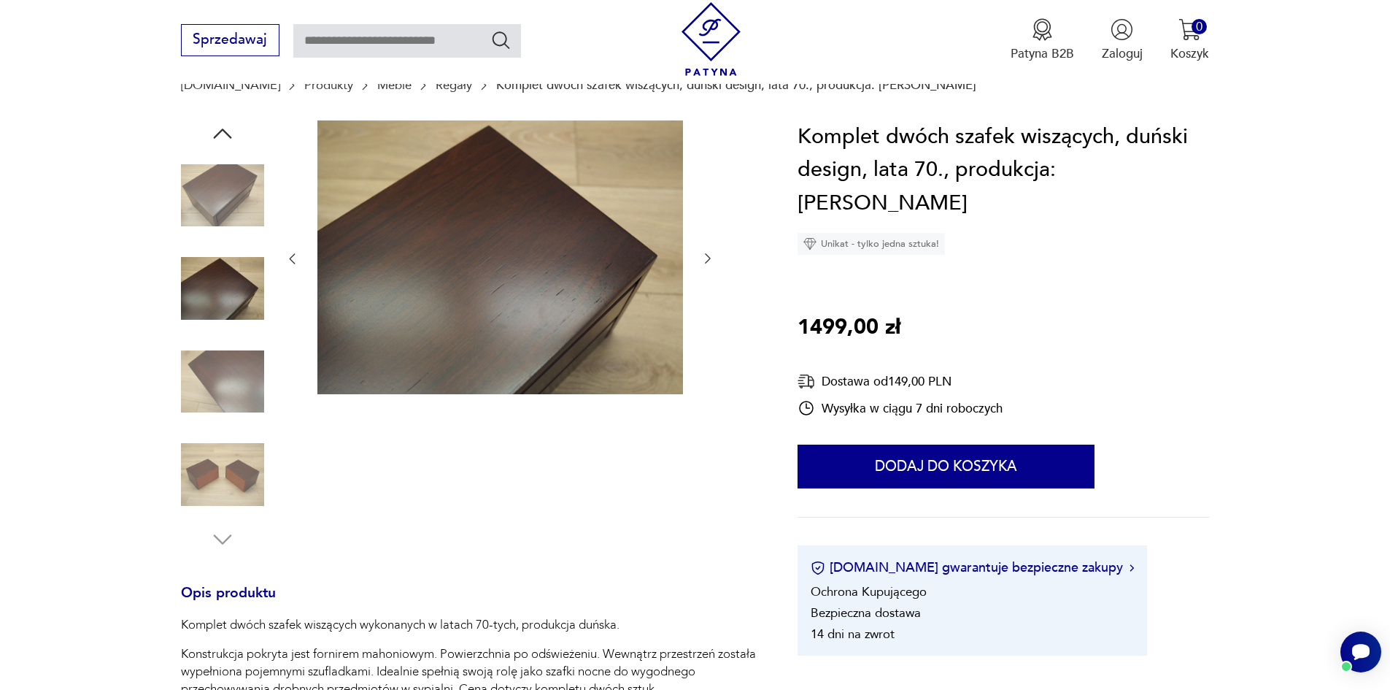
click at [225, 360] on img at bounding box center [222, 381] width 83 height 83
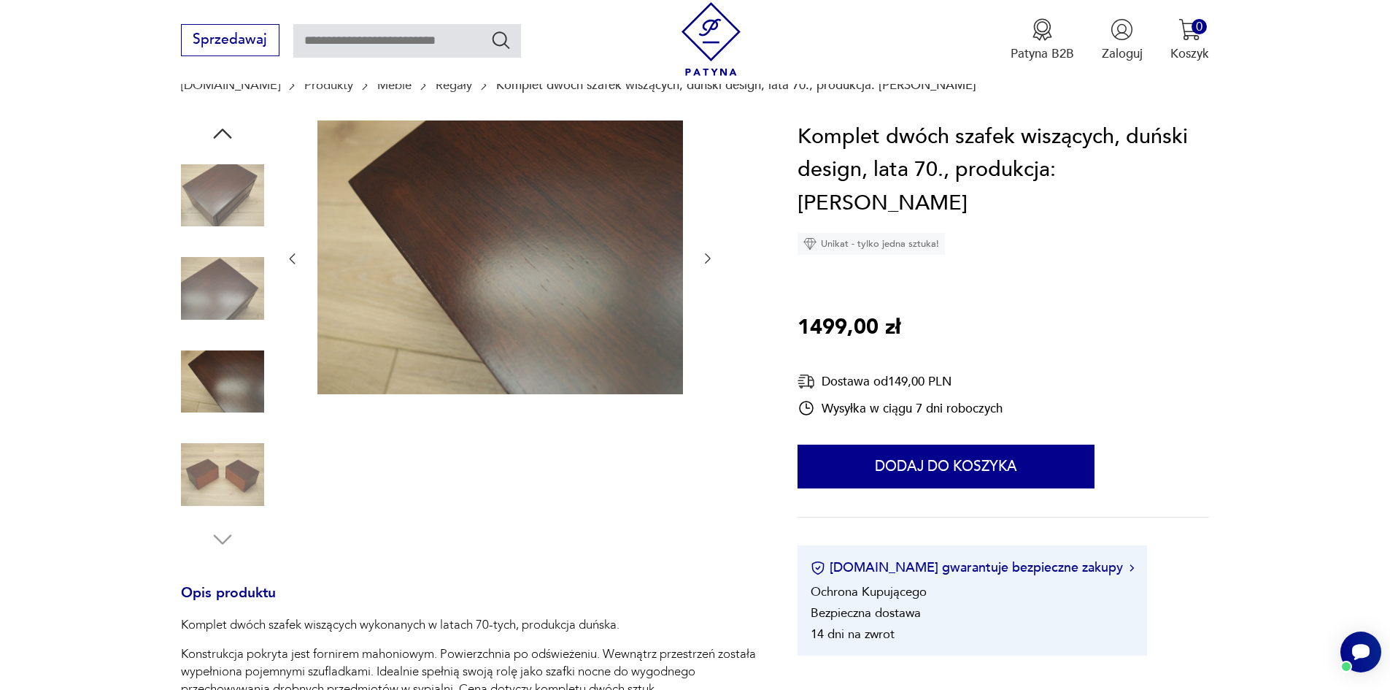
click at [217, 475] on img at bounding box center [222, 474] width 83 height 83
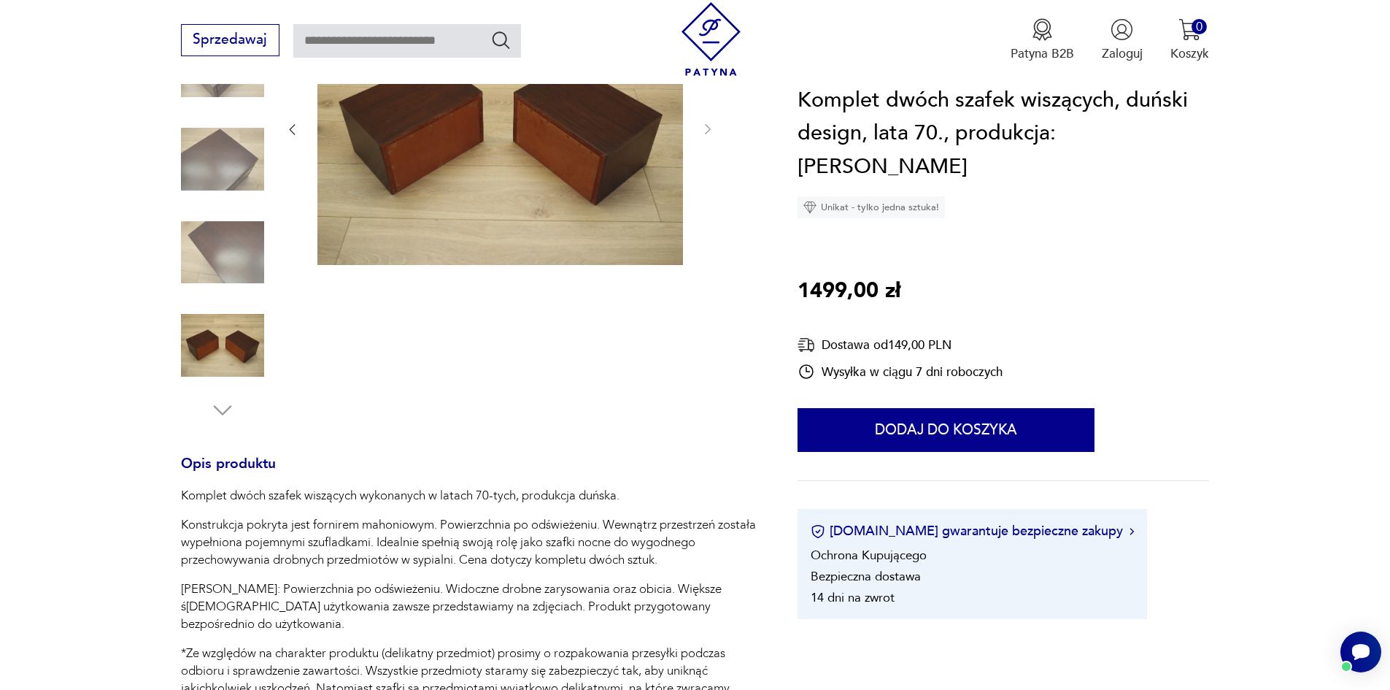
scroll to position [292, 0]
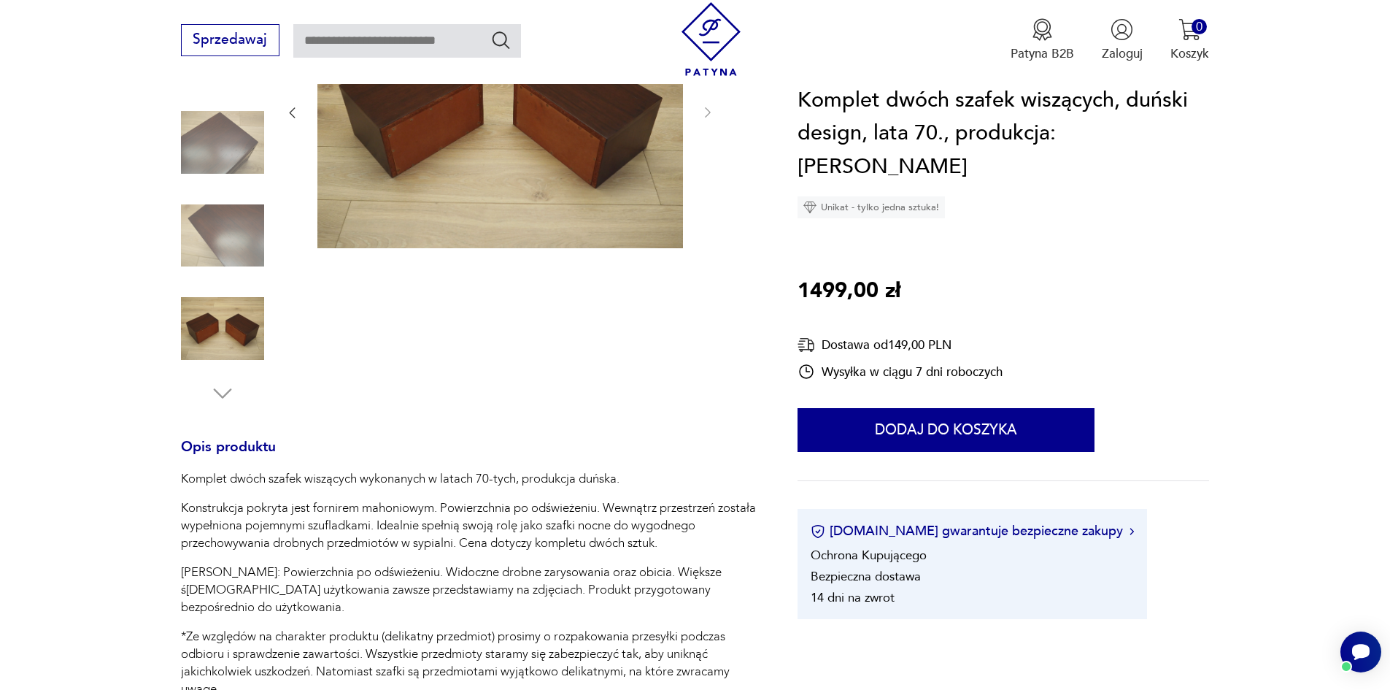
click at [228, 341] on img at bounding box center [222, 328] width 83 height 83
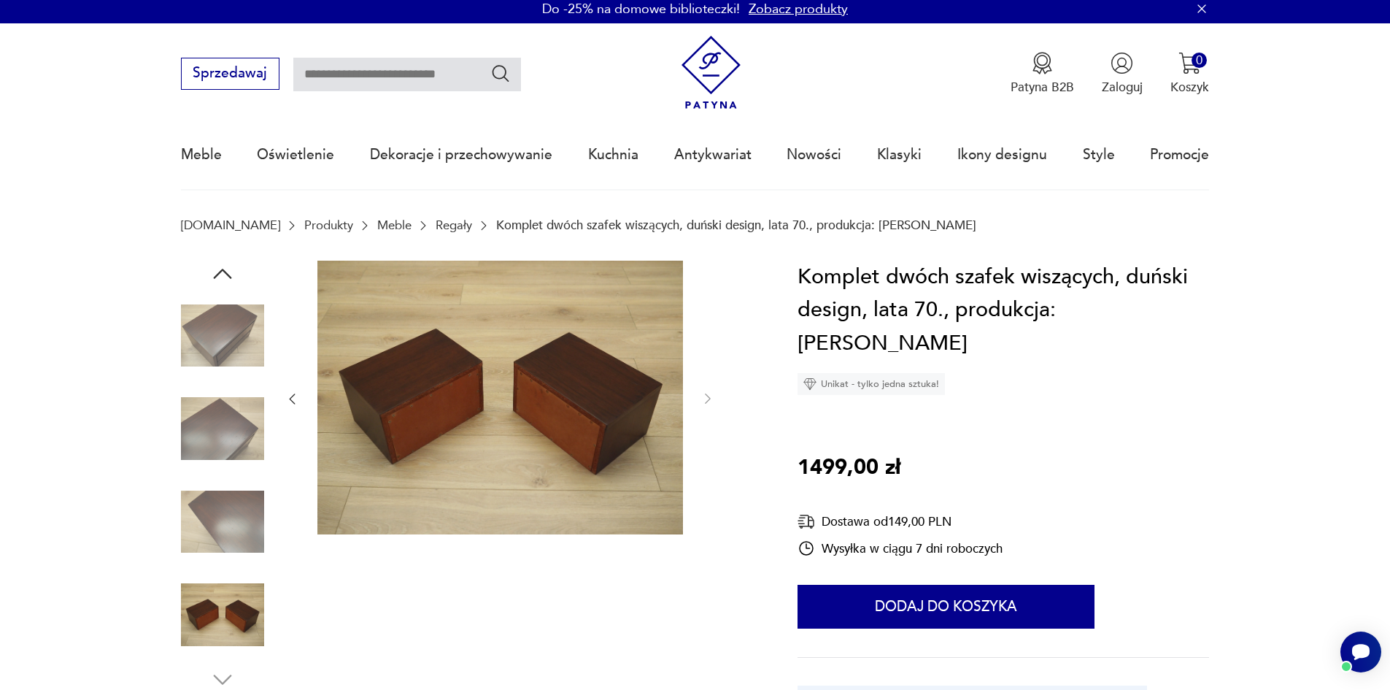
scroll to position [0, 0]
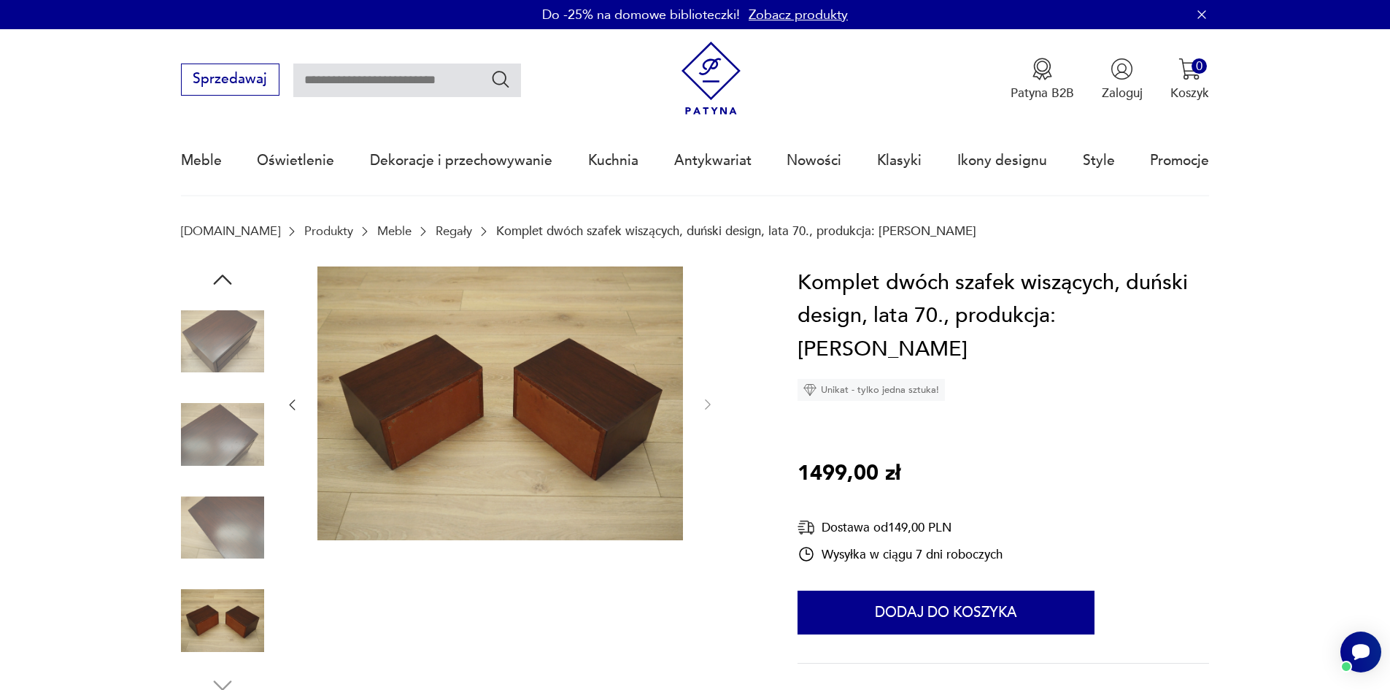
click at [248, 344] on img at bounding box center [222, 341] width 83 height 83
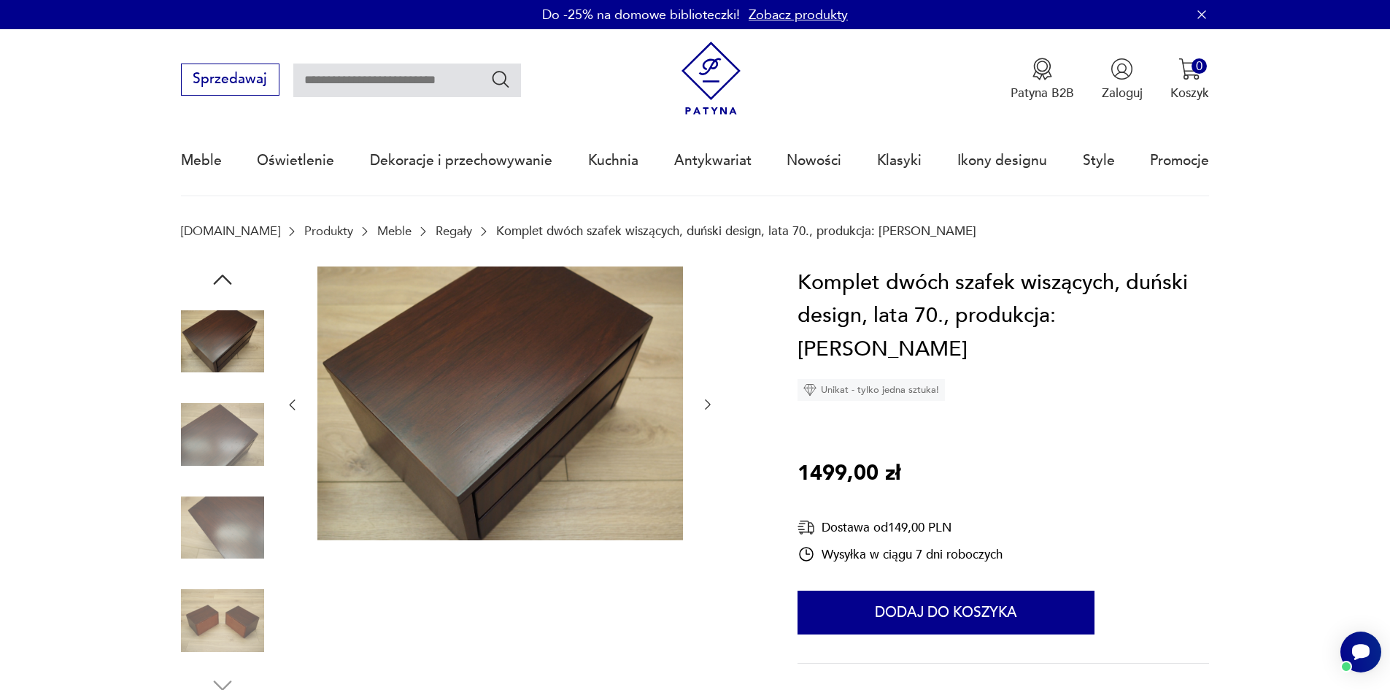
click at [238, 290] on div at bounding box center [222, 482] width 83 height 432
click at [228, 271] on icon "button" at bounding box center [222, 279] width 26 height 26
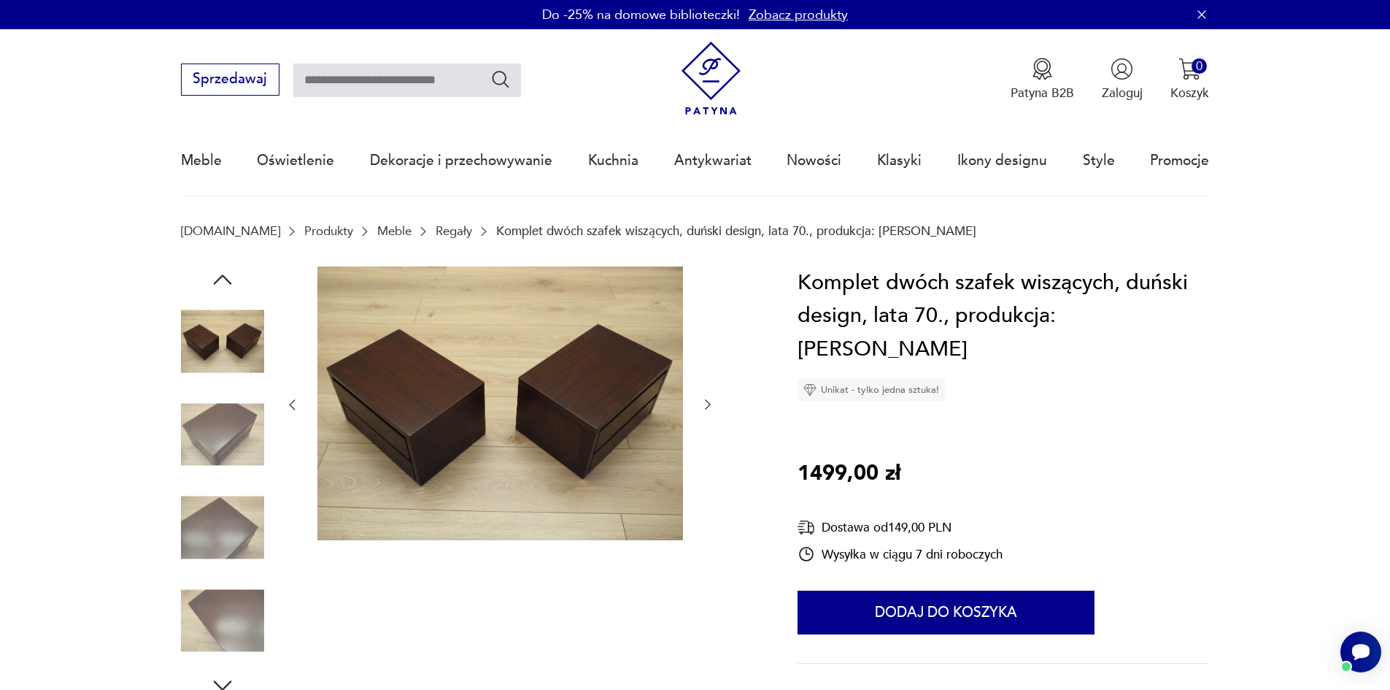
click at [228, 271] on icon "button" at bounding box center [222, 279] width 26 height 26
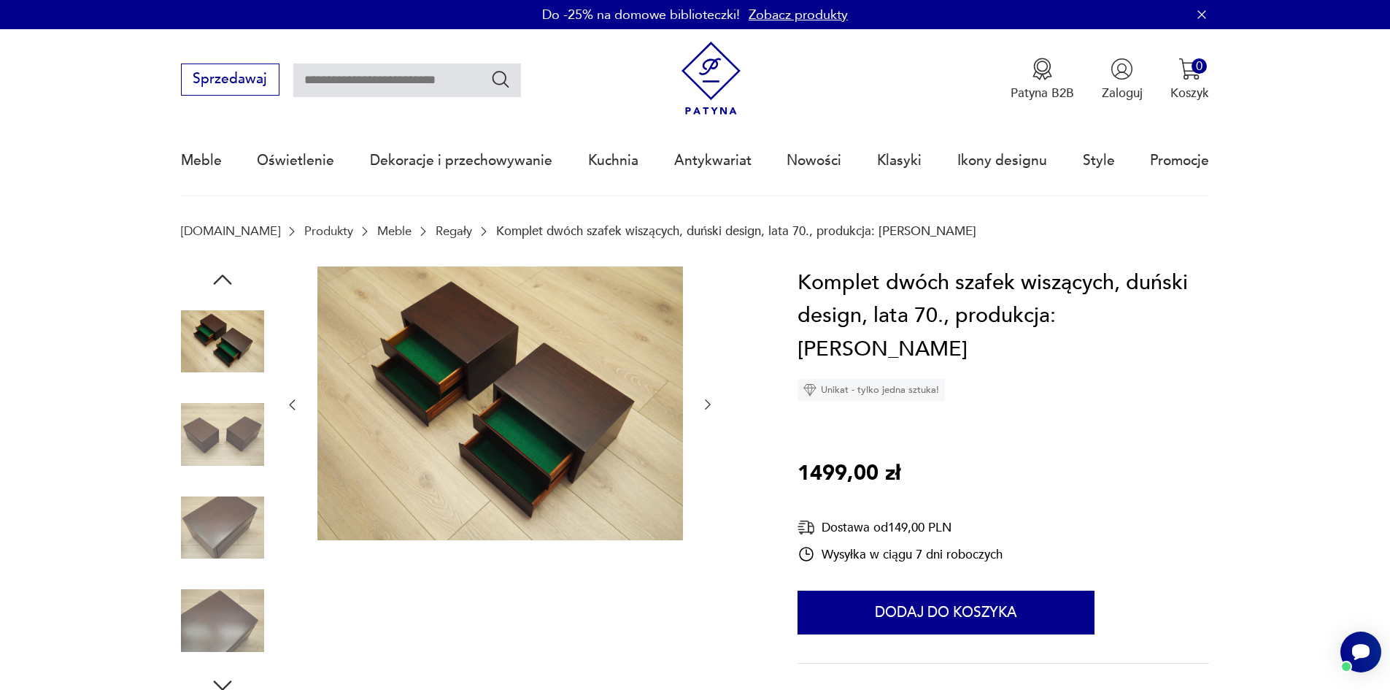
click at [227, 279] on icon "button" at bounding box center [222, 279] width 18 height 10
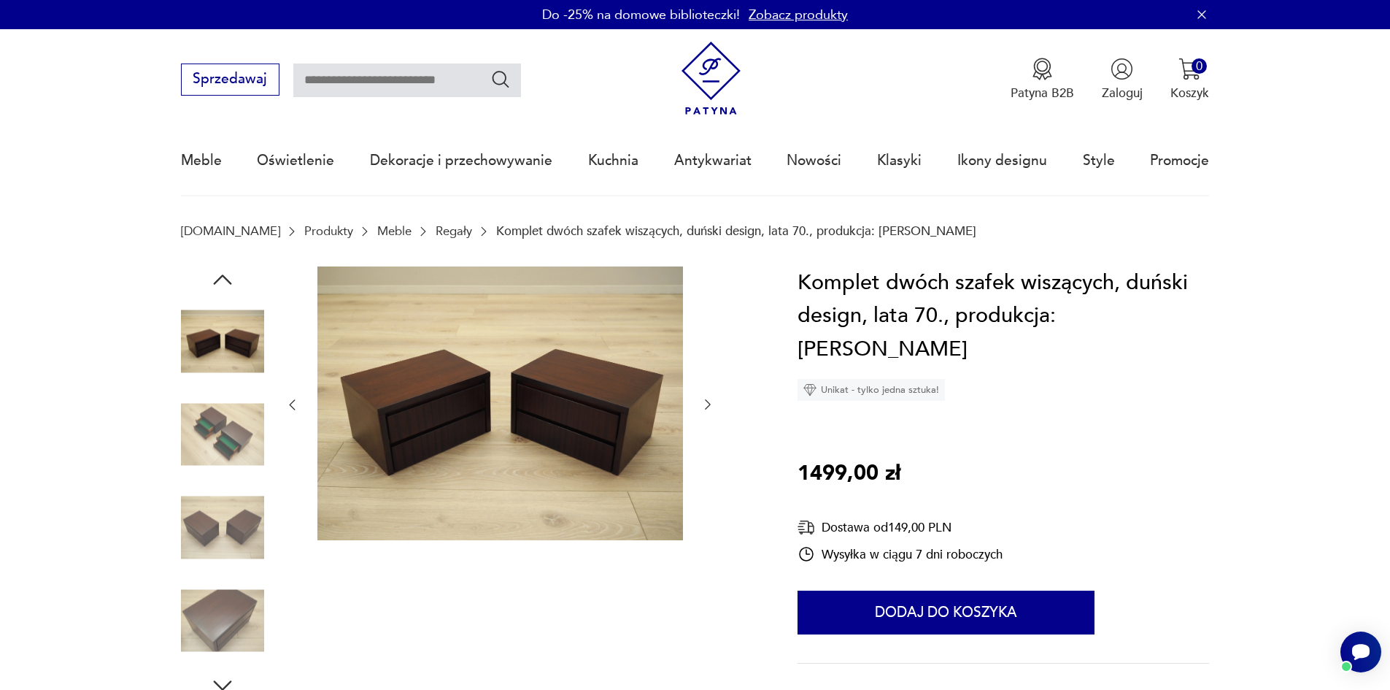
click at [227, 279] on icon "button" at bounding box center [222, 279] width 18 height 10
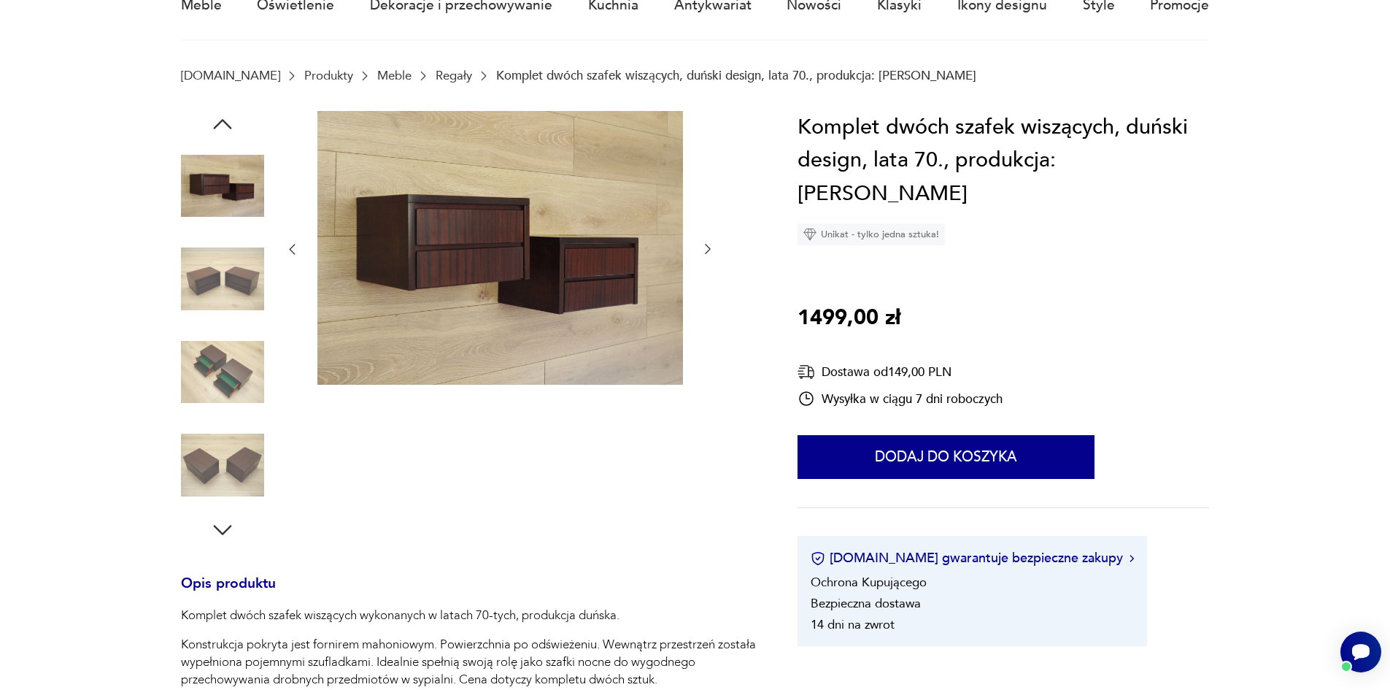
scroll to position [219, 0]
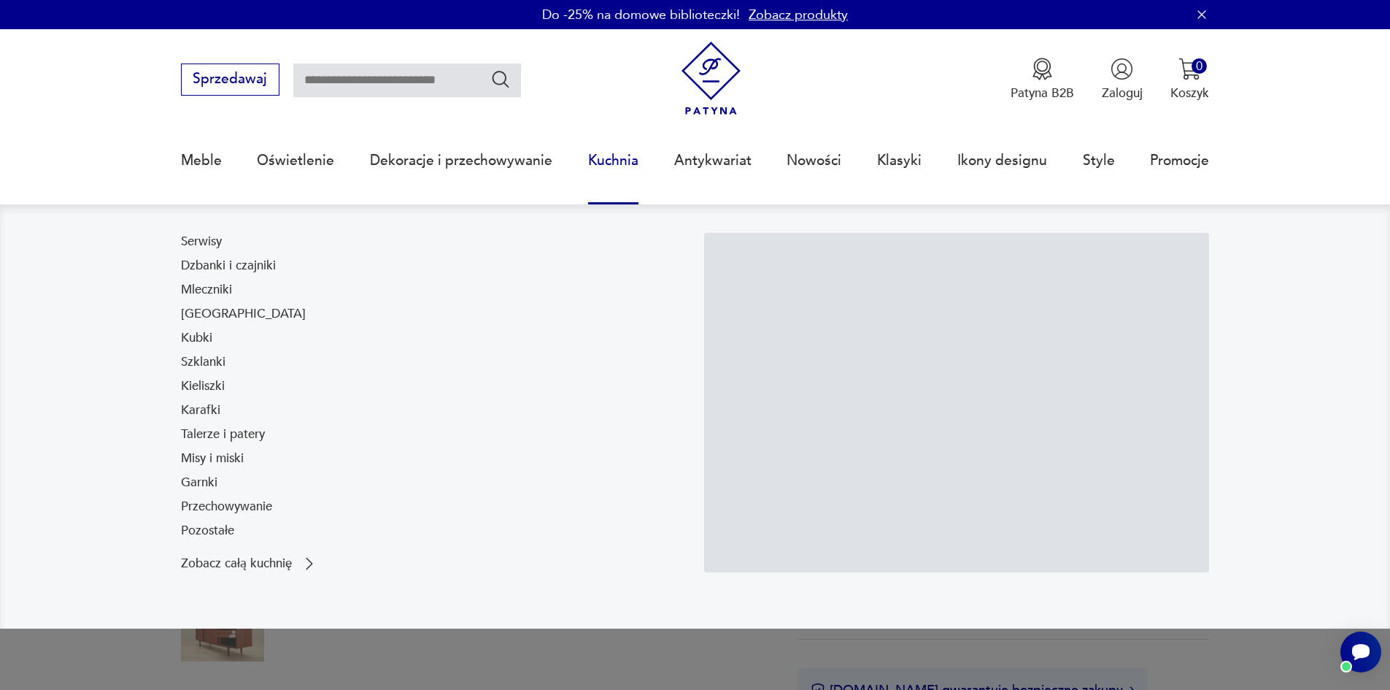
scroll to position [73, 0]
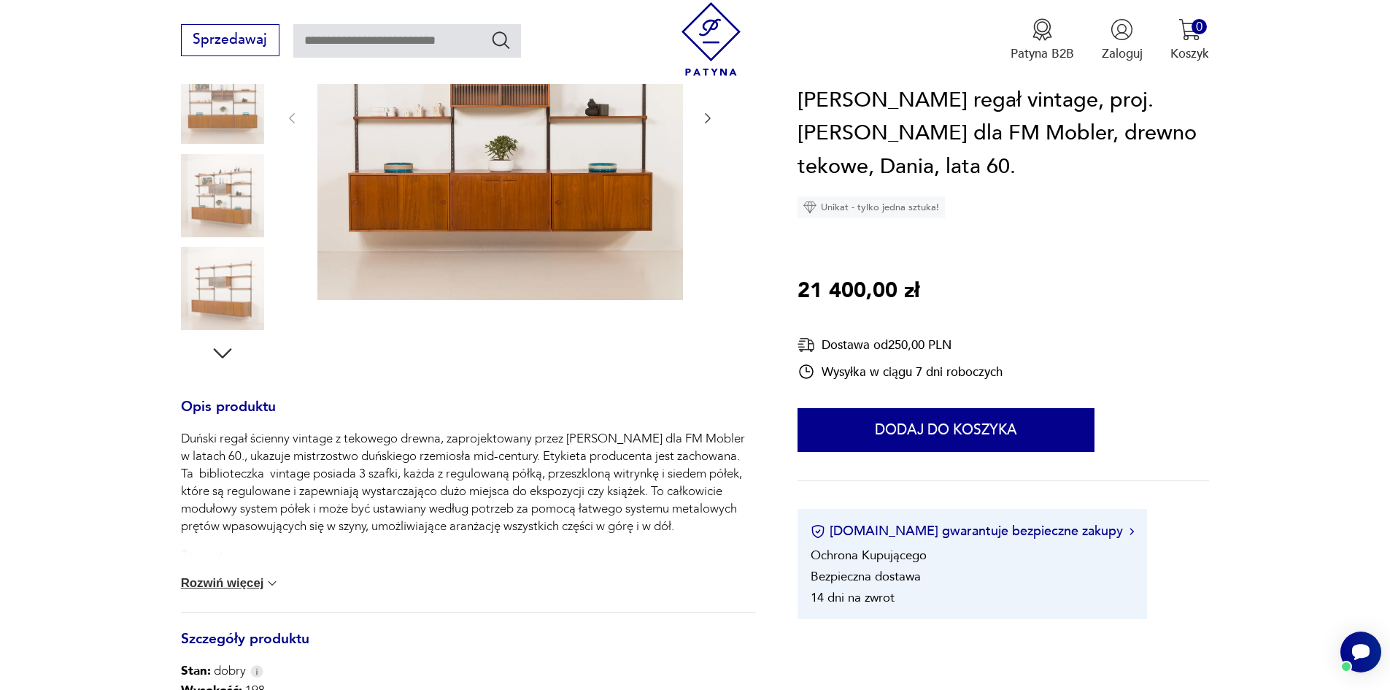
scroll to position [219, 0]
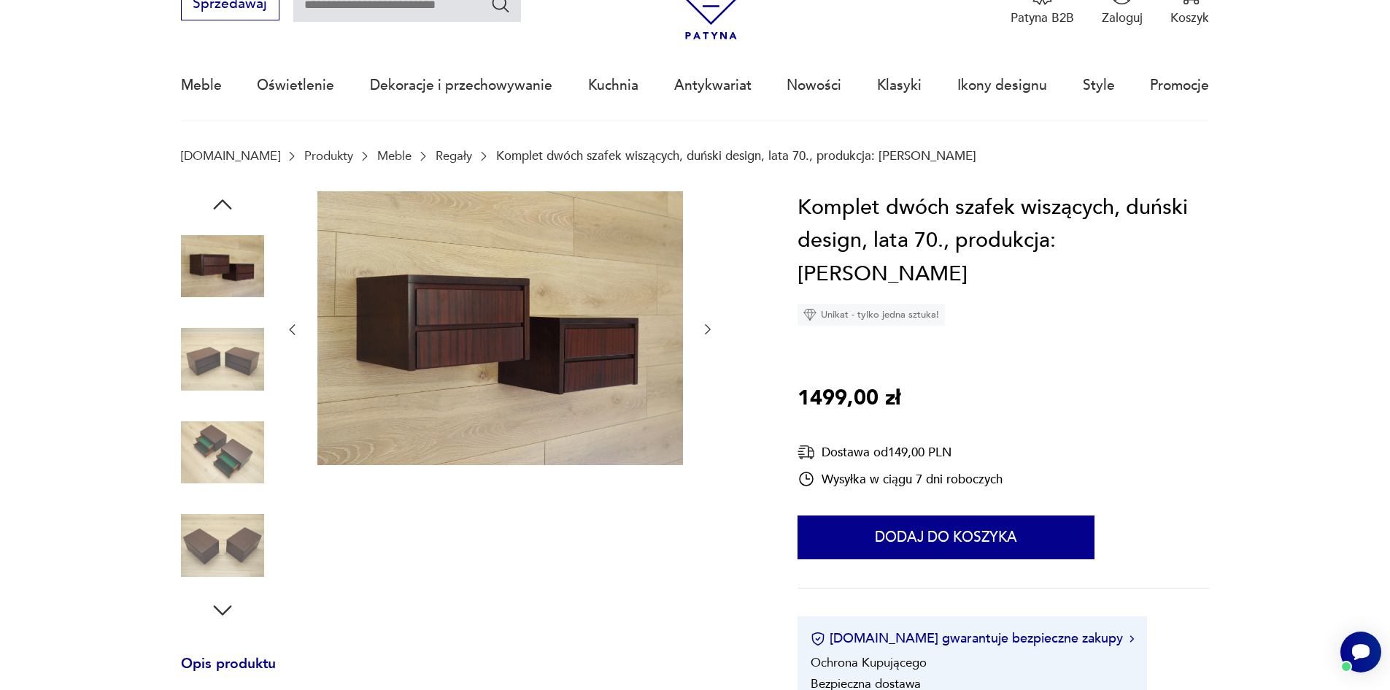
scroll to position [73, 0]
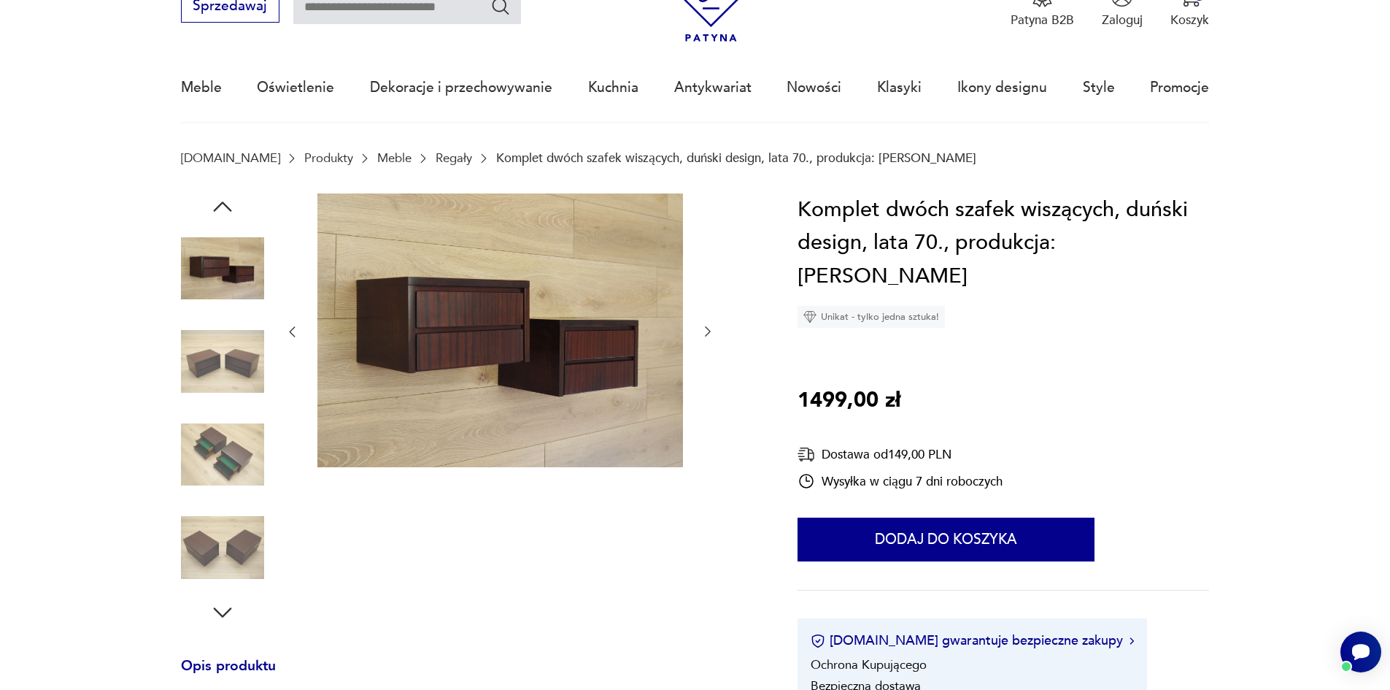
click at [244, 371] on img at bounding box center [222, 361] width 83 height 83
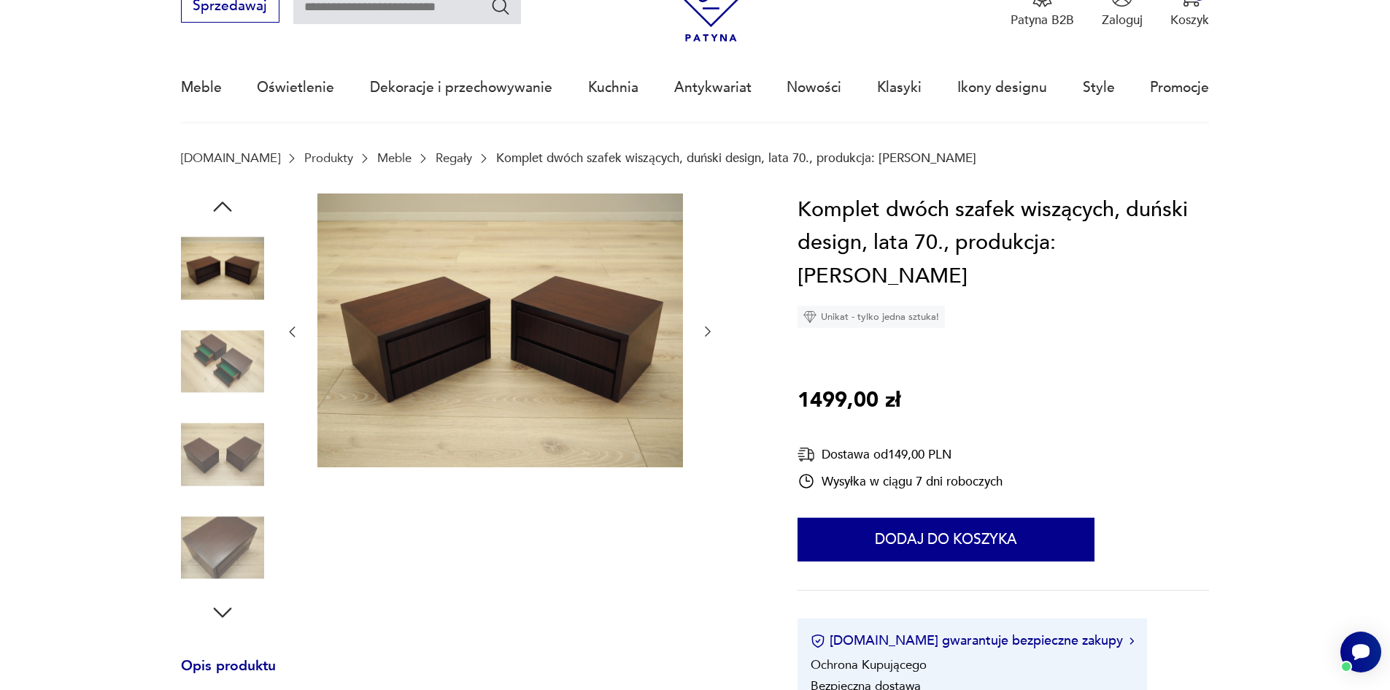
click at [243, 457] on img at bounding box center [222, 454] width 83 height 83
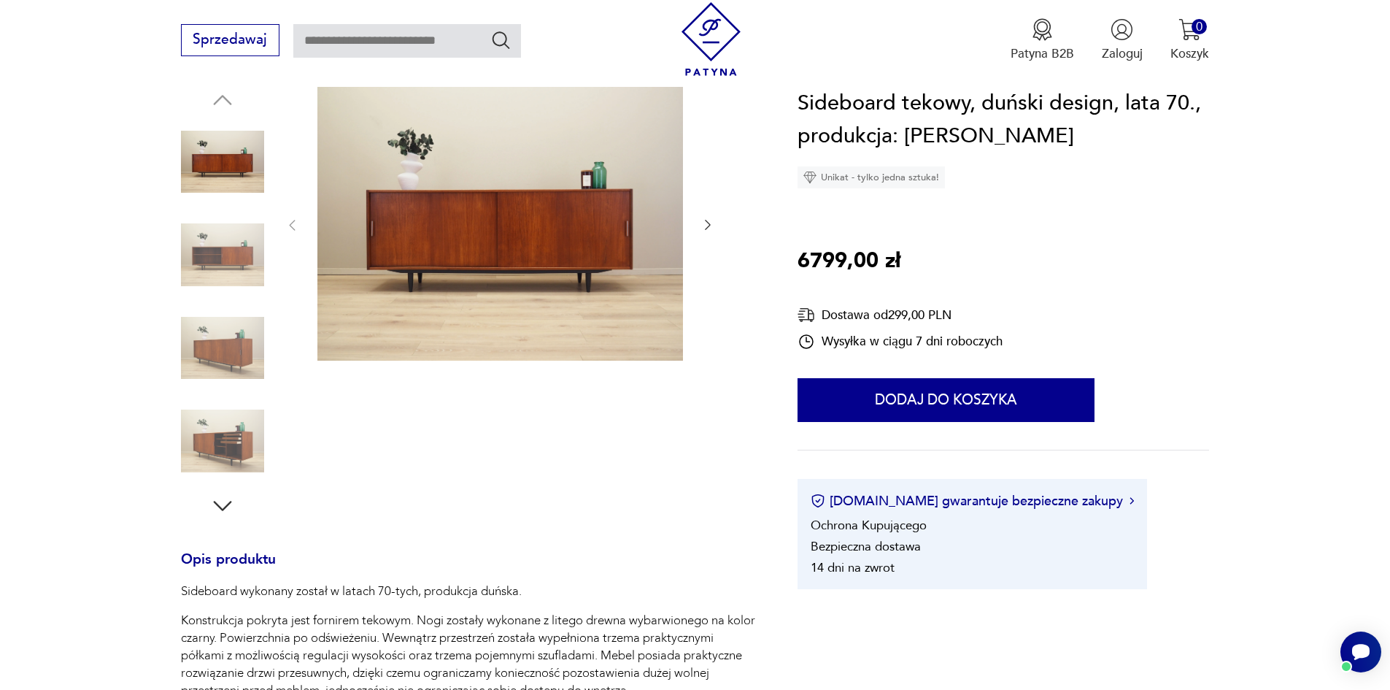
scroll to position [146, 0]
